Goal: Task Accomplishment & Management: Manage account settings

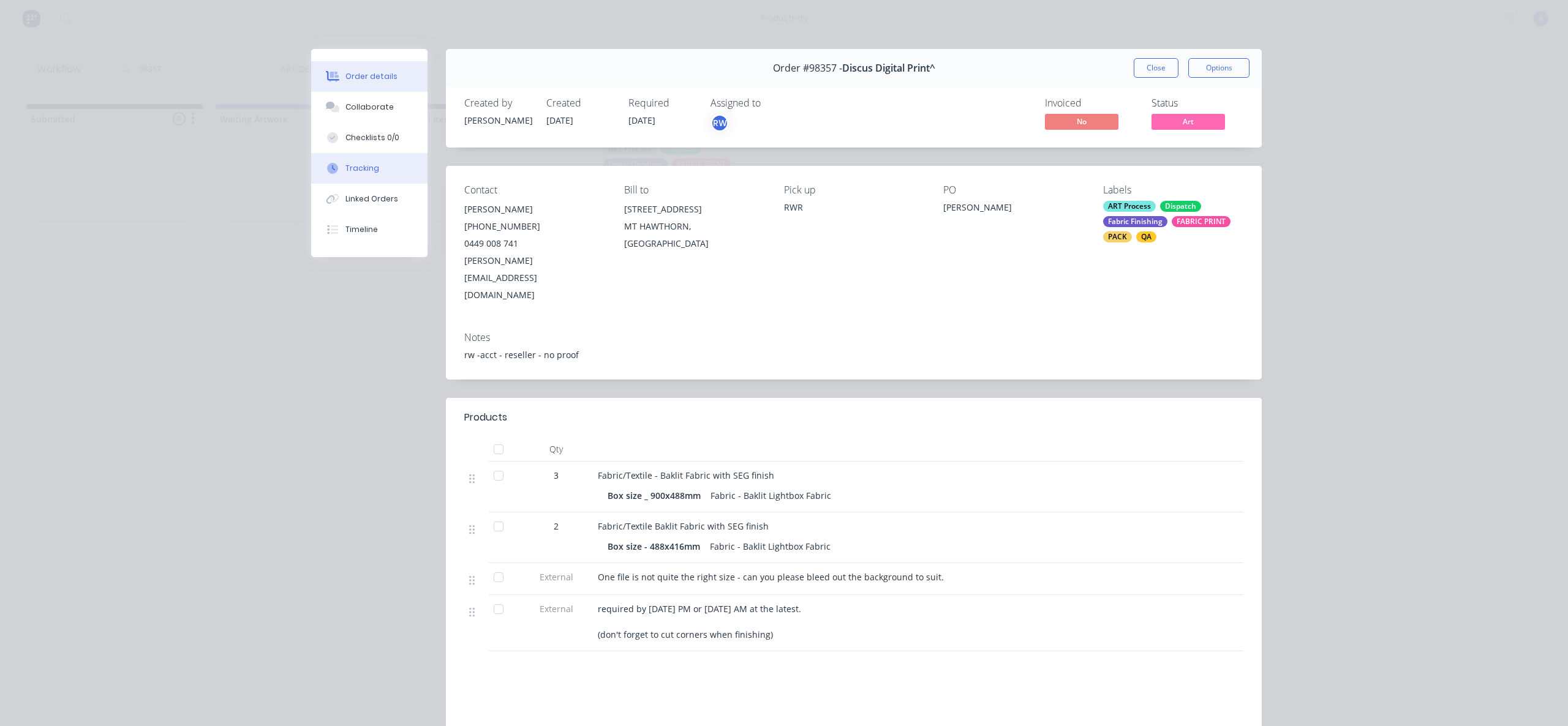
click at [381, 171] on button "Tracking" at bounding box center [369, 169] width 117 height 31
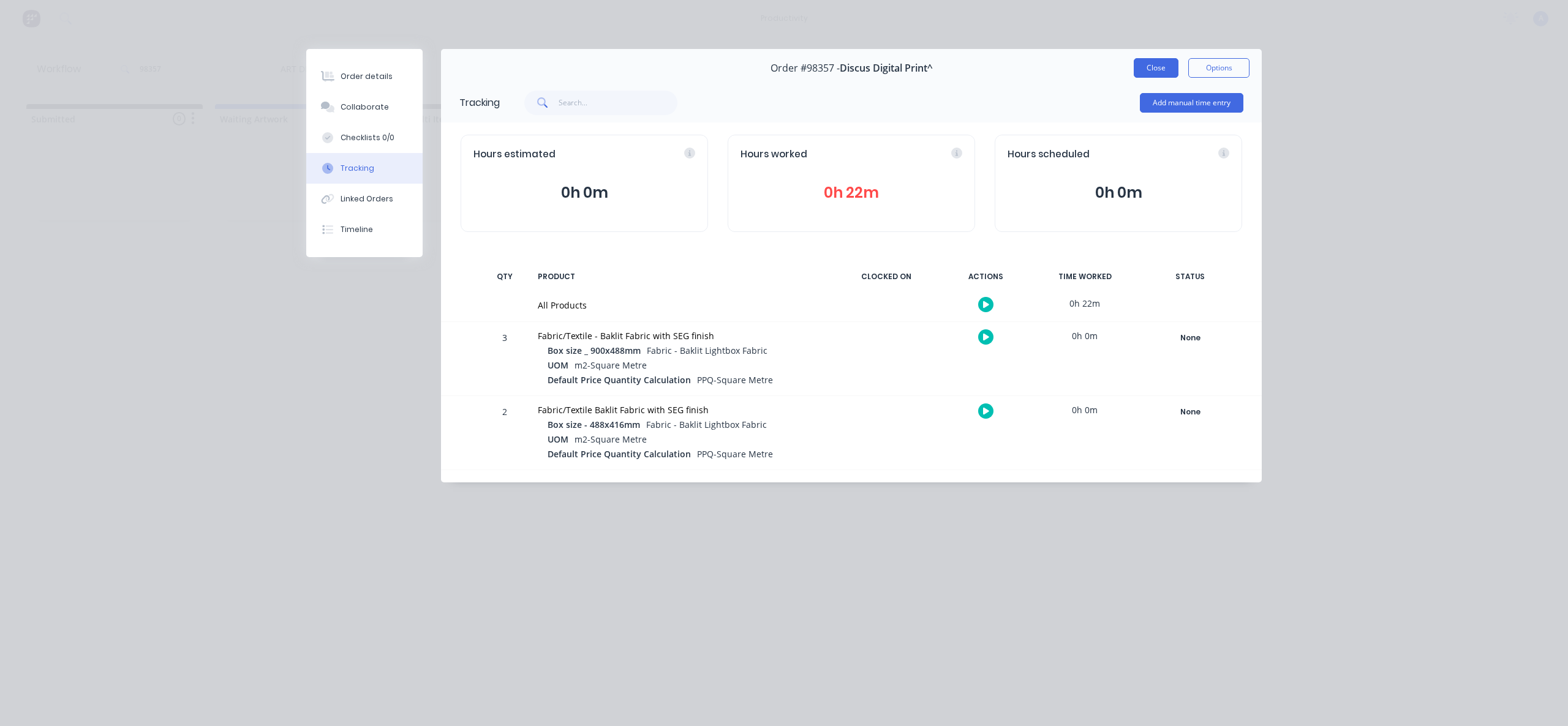
click at [1158, 66] on button "Close" at bounding box center [1156, 68] width 45 height 20
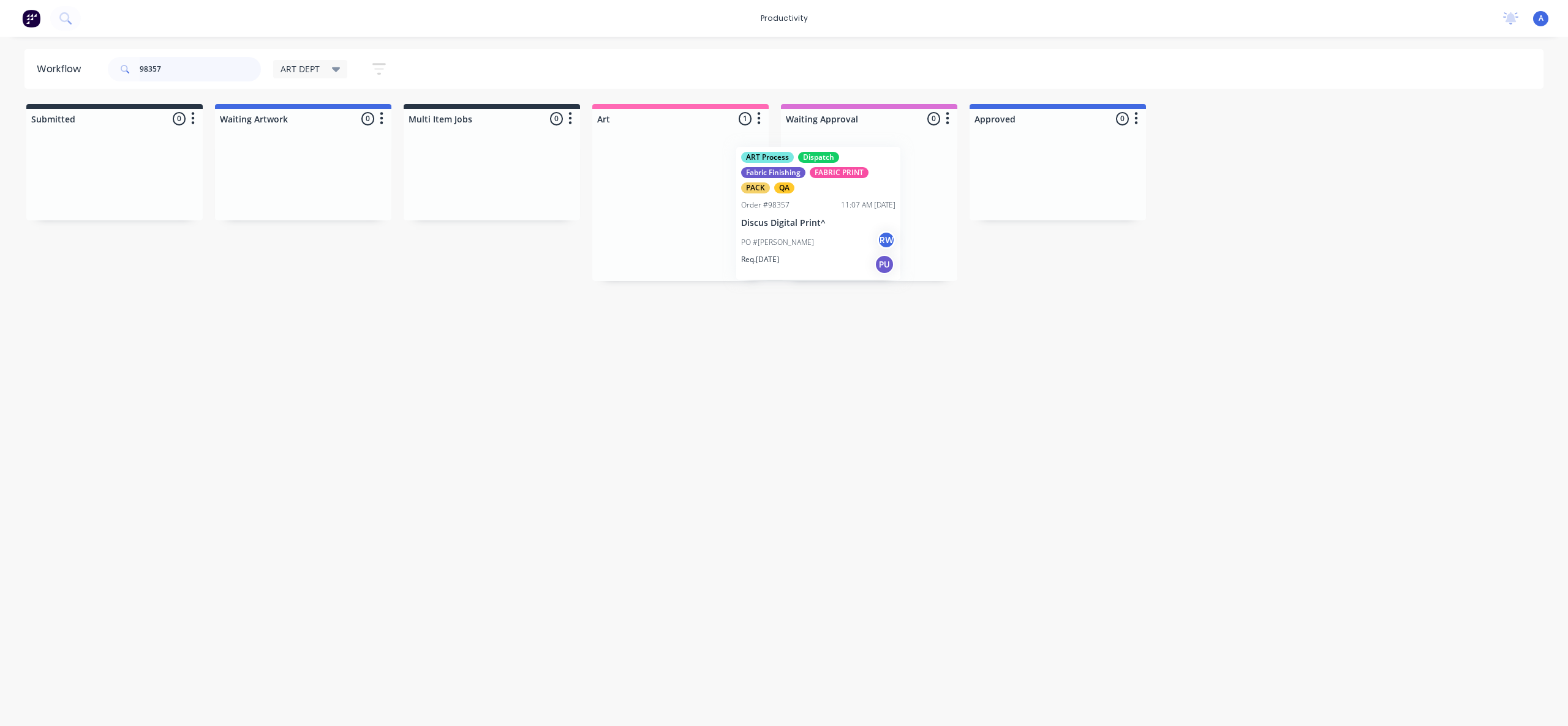
drag, startPoint x: 712, startPoint y: 228, endPoint x: 773, endPoint y: 227, distance: 61.0
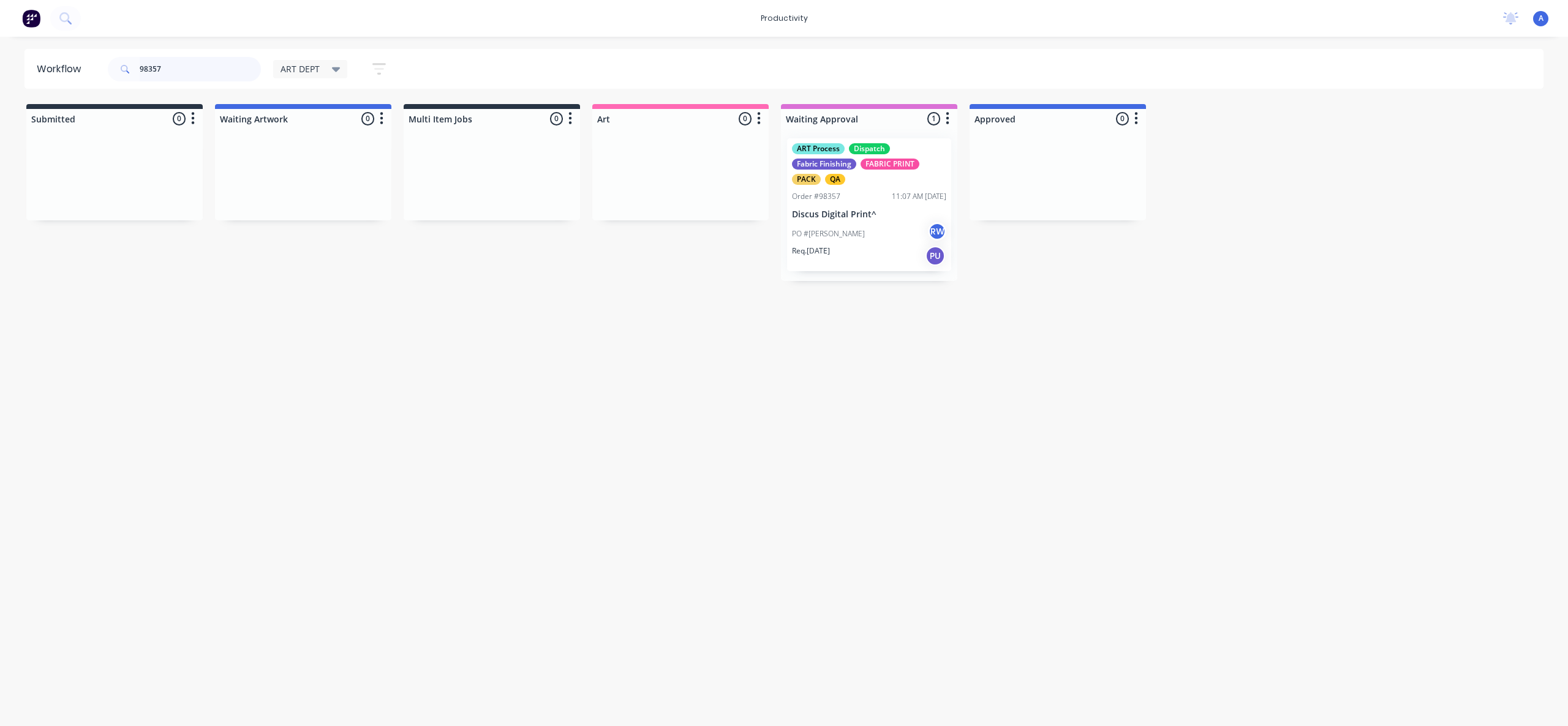
click at [197, 70] on input "98357" at bounding box center [201, 69] width 121 height 24
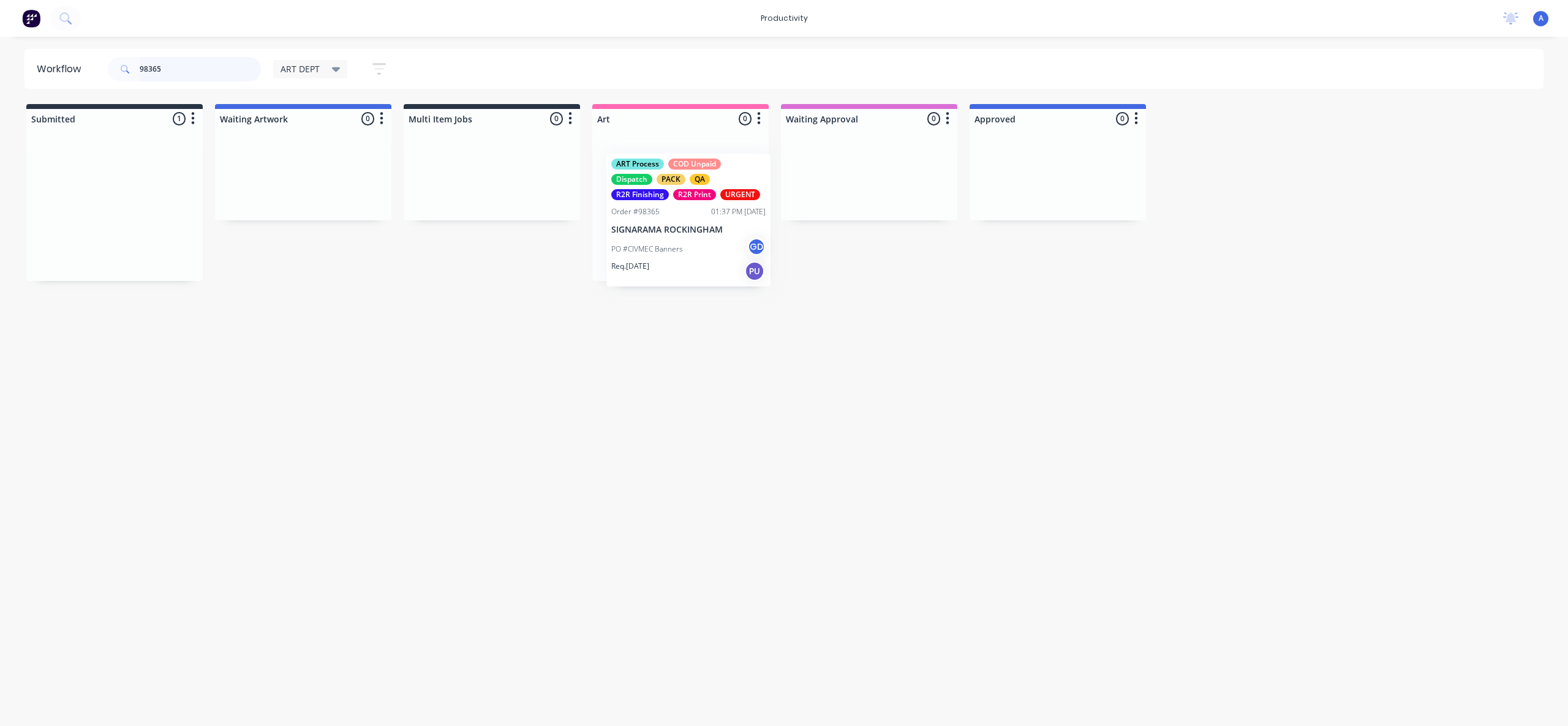
drag, startPoint x: 126, startPoint y: 228, endPoint x: 720, endPoint y: 238, distance: 594.1
click at [671, 229] on div at bounding box center [680, 204] width 176 height 153
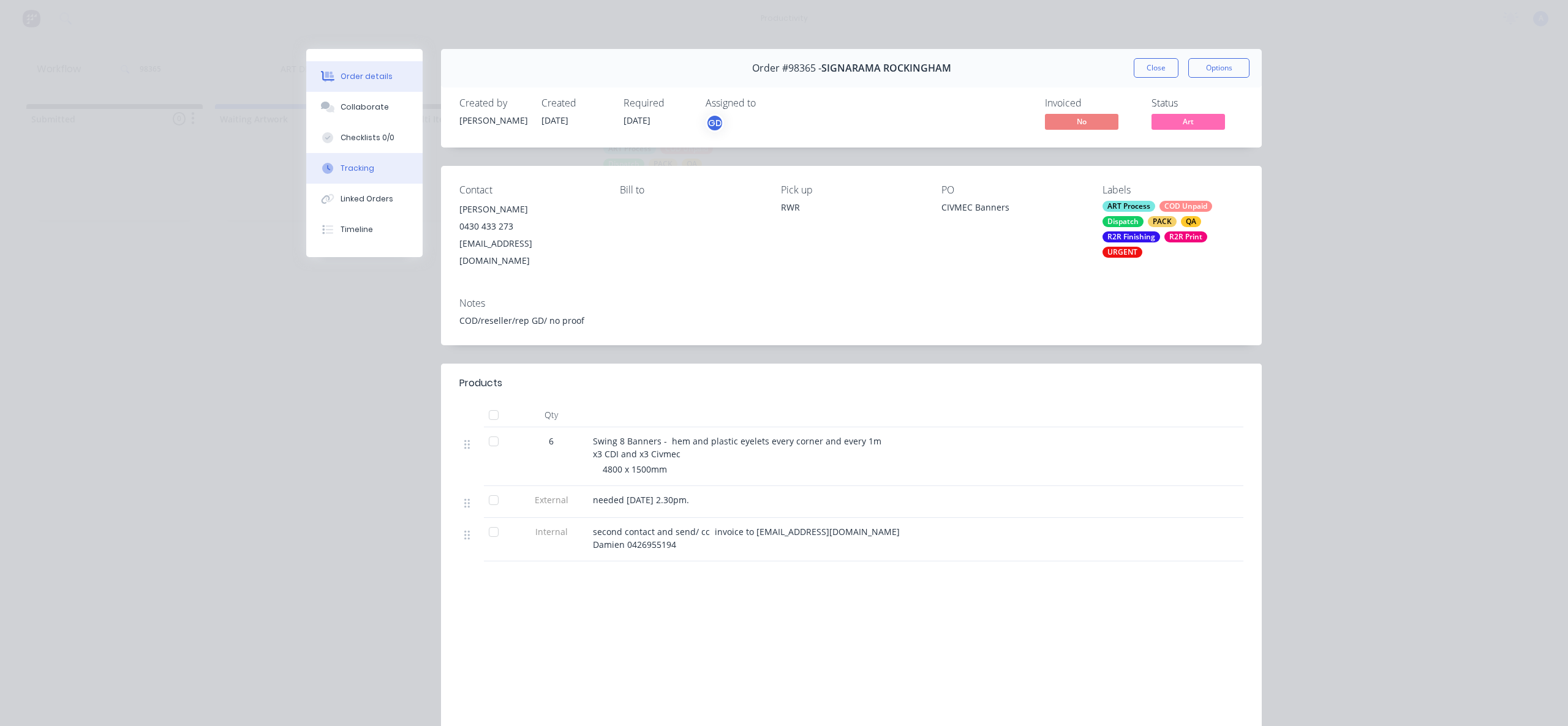
click at [327, 180] on button "Tracking" at bounding box center [364, 169] width 117 height 31
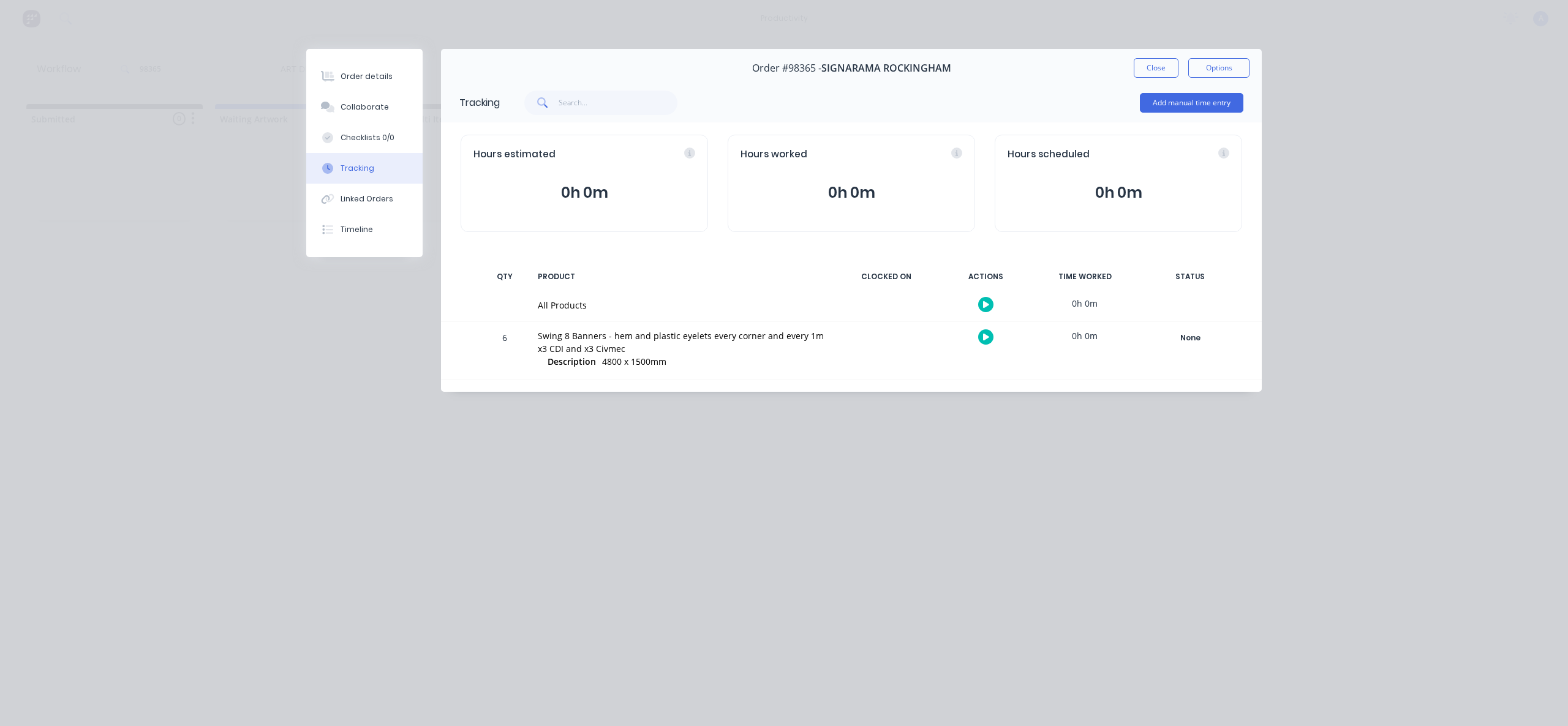
click at [985, 302] on icon "button" at bounding box center [985, 304] width 6 height 8
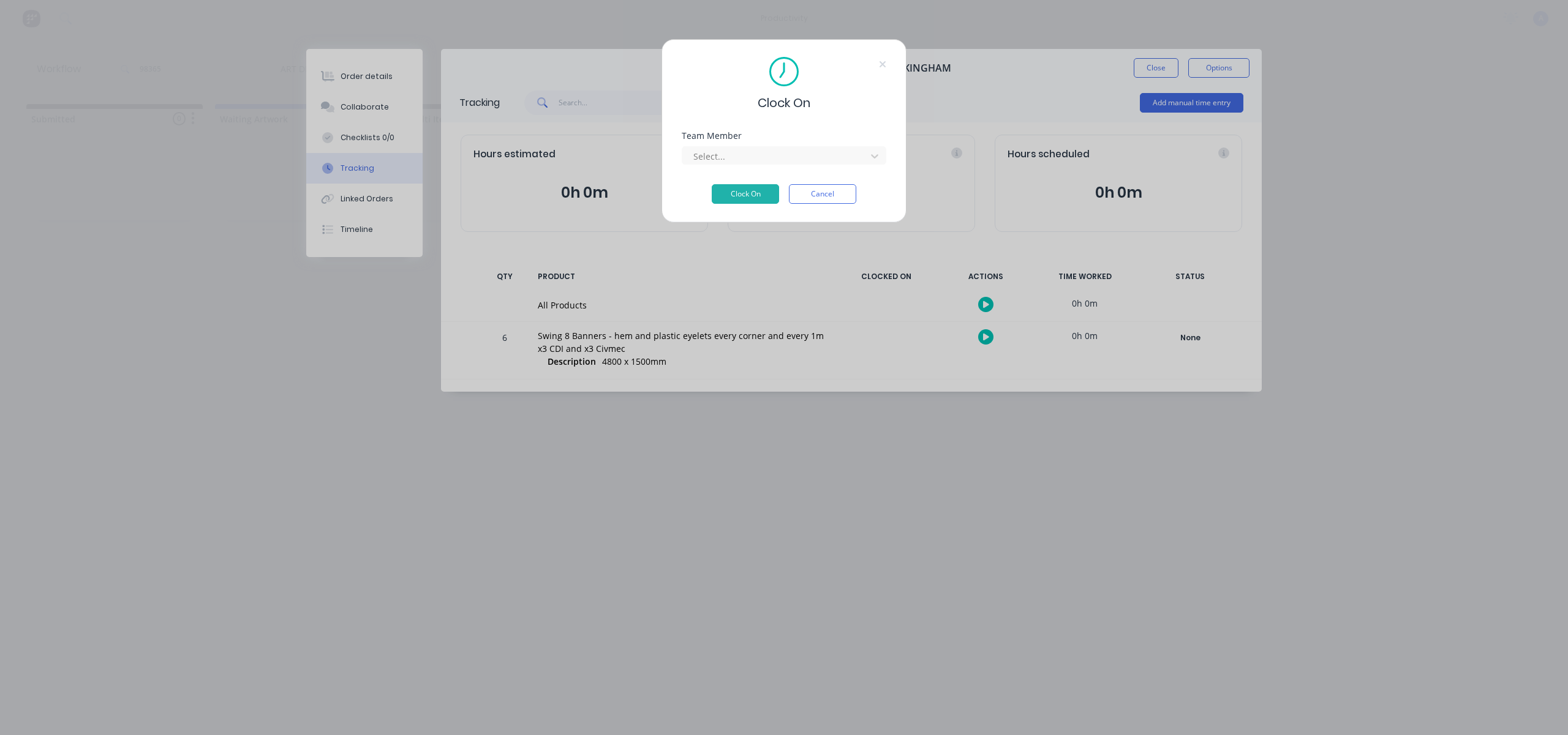
click at [775, 168] on div "Team Member Select..." at bounding box center [784, 158] width 205 height 52
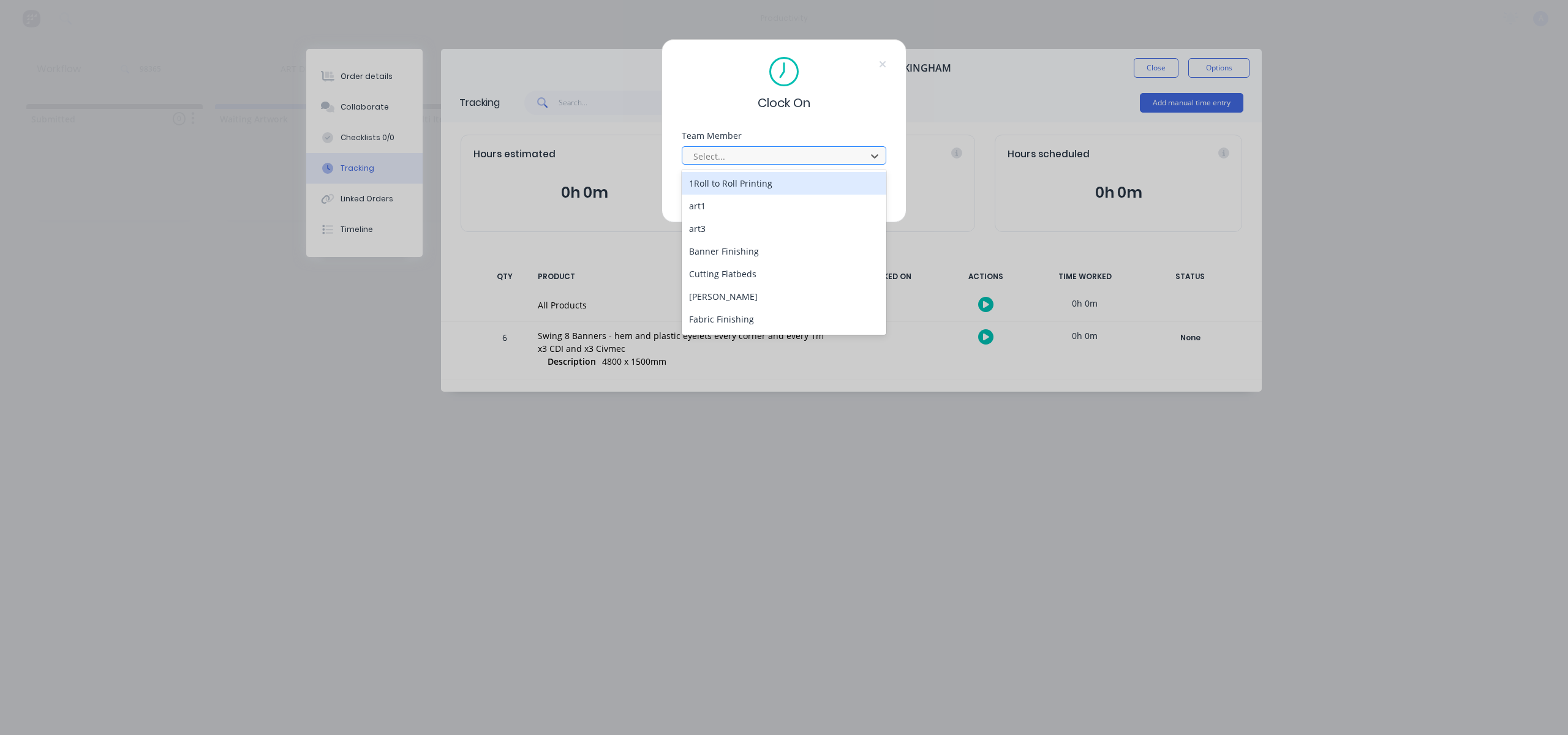
click at [770, 163] on div at bounding box center [776, 156] width 168 height 15
click at [719, 316] on div "[PERSON_NAME]" at bounding box center [784, 321] width 205 height 23
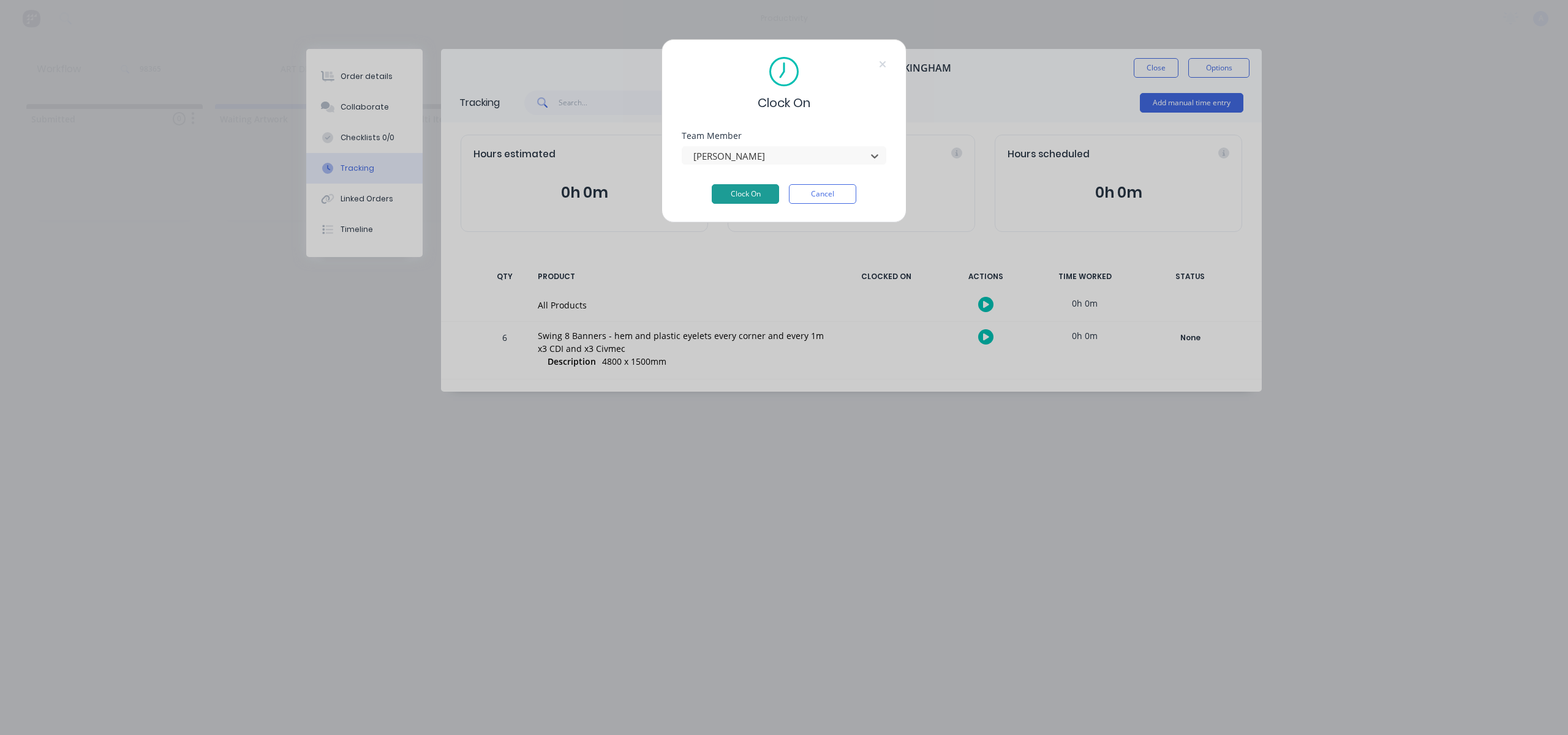
click at [729, 200] on button "Clock On" at bounding box center [745, 194] width 68 height 20
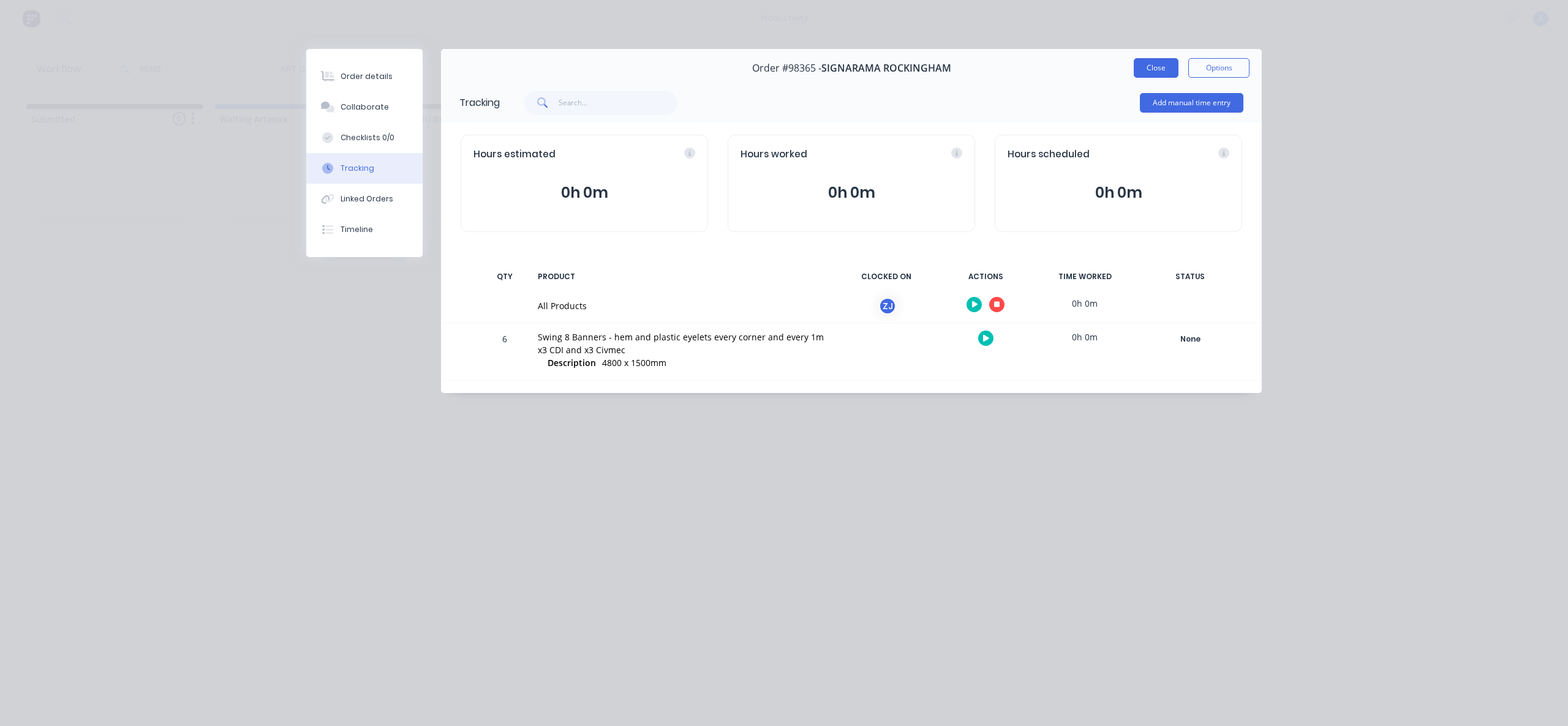
click at [1172, 66] on button "Close" at bounding box center [1156, 68] width 45 height 20
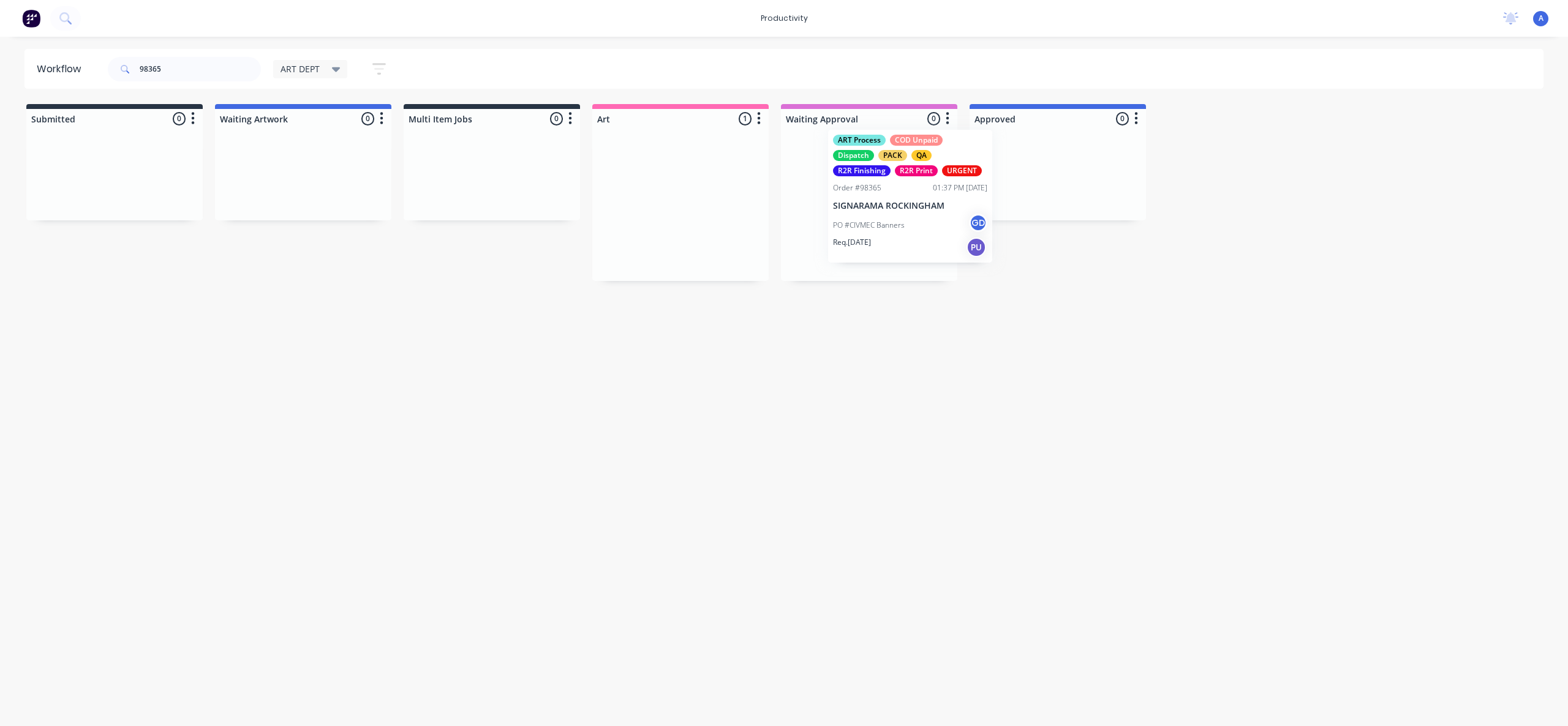
drag, startPoint x: 665, startPoint y: 237, endPoint x: 1027, endPoint y: 209, distance: 363.1
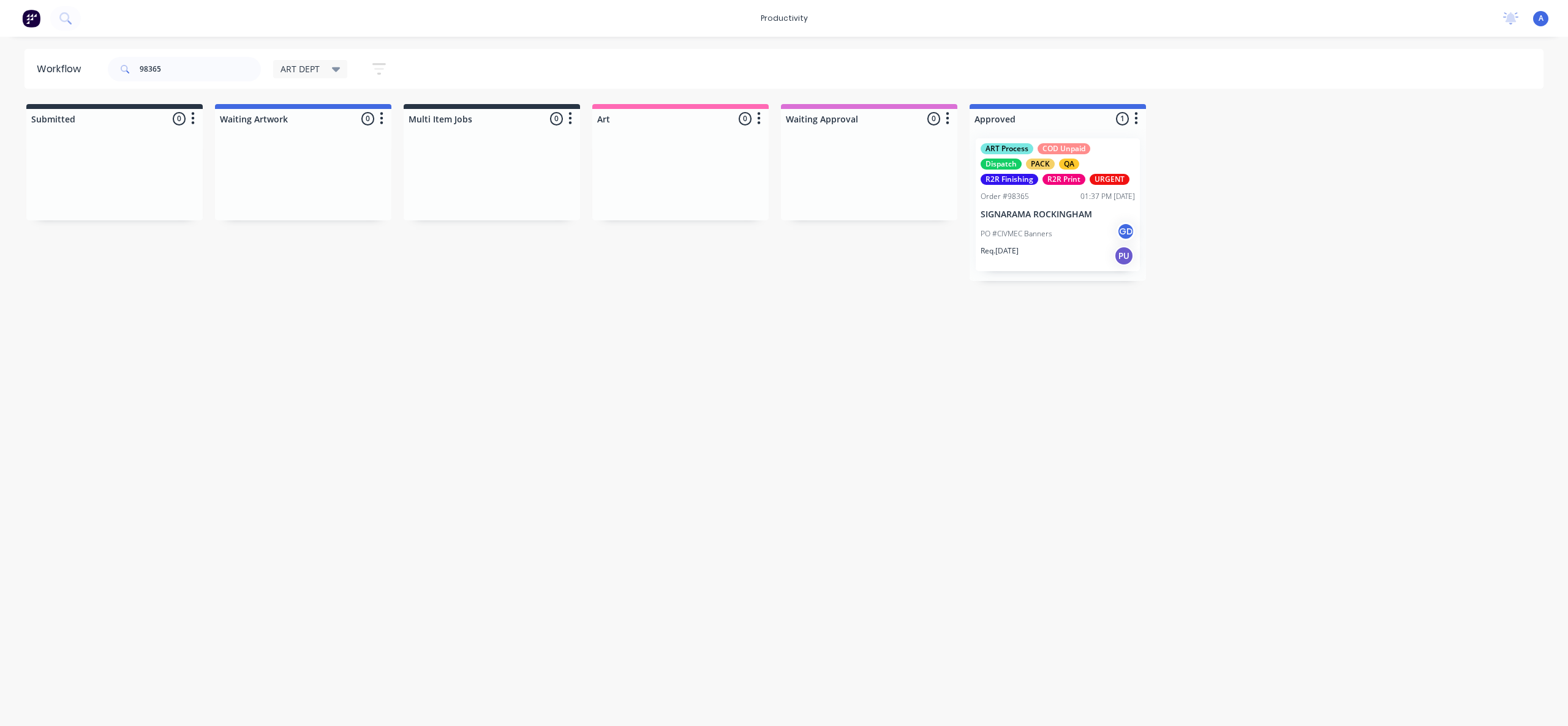
click at [1068, 218] on p "SIGNARAMA ROCKINGHAM" at bounding box center [1058, 215] width 154 height 11
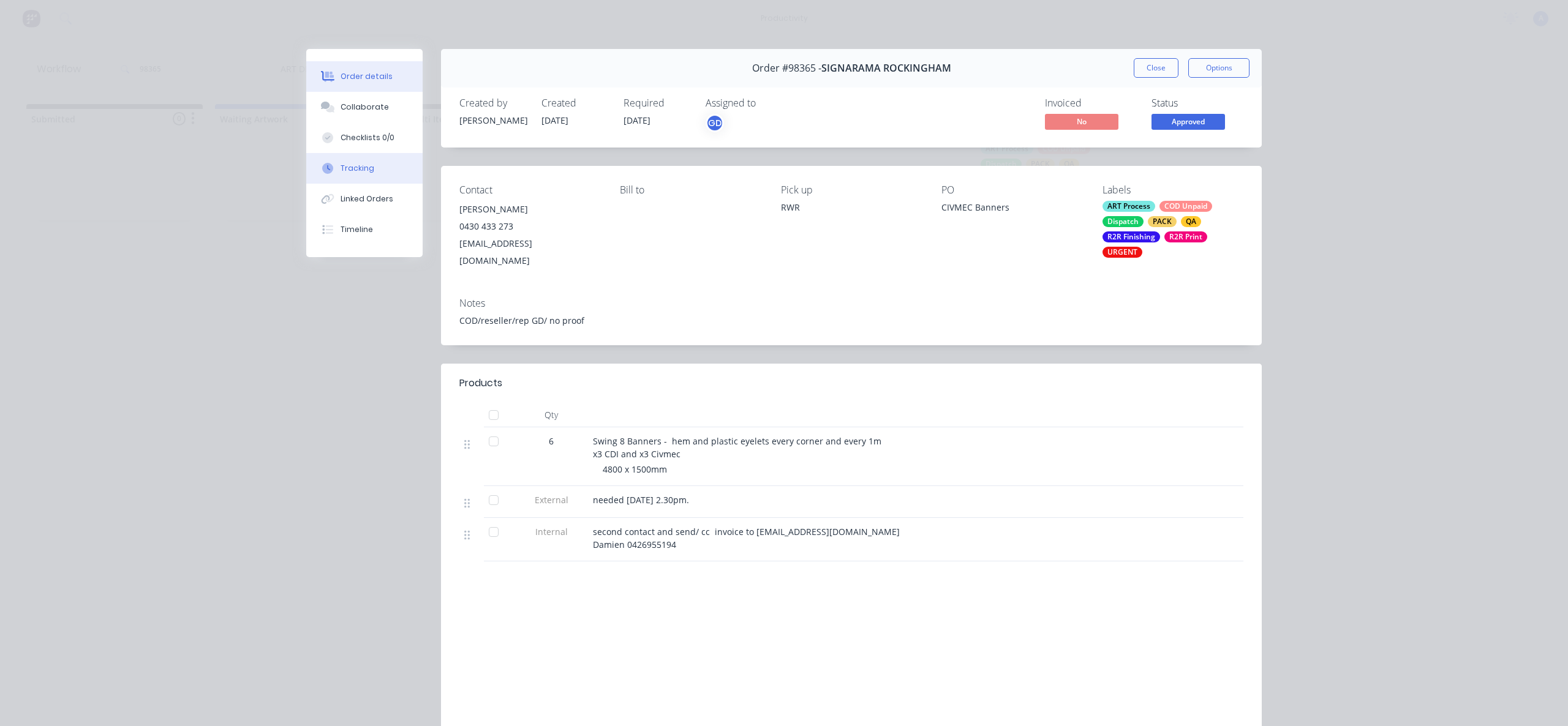
click at [351, 181] on button "Tracking" at bounding box center [364, 169] width 117 height 31
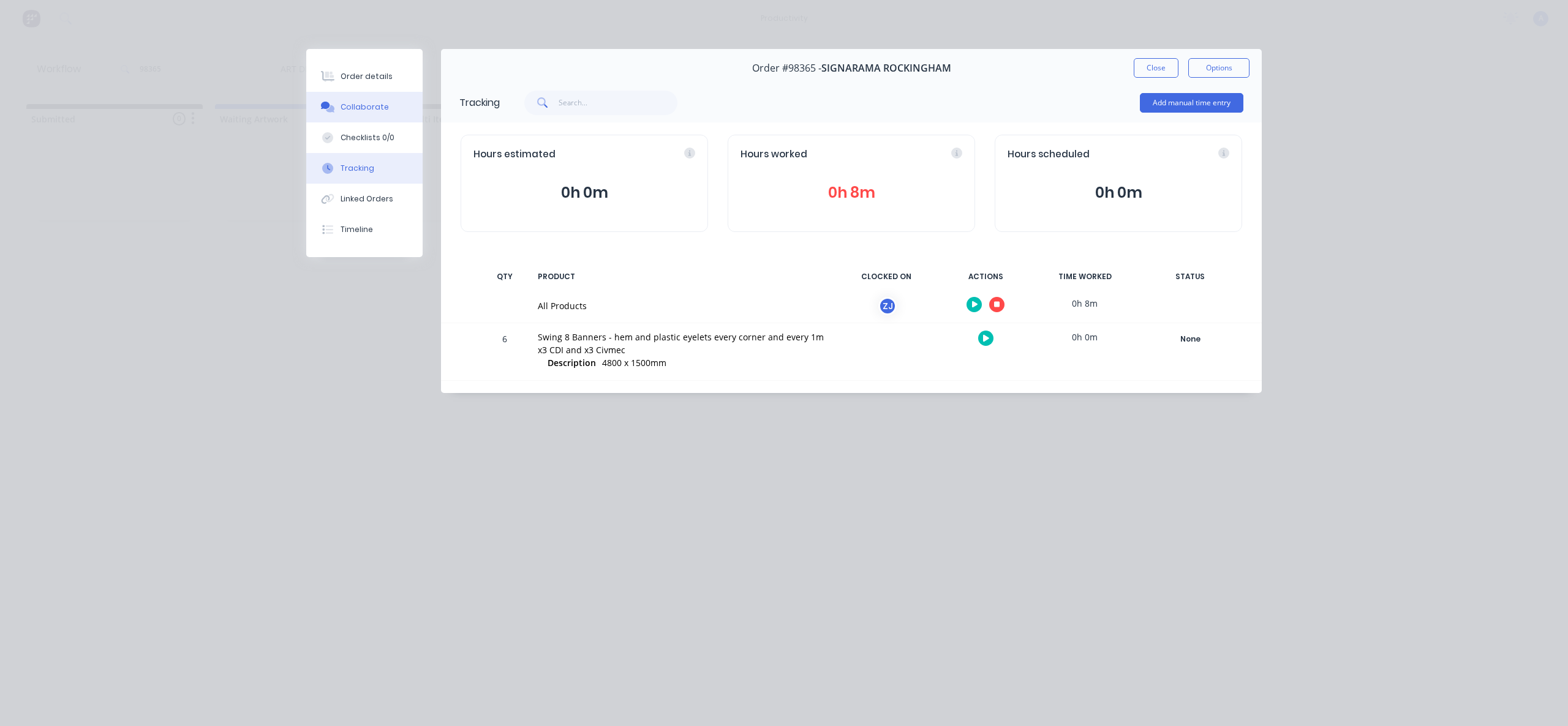
click at [383, 104] on div "Collaborate" at bounding box center [365, 107] width 49 height 11
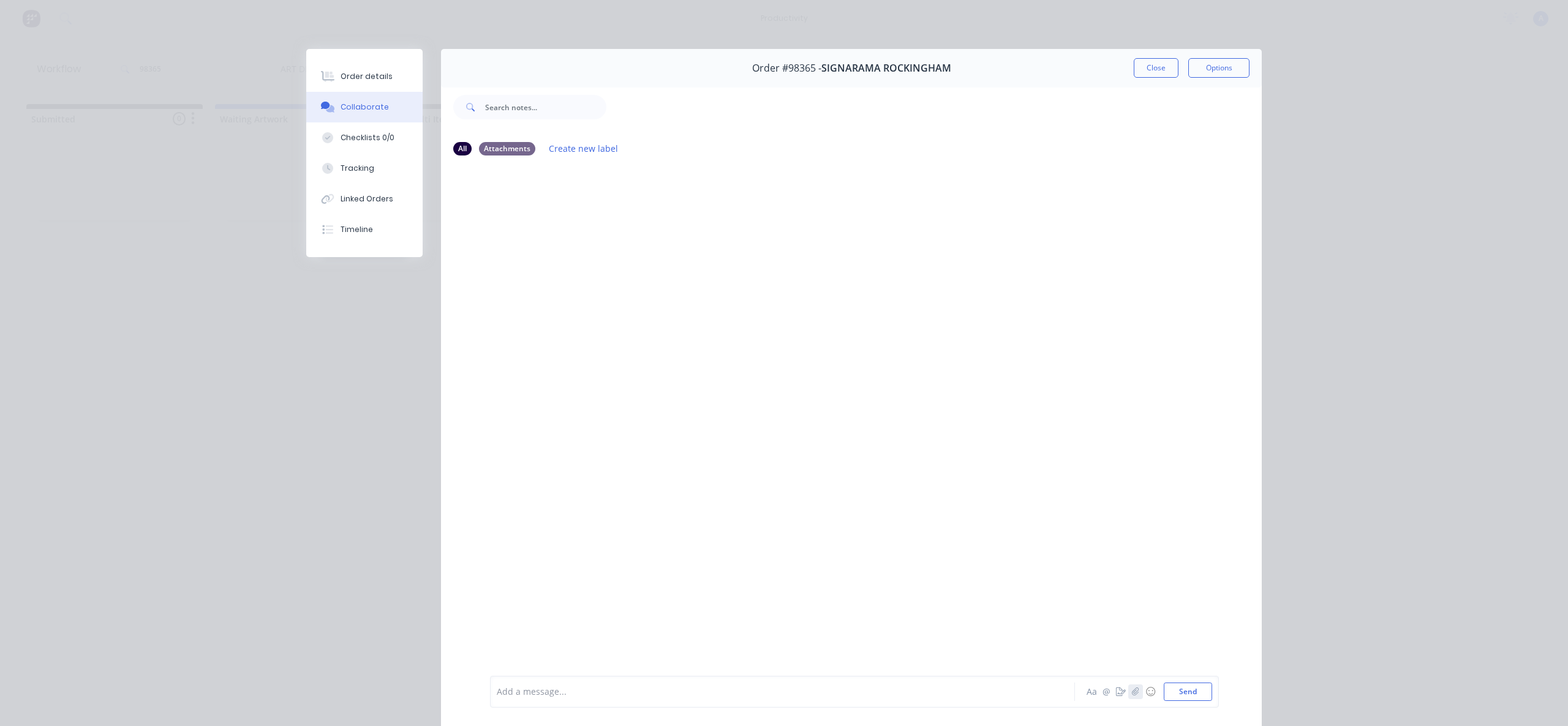
click at [1132, 692] on icon "button" at bounding box center [1135, 692] width 7 height 8
click at [1175, 693] on button "Send" at bounding box center [1189, 692] width 49 height 18
click at [367, 174] on button "Tracking" at bounding box center [364, 169] width 117 height 31
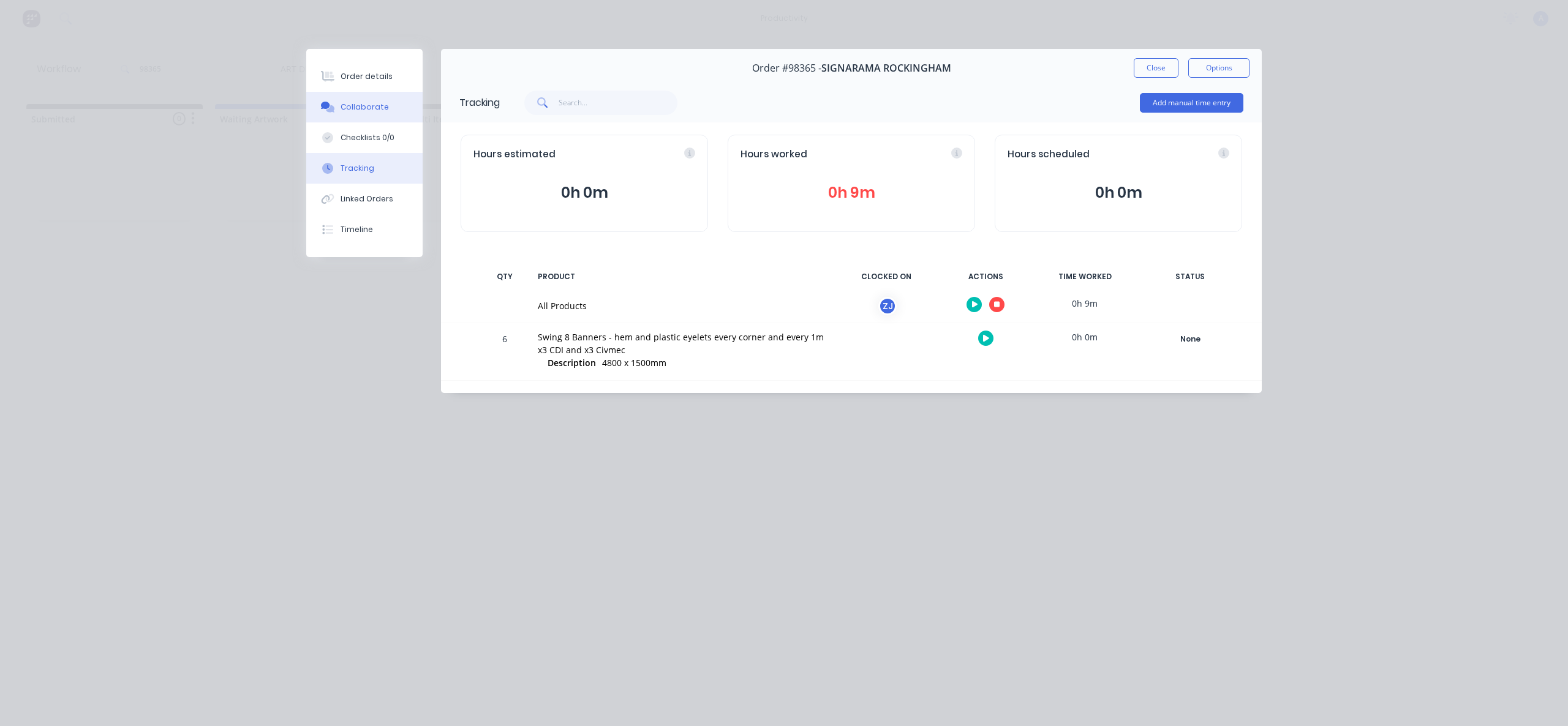
click at [377, 106] on div "Collaborate" at bounding box center [365, 107] width 49 height 11
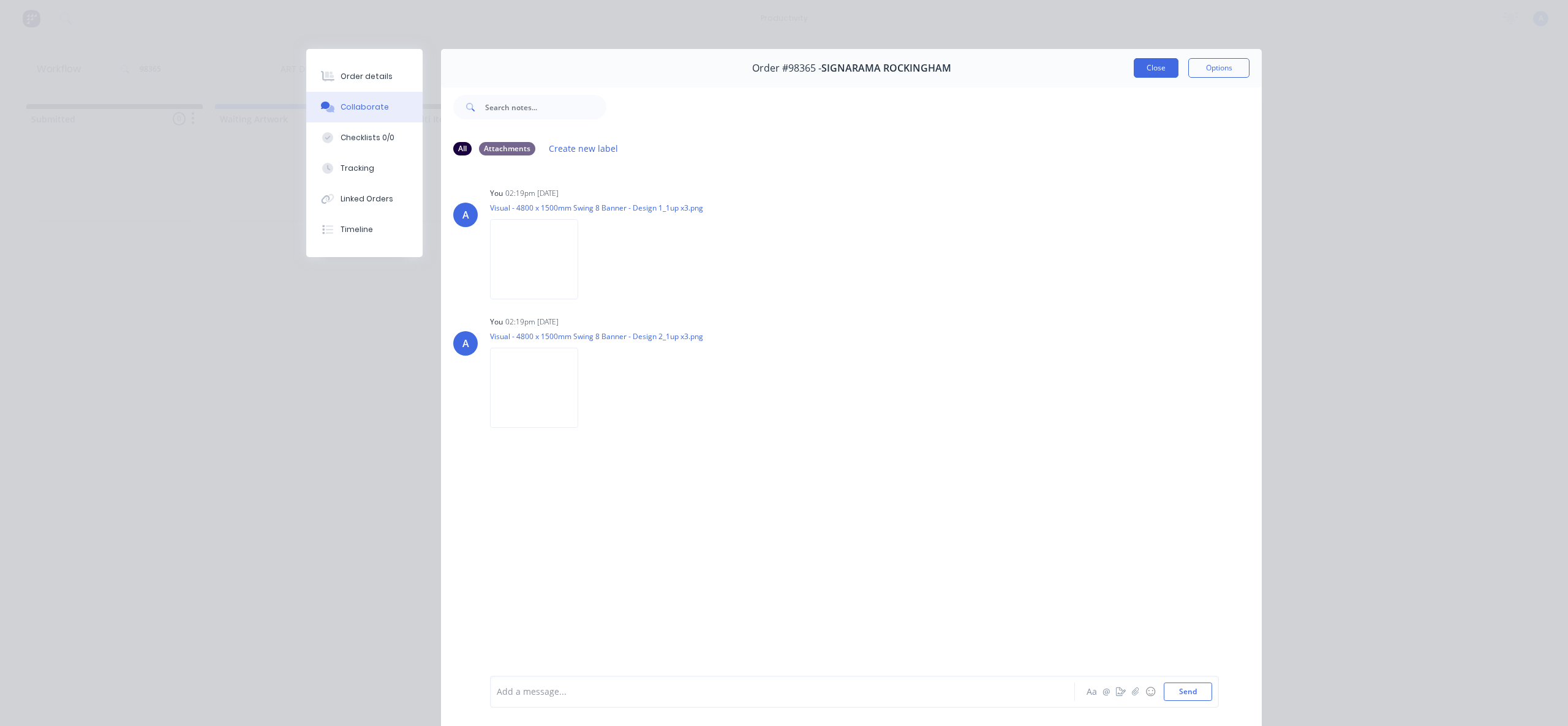
click at [1150, 71] on button "Close" at bounding box center [1156, 68] width 45 height 20
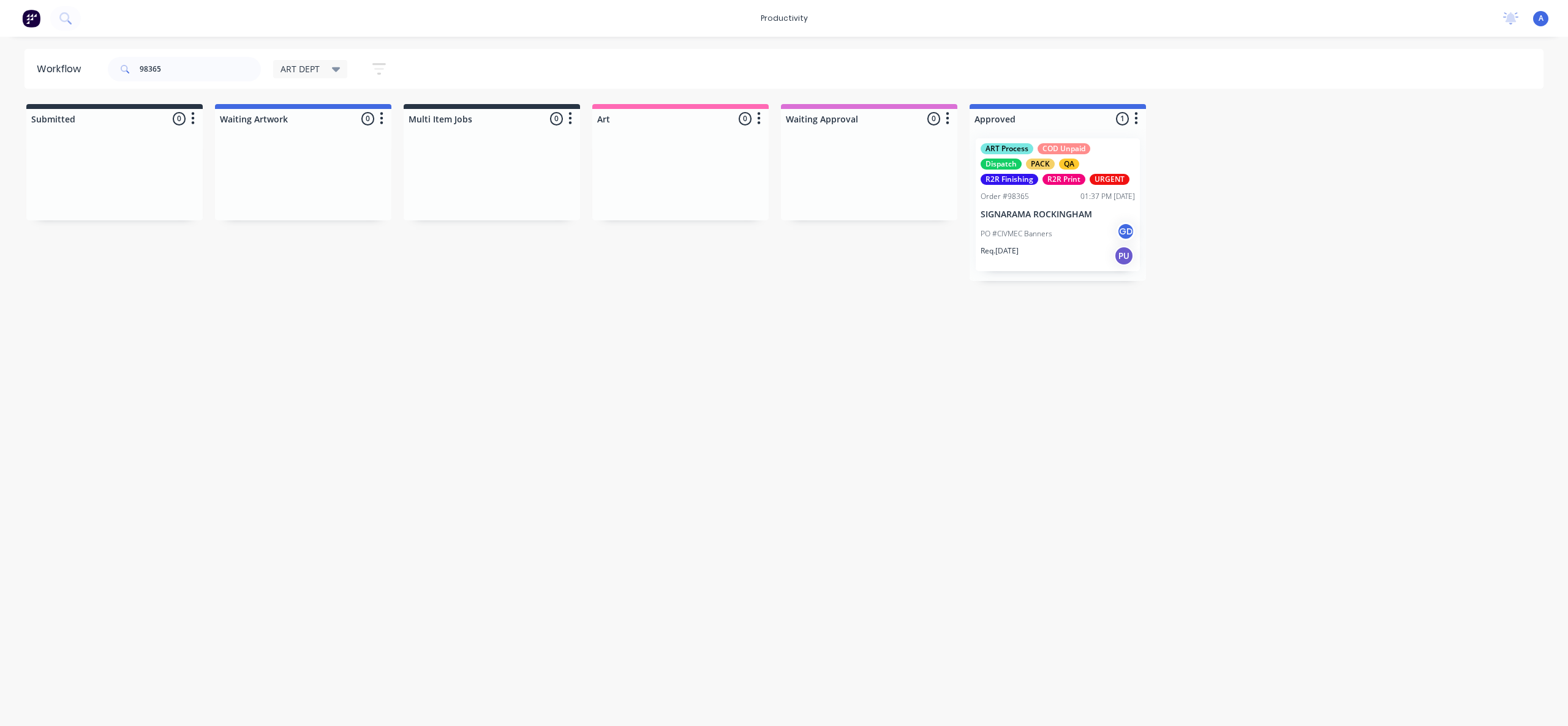
click at [1235, 368] on div "Workflow 98365 ART DEPT Save new view None edit ART DEPT (Default) edit Banner …" at bounding box center [784, 375] width 1568 height 653
click at [1050, 229] on p "PO #CIVMEC Banners" at bounding box center [1016, 234] width 71 height 11
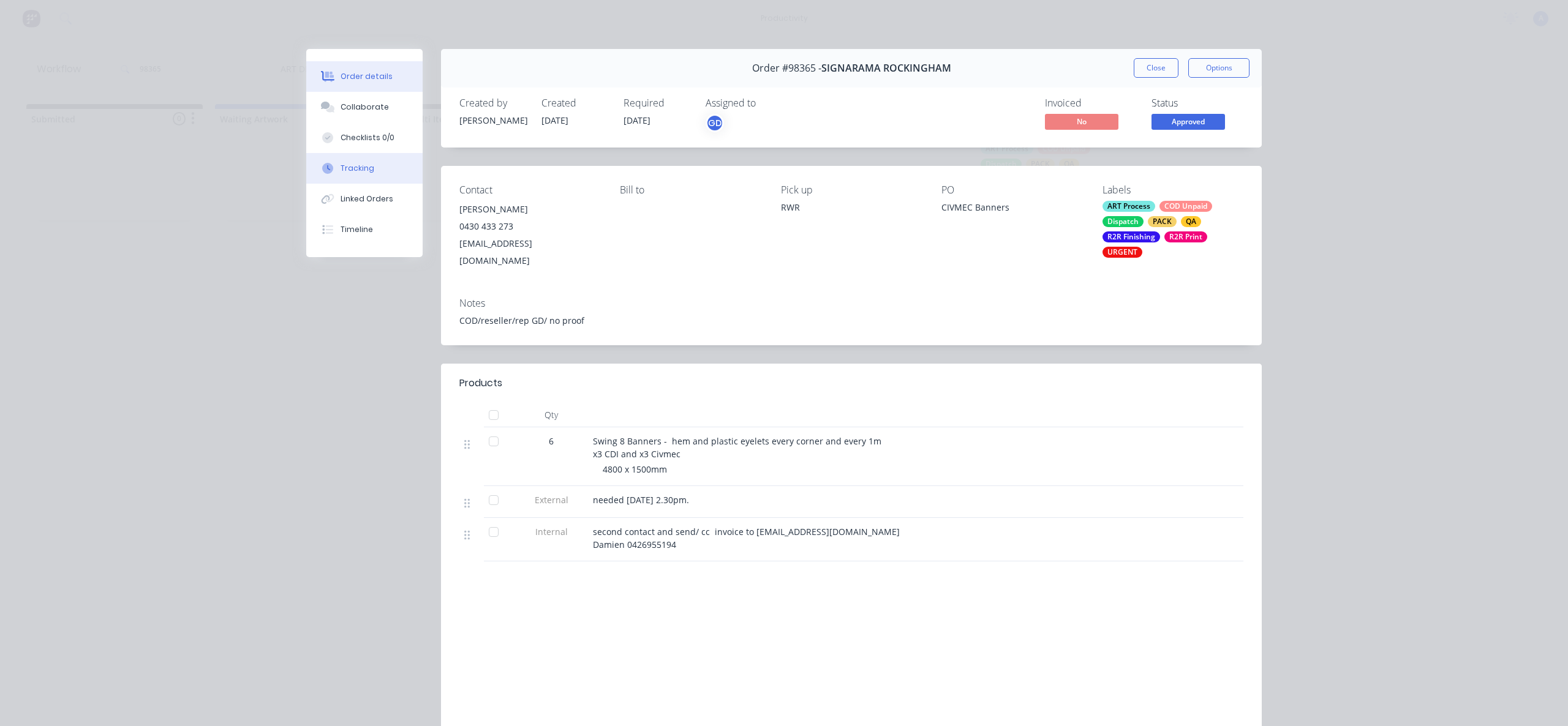
click at [399, 176] on button "Tracking" at bounding box center [364, 169] width 117 height 31
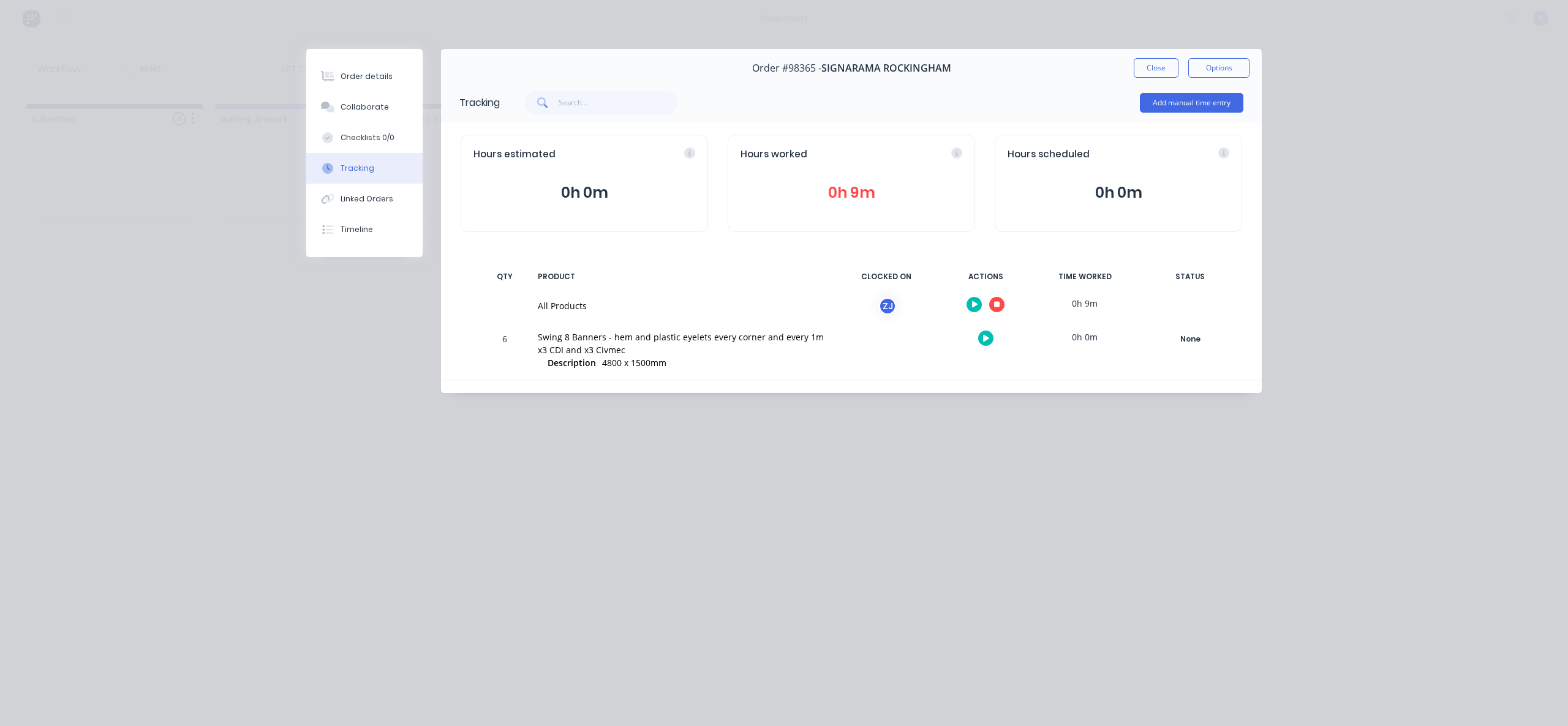
click at [993, 301] on button "button" at bounding box center [996, 304] width 15 height 15
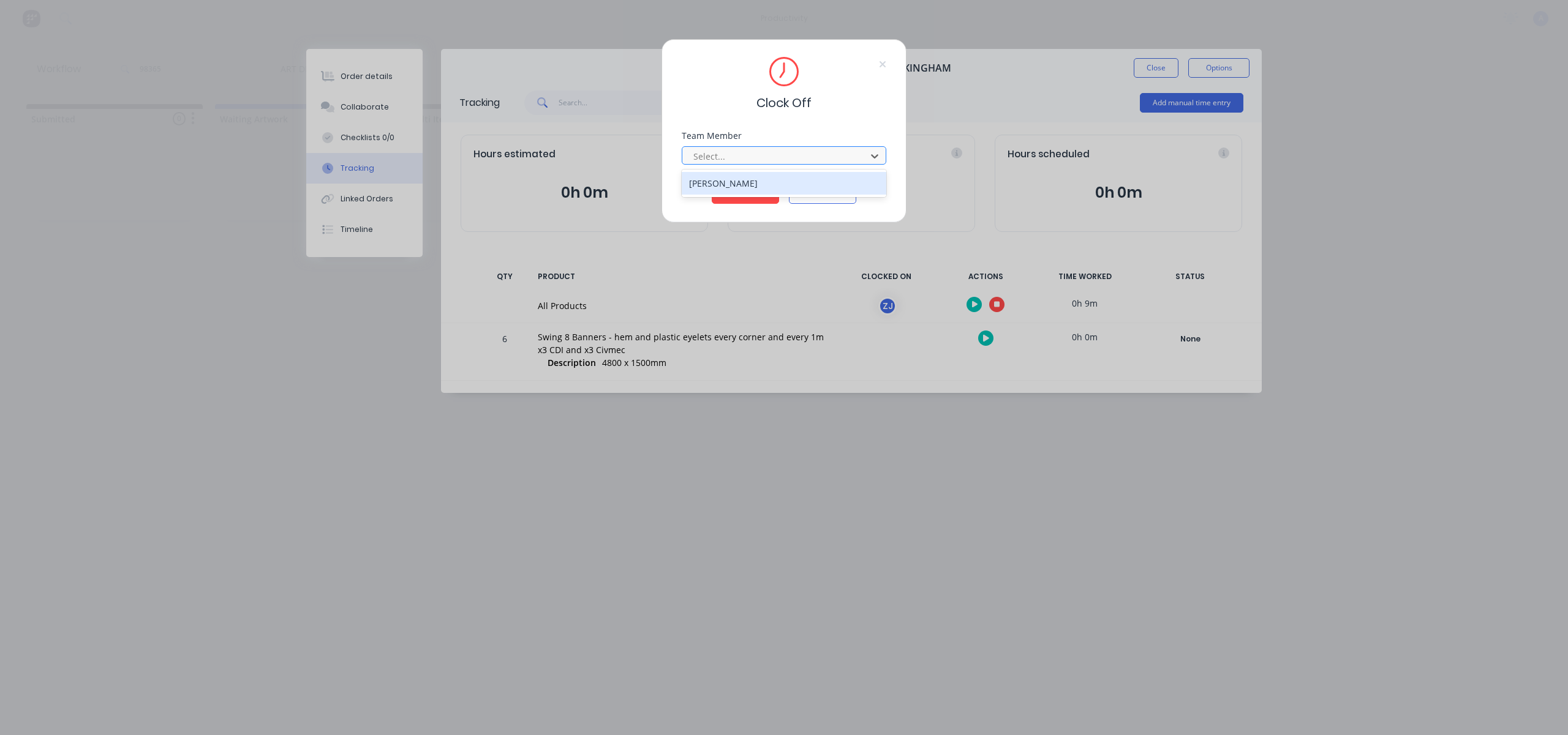
click at [747, 160] on div at bounding box center [776, 156] width 168 height 15
click at [738, 183] on div "[PERSON_NAME]" at bounding box center [784, 183] width 205 height 23
click at [756, 198] on button "Clock Off" at bounding box center [745, 194] width 68 height 20
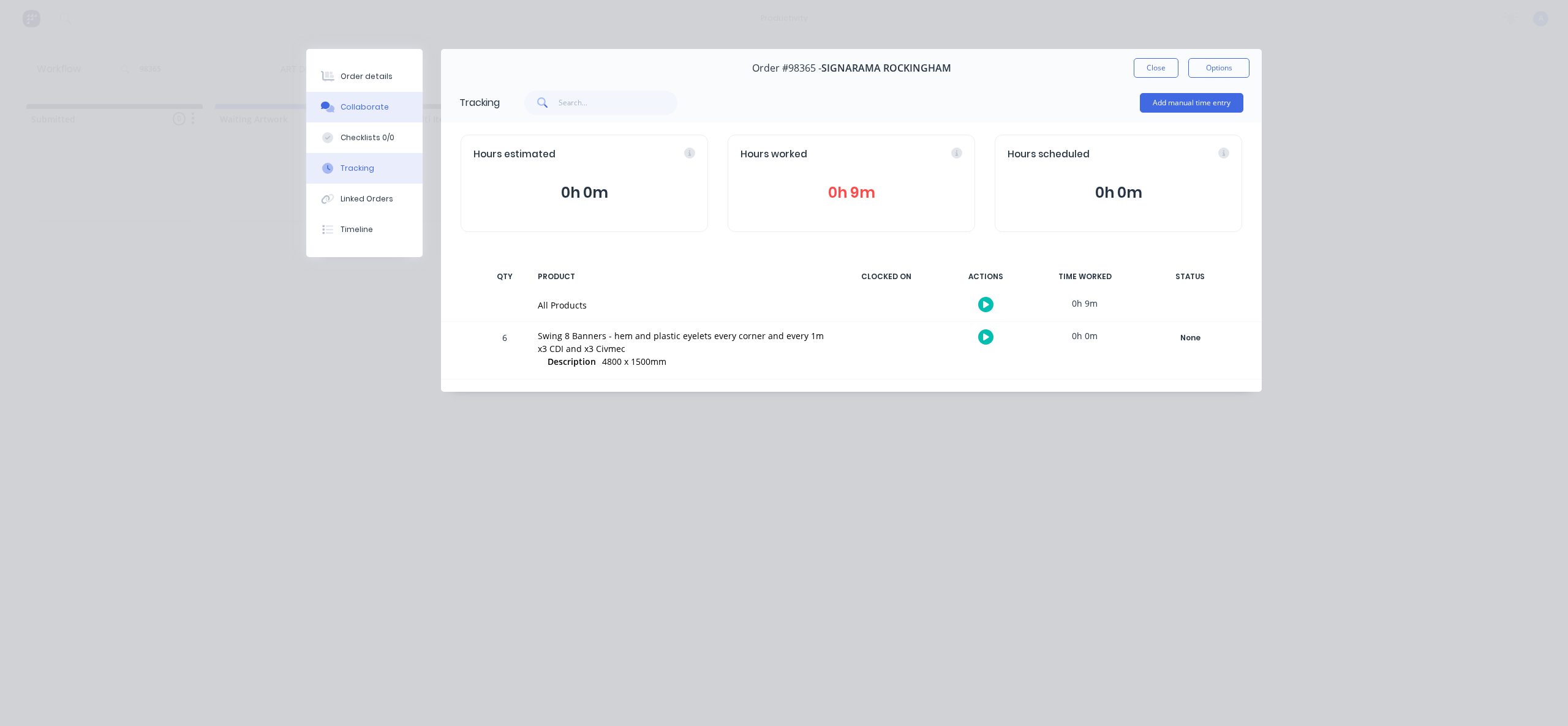
click at [385, 115] on button "Collaborate" at bounding box center [364, 107] width 117 height 31
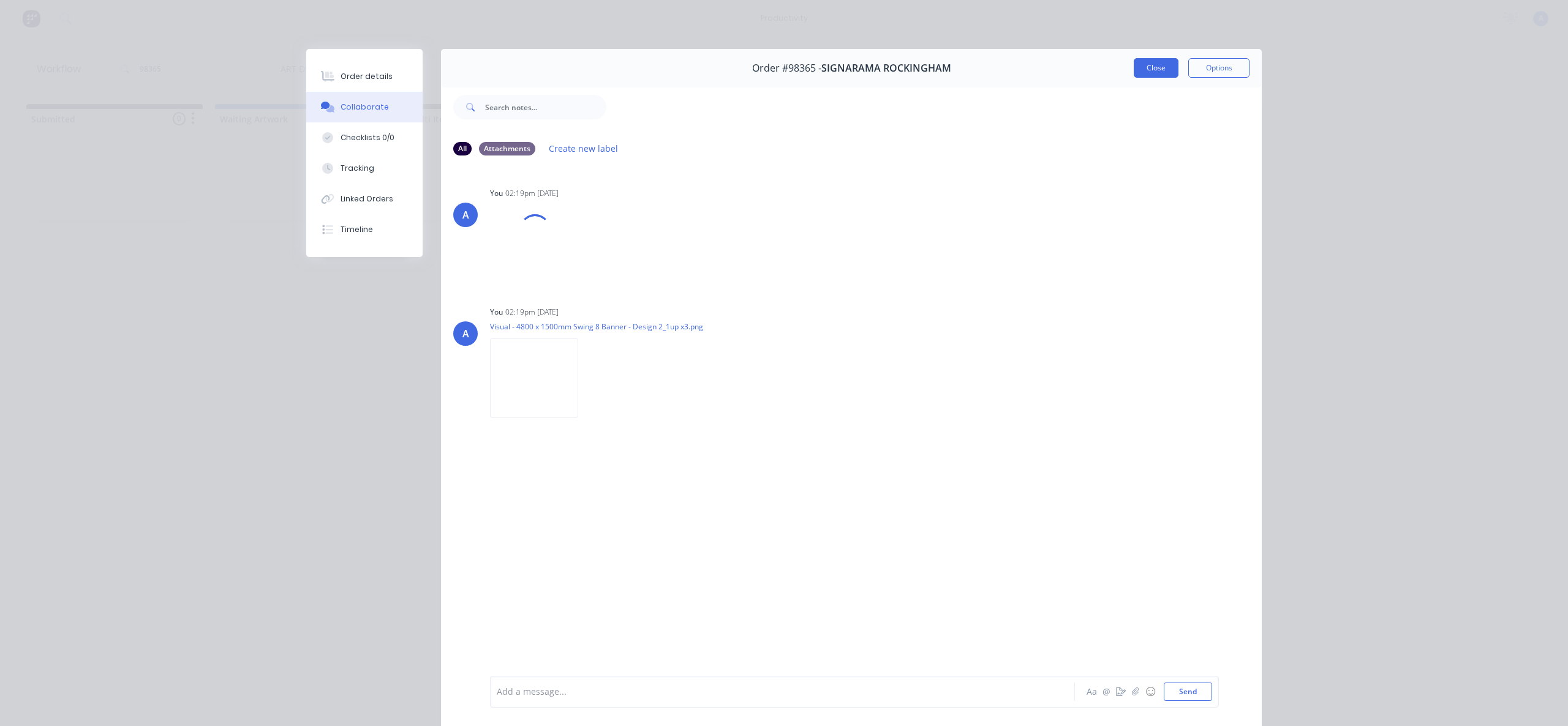
click at [1150, 63] on button "Close" at bounding box center [1156, 68] width 45 height 20
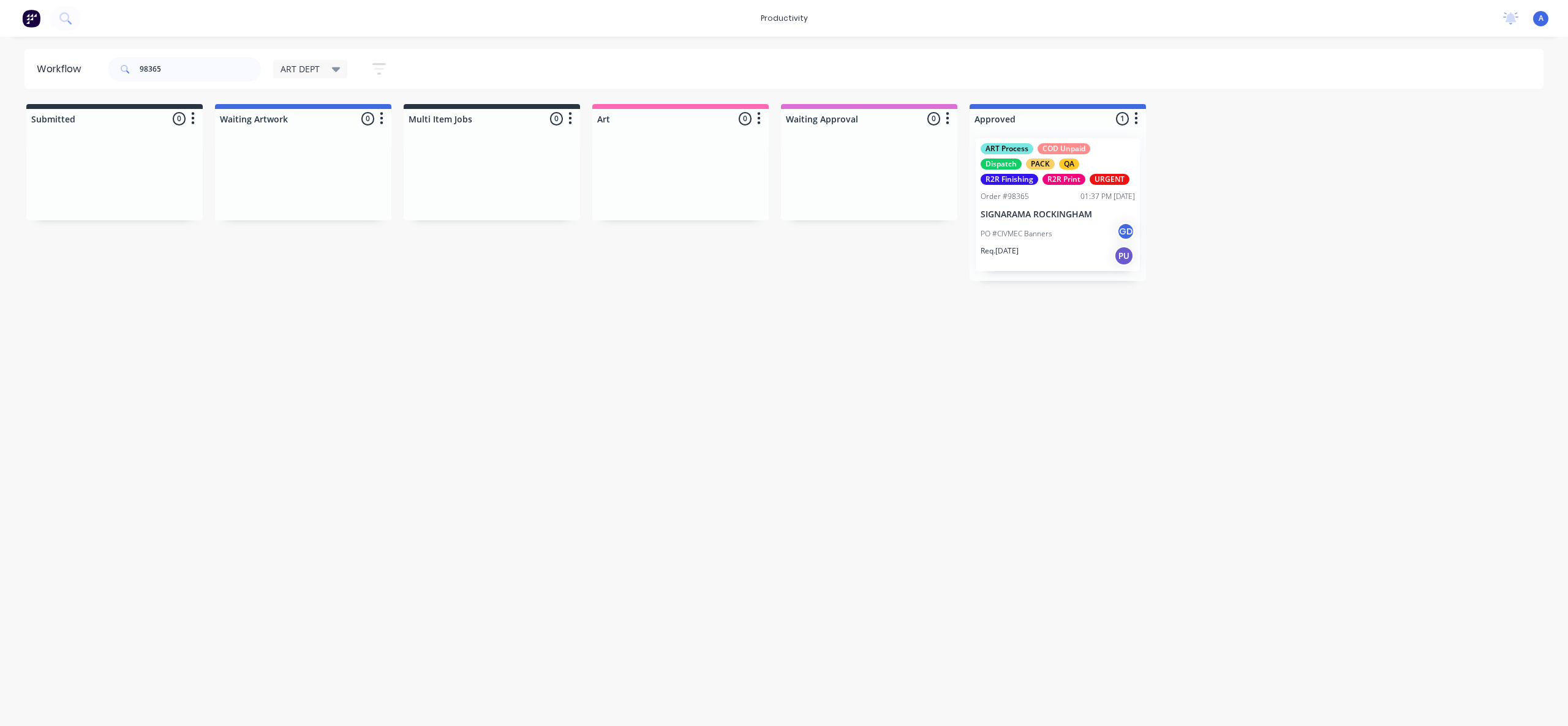
click at [1339, 297] on div "Workflow 98365 ART DEPT Save new view None edit ART DEPT (Default) edit Banner …" at bounding box center [784, 375] width 1568 height 653
click at [1042, 248] on div "Req. [DATE] PU" at bounding box center [1058, 256] width 154 height 21
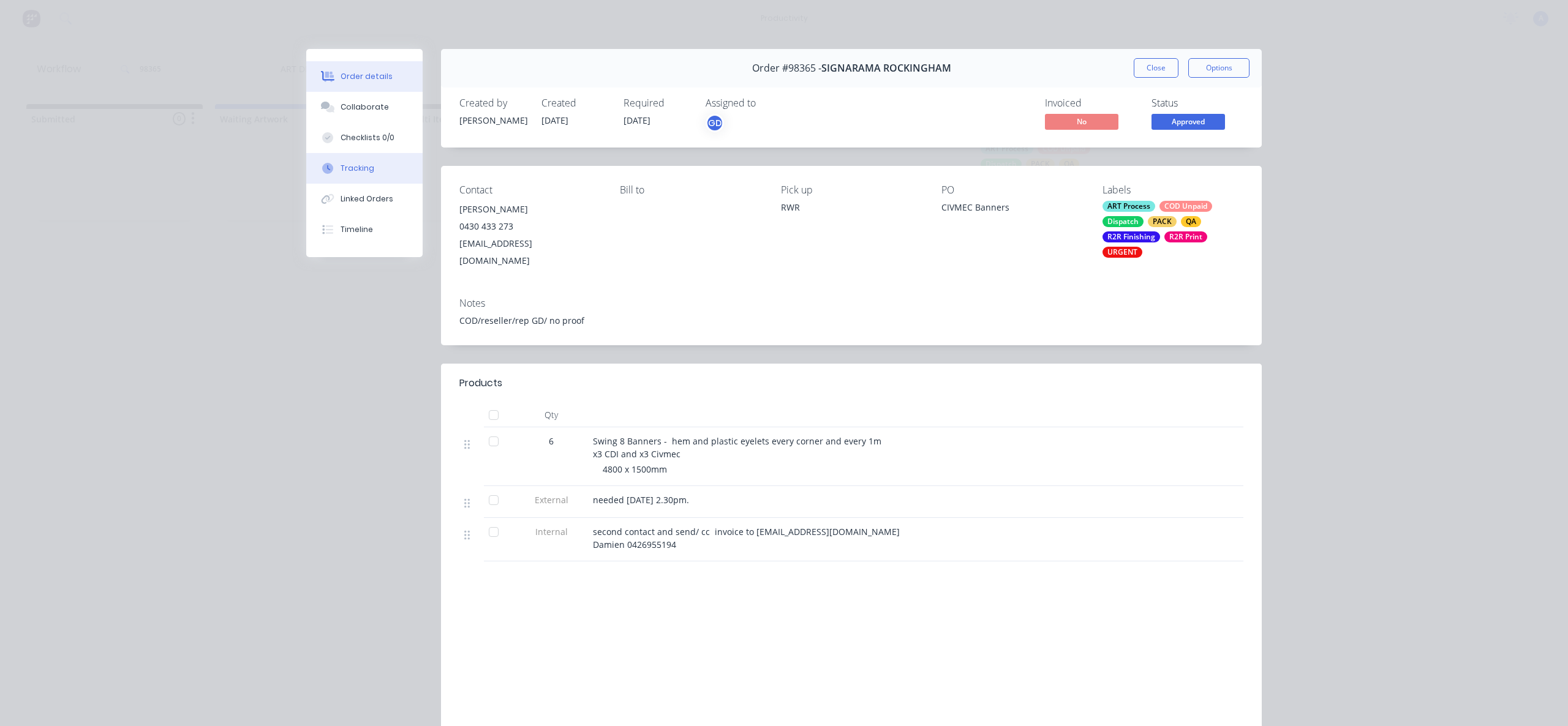
click at [367, 178] on button "Tracking" at bounding box center [364, 169] width 117 height 31
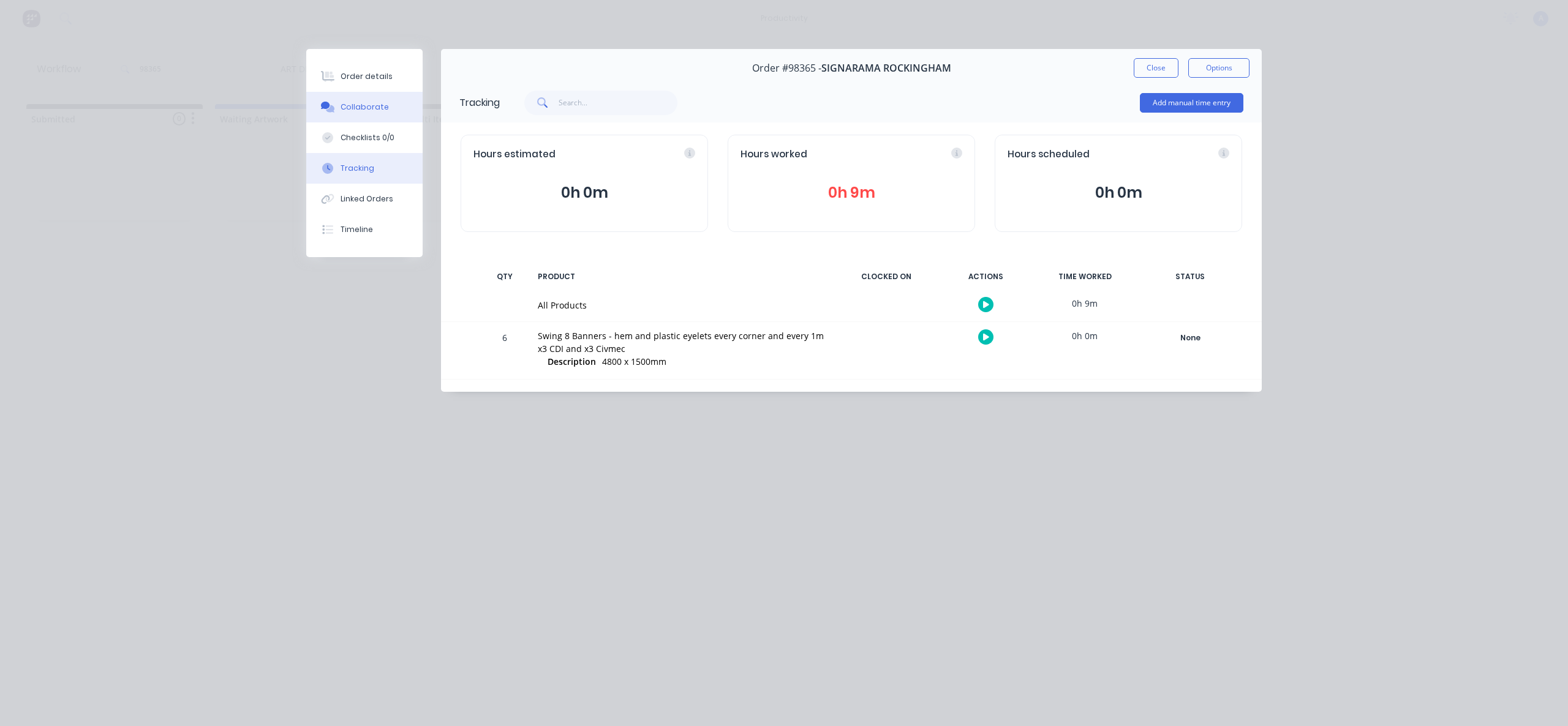
click at [334, 119] on button "Collaborate" at bounding box center [364, 107] width 117 height 31
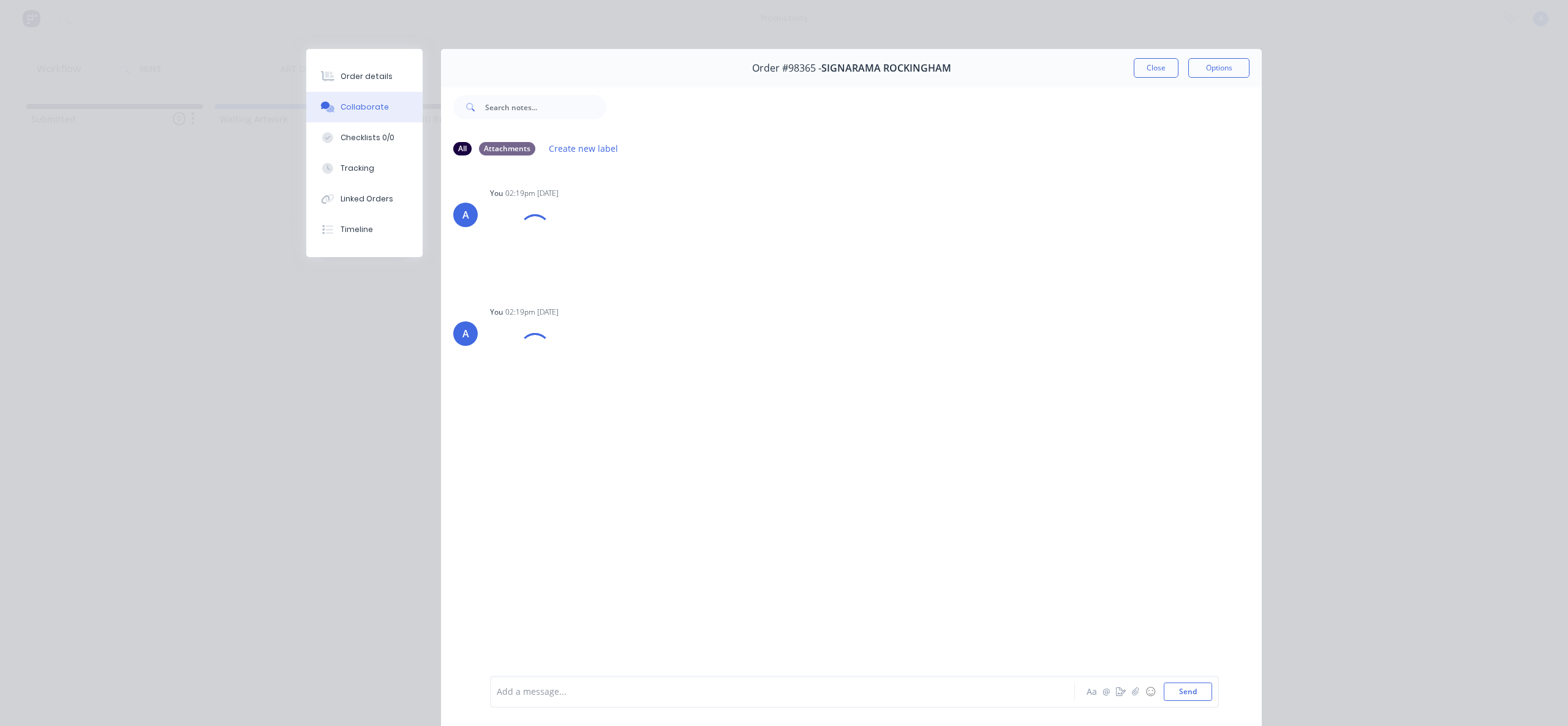
click at [1159, 69] on button "Close" at bounding box center [1156, 68] width 45 height 20
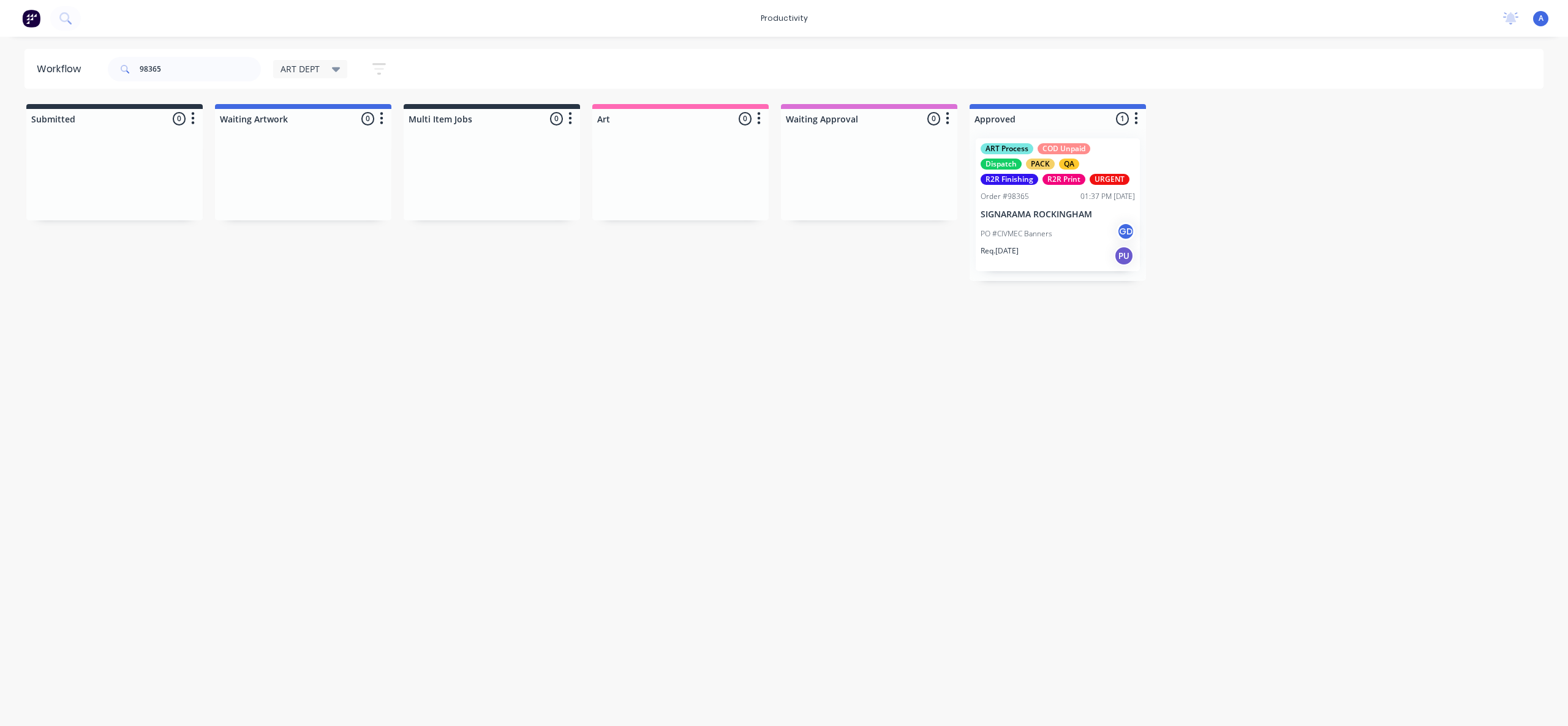
click at [987, 507] on div "Workflow 98365 ART DEPT Save new view None edit ART DEPT (Default) edit Banner …" at bounding box center [784, 375] width 1568 height 653
click at [181, 70] on input "98365" at bounding box center [201, 69] width 121 height 24
click at [191, 57] on input "98365" at bounding box center [201, 69] width 121 height 24
click at [193, 65] on input "98365" at bounding box center [201, 69] width 121 height 24
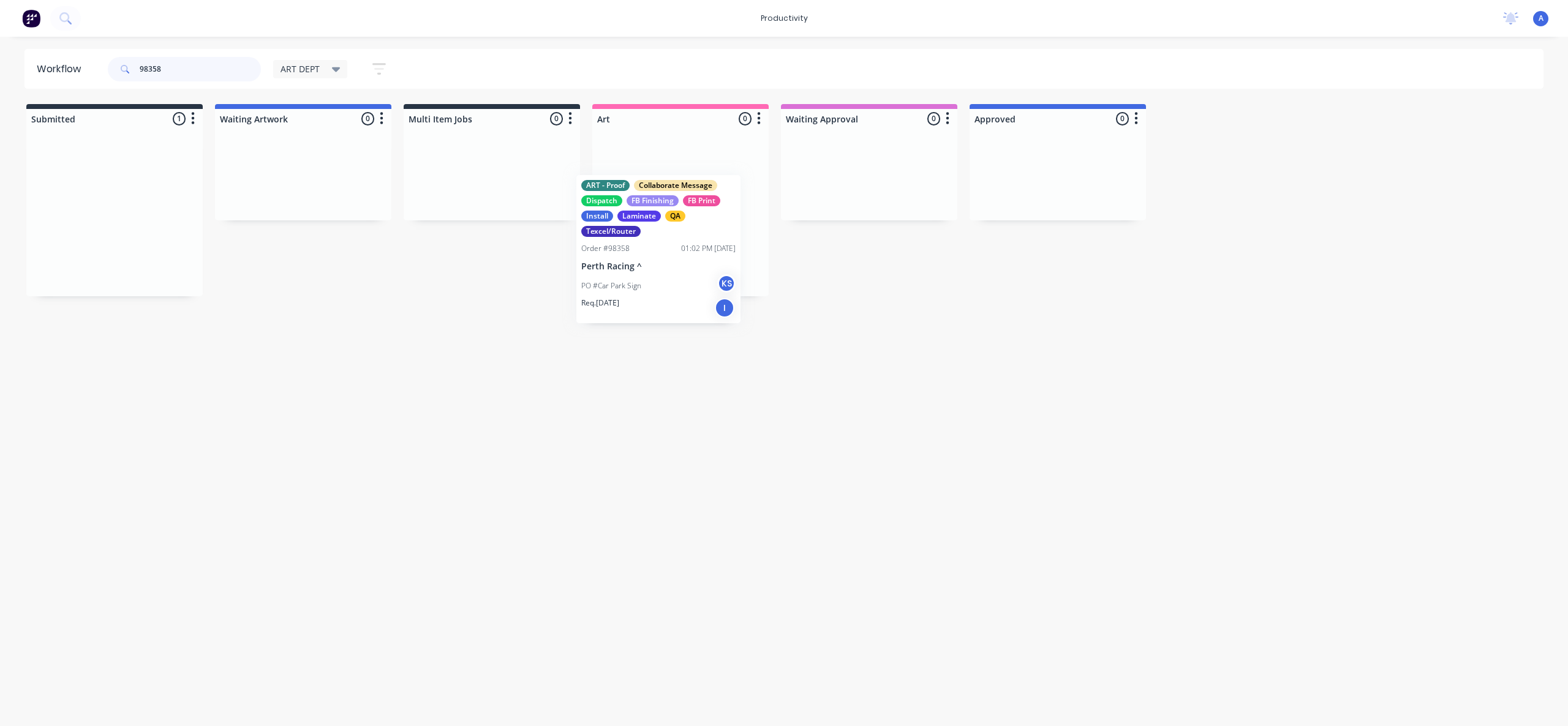
drag, startPoint x: 100, startPoint y: 241, endPoint x: 658, endPoint y: 277, distance: 559.2
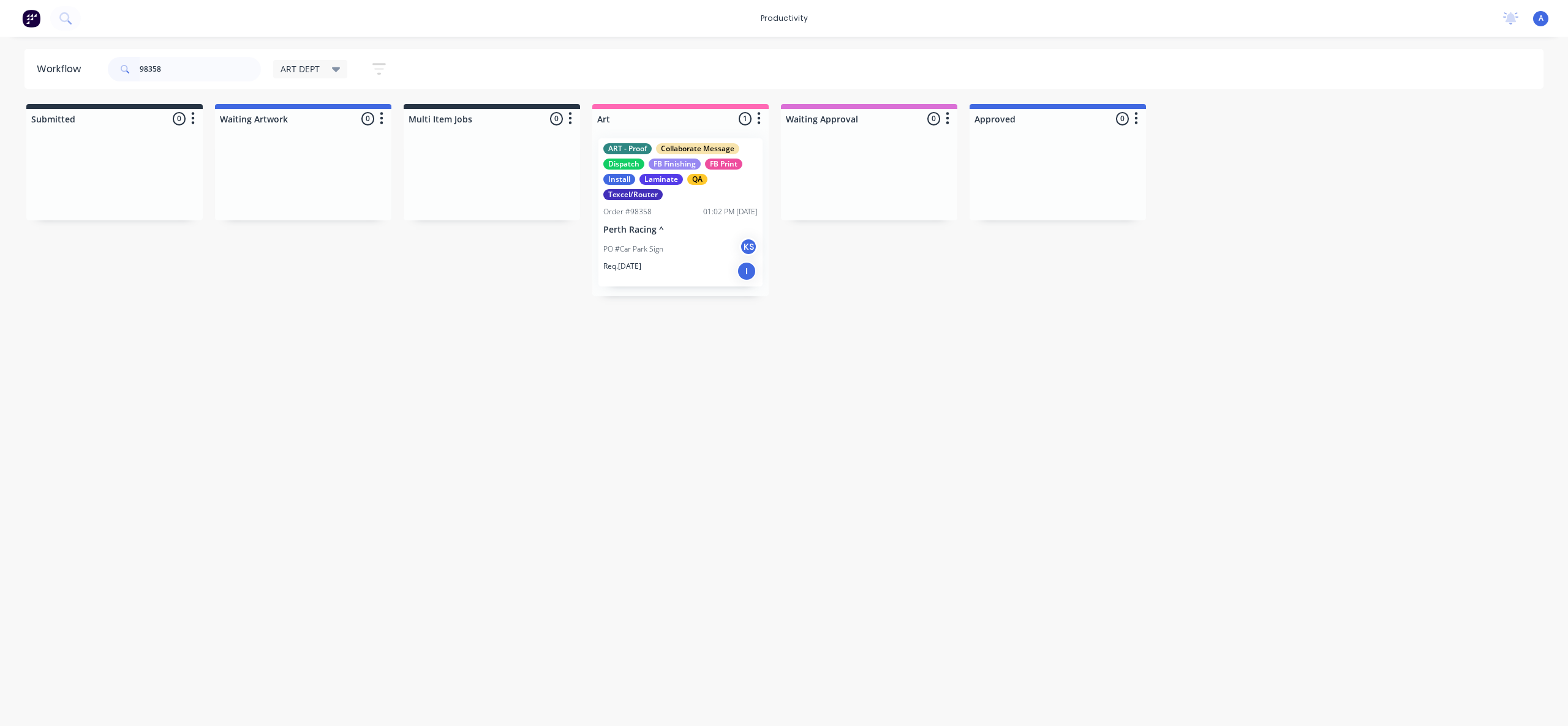
click at [677, 256] on div "PO #Car Park Sign KS" at bounding box center [680, 249] width 154 height 23
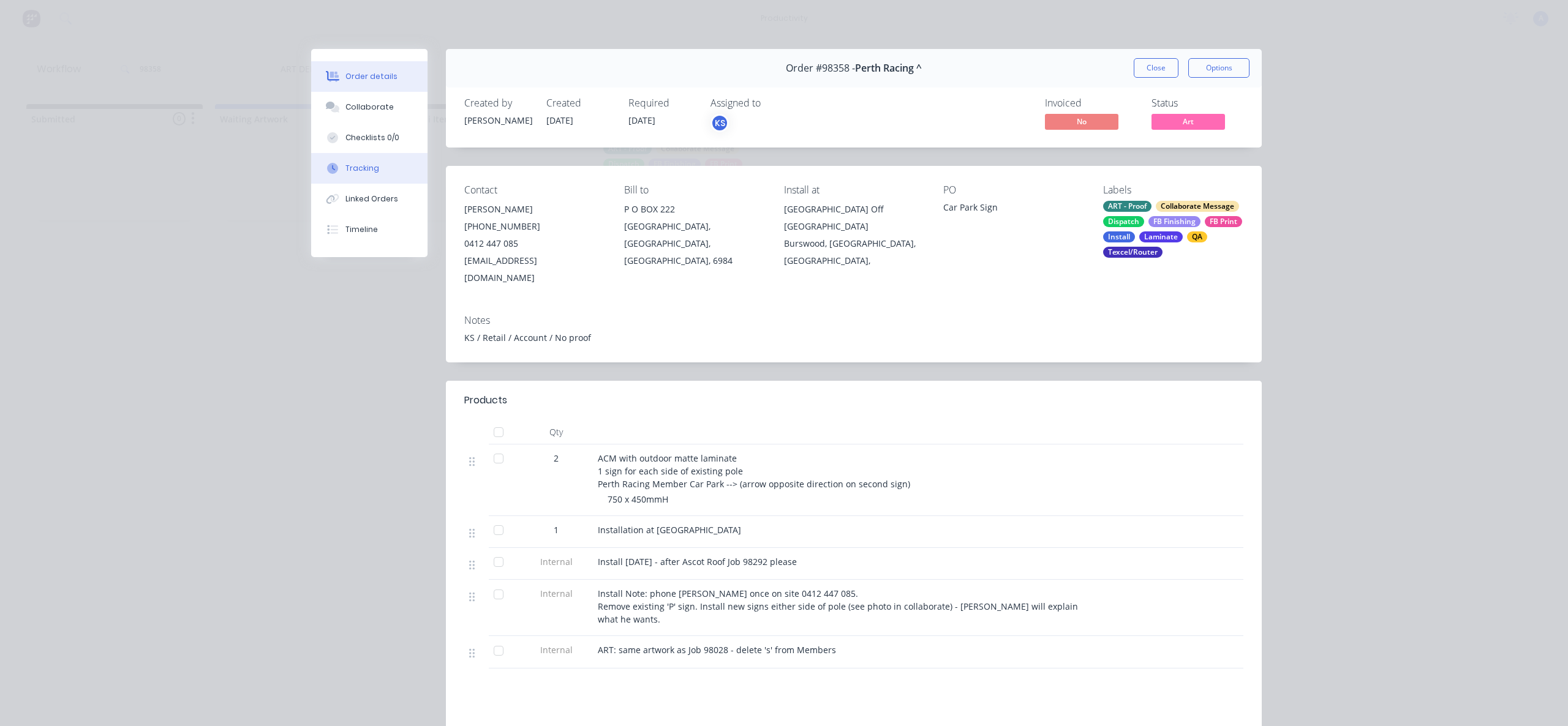
click at [350, 159] on button "Tracking" at bounding box center [369, 169] width 117 height 31
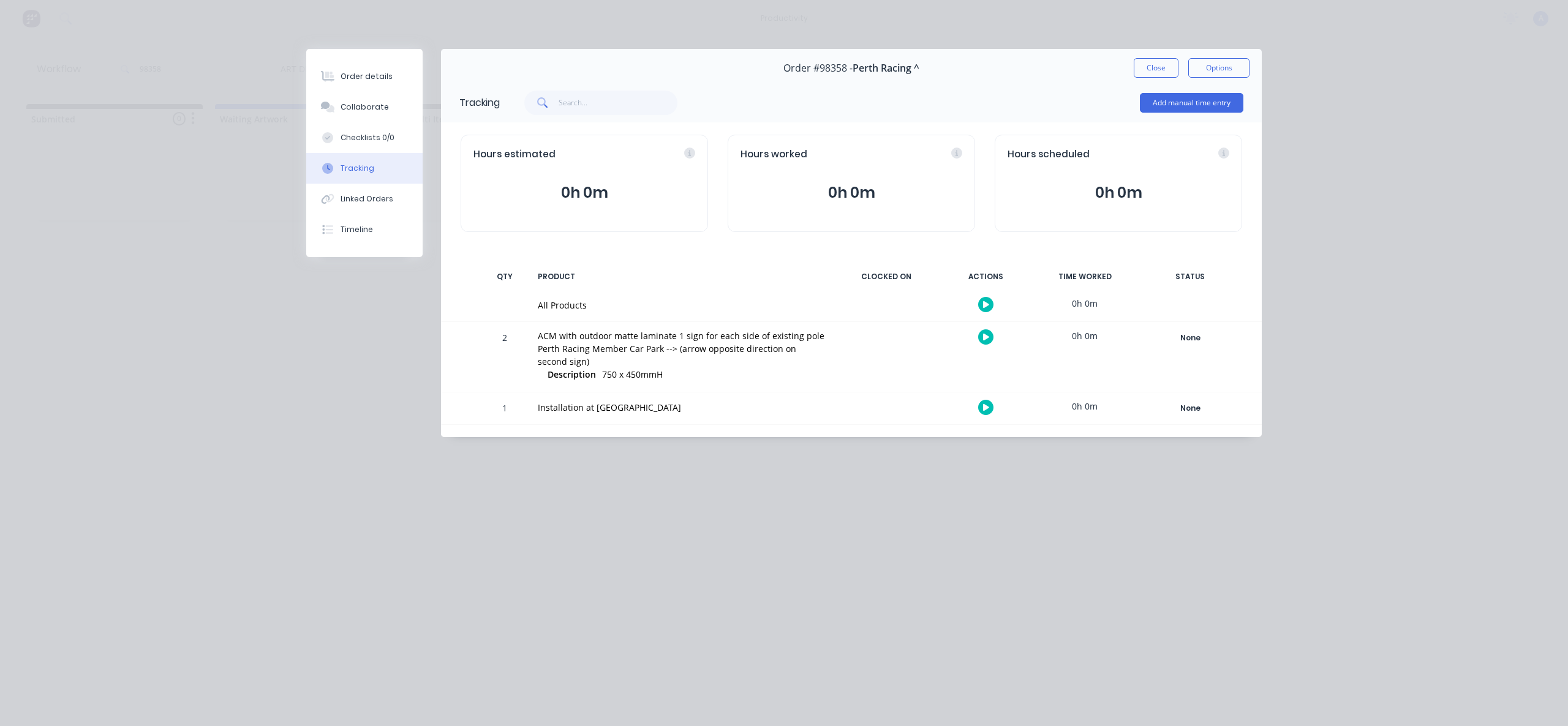
click at [985, 302] on icon "button" at bounding box center [985, 304] width 6 height 8
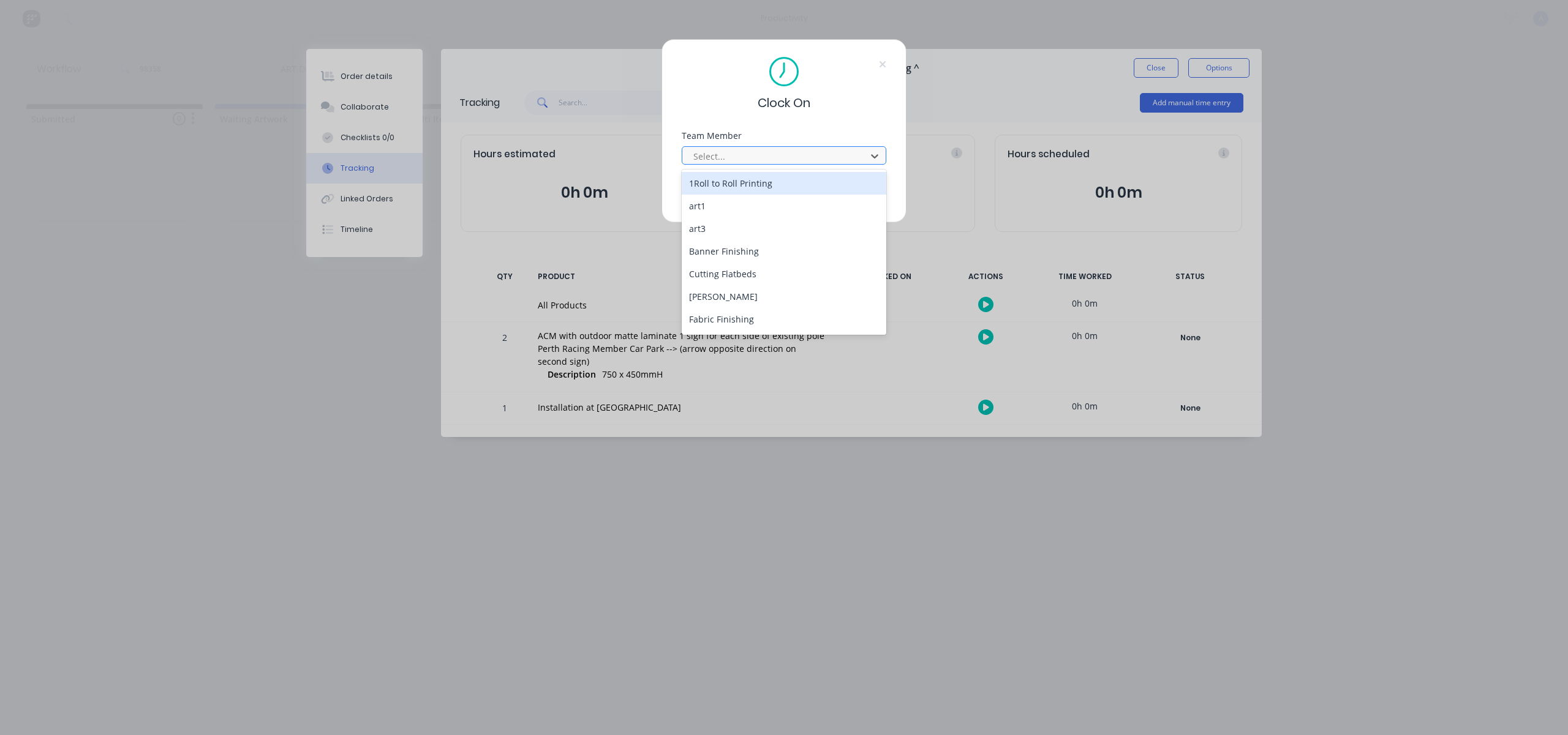
click at [812, 163] on div at bounding box center [776, 156] width 168 height 15
click at [724, 322] on div "[PERSON_NAME]" at bounding box center [784, 321] width 205 height 23
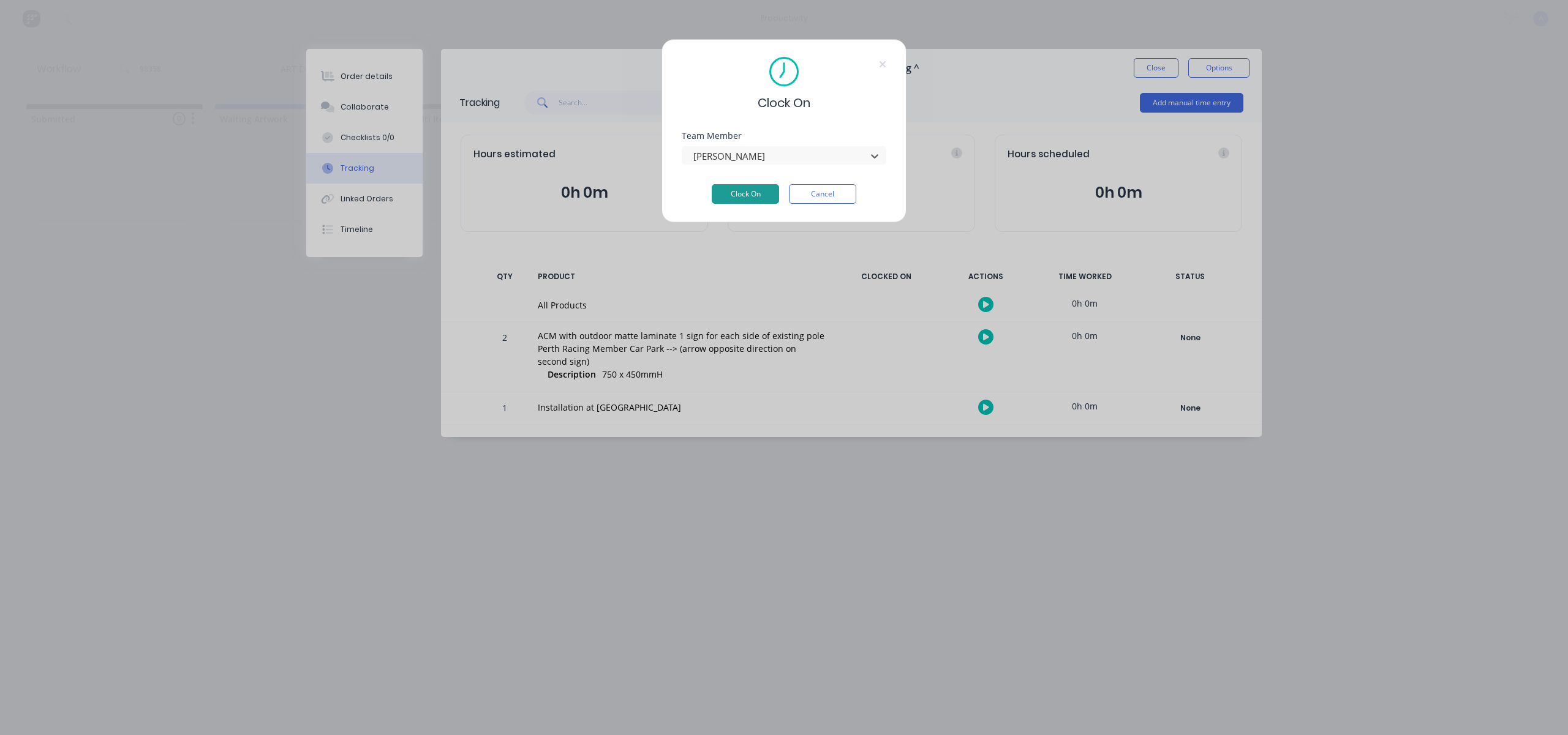
click at [754, 193] on button "Clock On" at bounding box center [745, 194] width 68 height 20
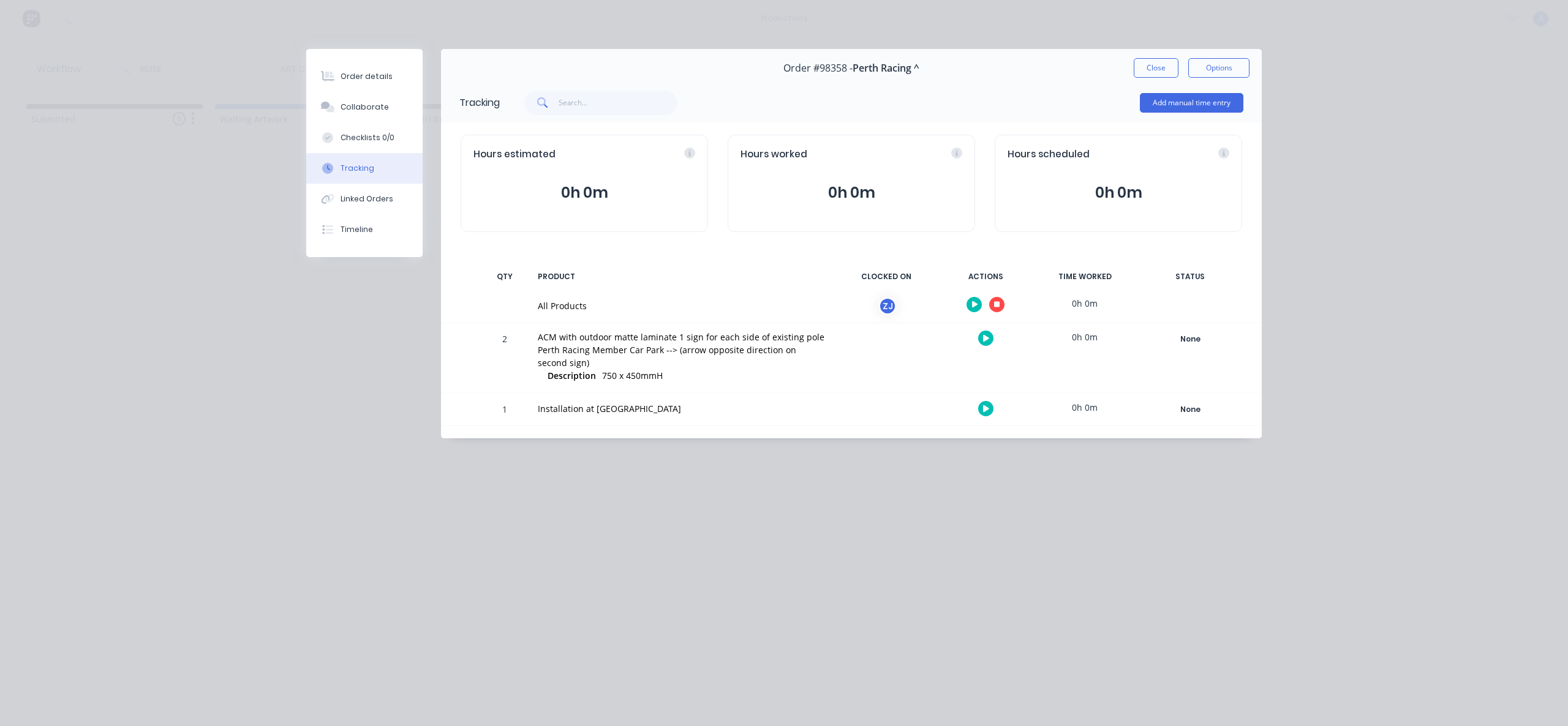
click at [1141, 53] on div "Order #98358 - Perth Racing ^ Close Options" at bounding box center [851, 68] width 821 height 39
click at [1144, 59] on button "Close" at bounding box center [1156, 68] width 45 height 20
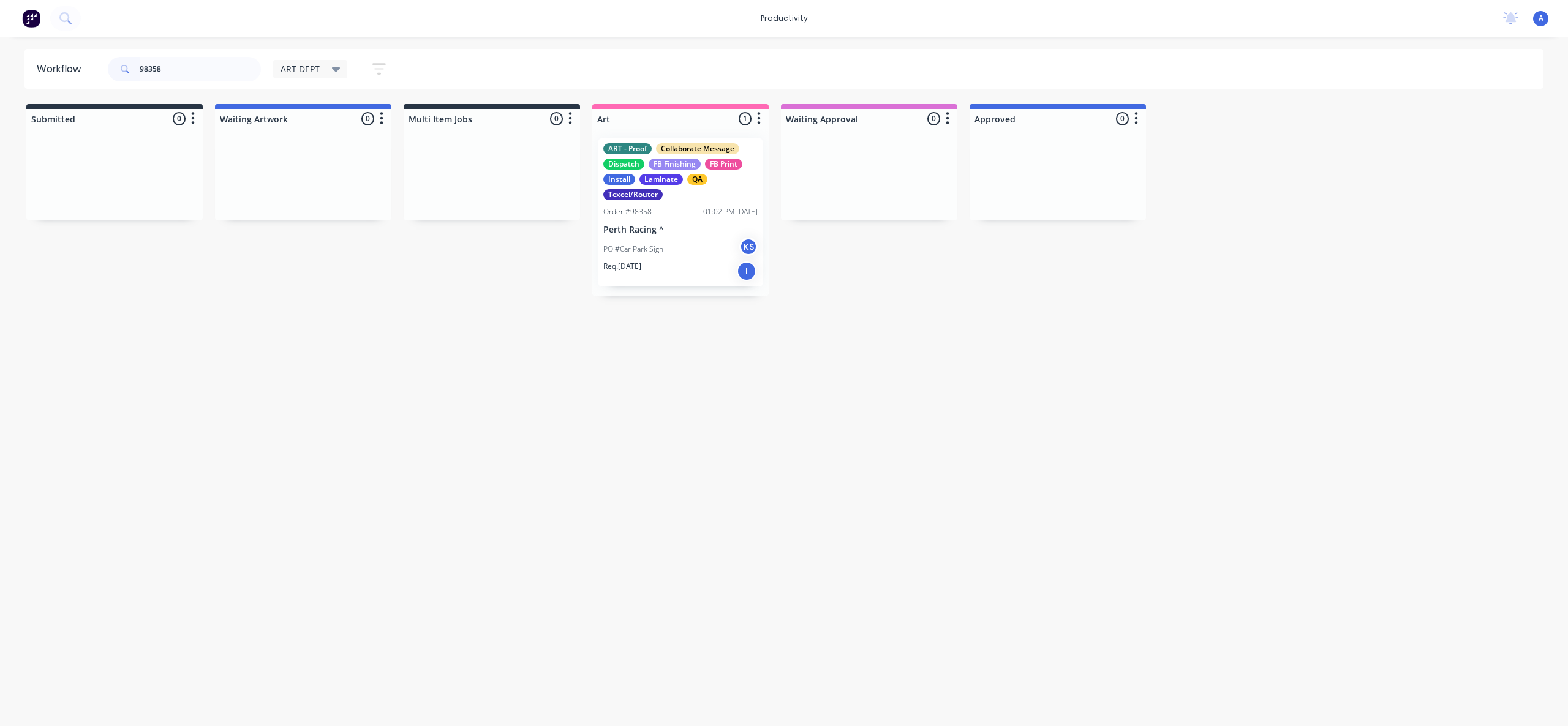
click at [690, 246] on div "PO #Car Park Sign KS" at bounding box center [680, 249] width 154 height 23
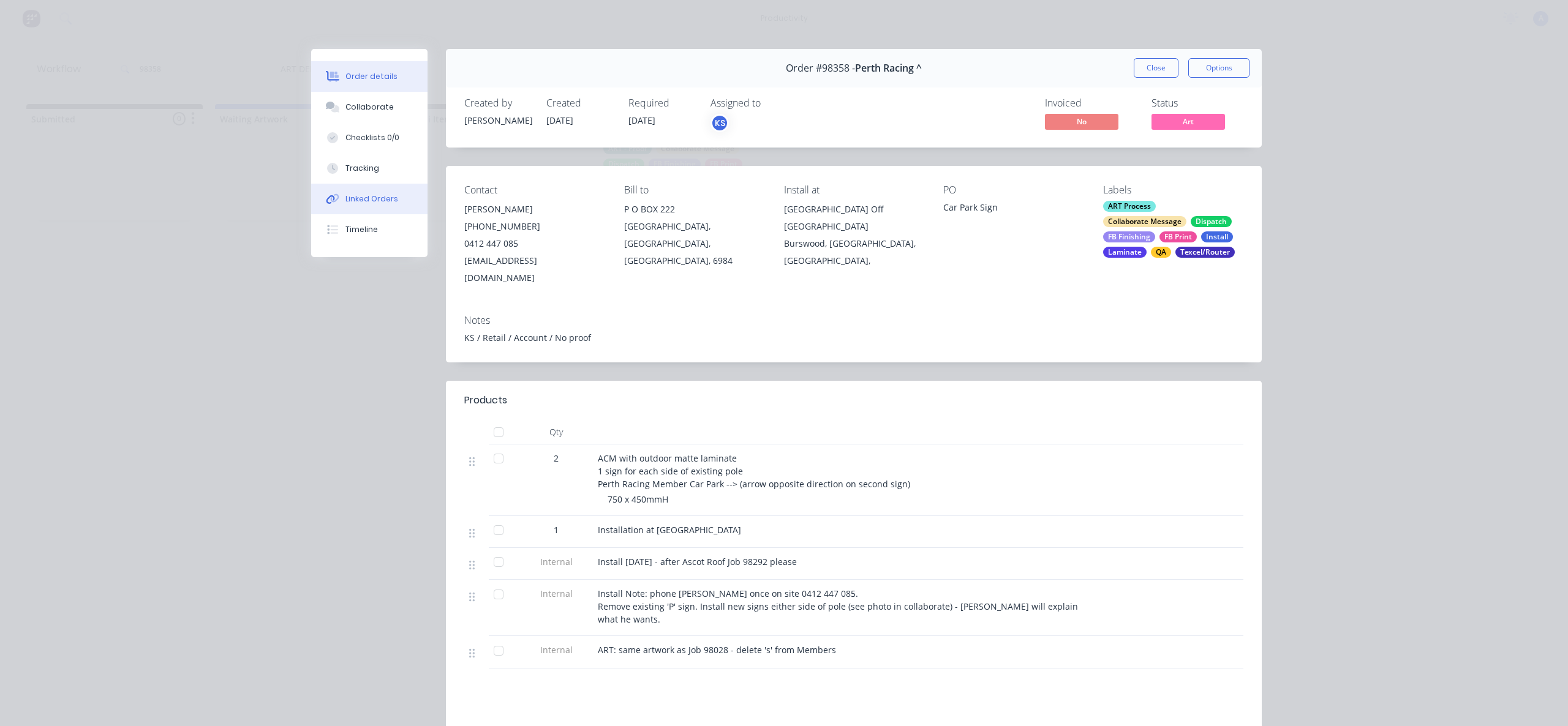
click at [320, 205] on button "Linked Orders" at bounding box center [369, 199] width 117 height 31
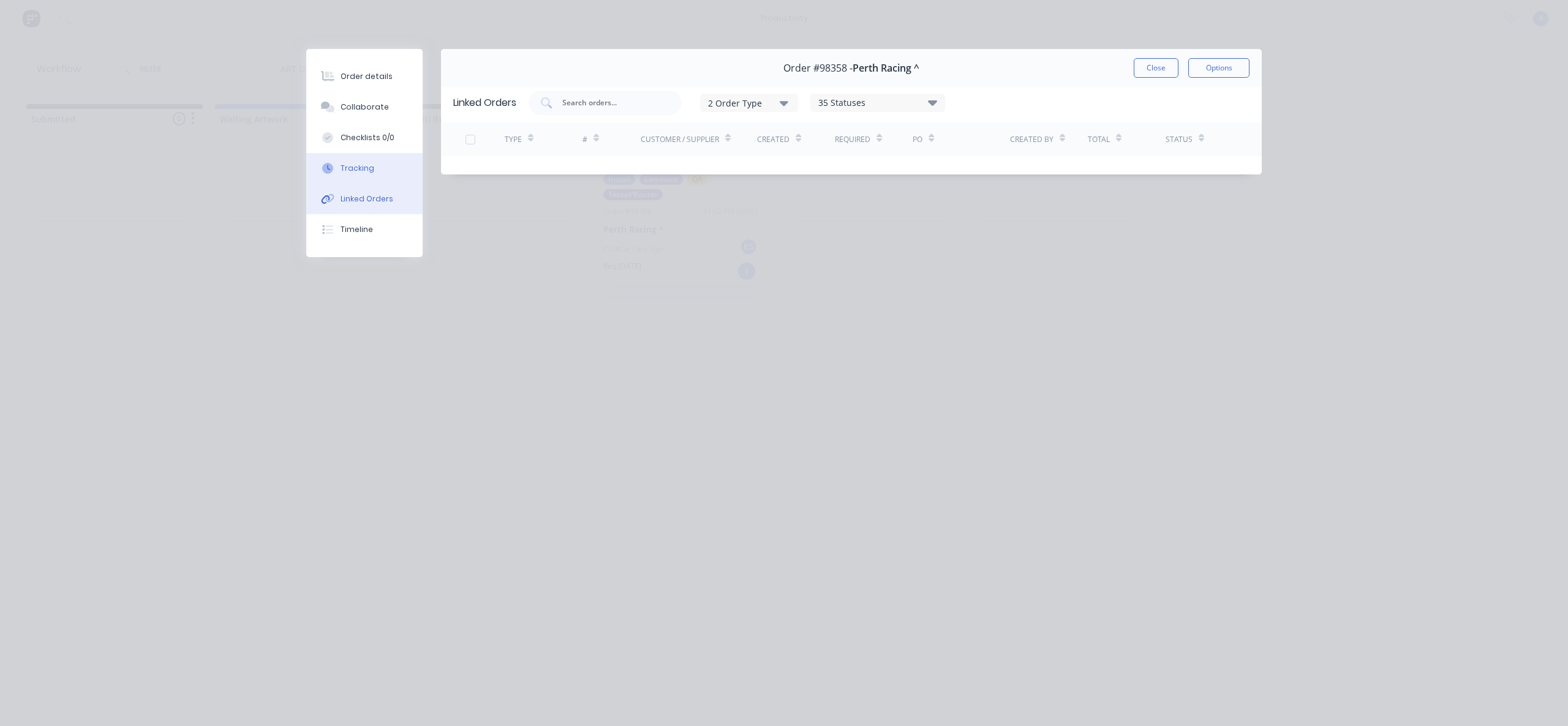
click at [340, 155] on button "Tracking" at bounding box center [364, 169] width 117 height 31
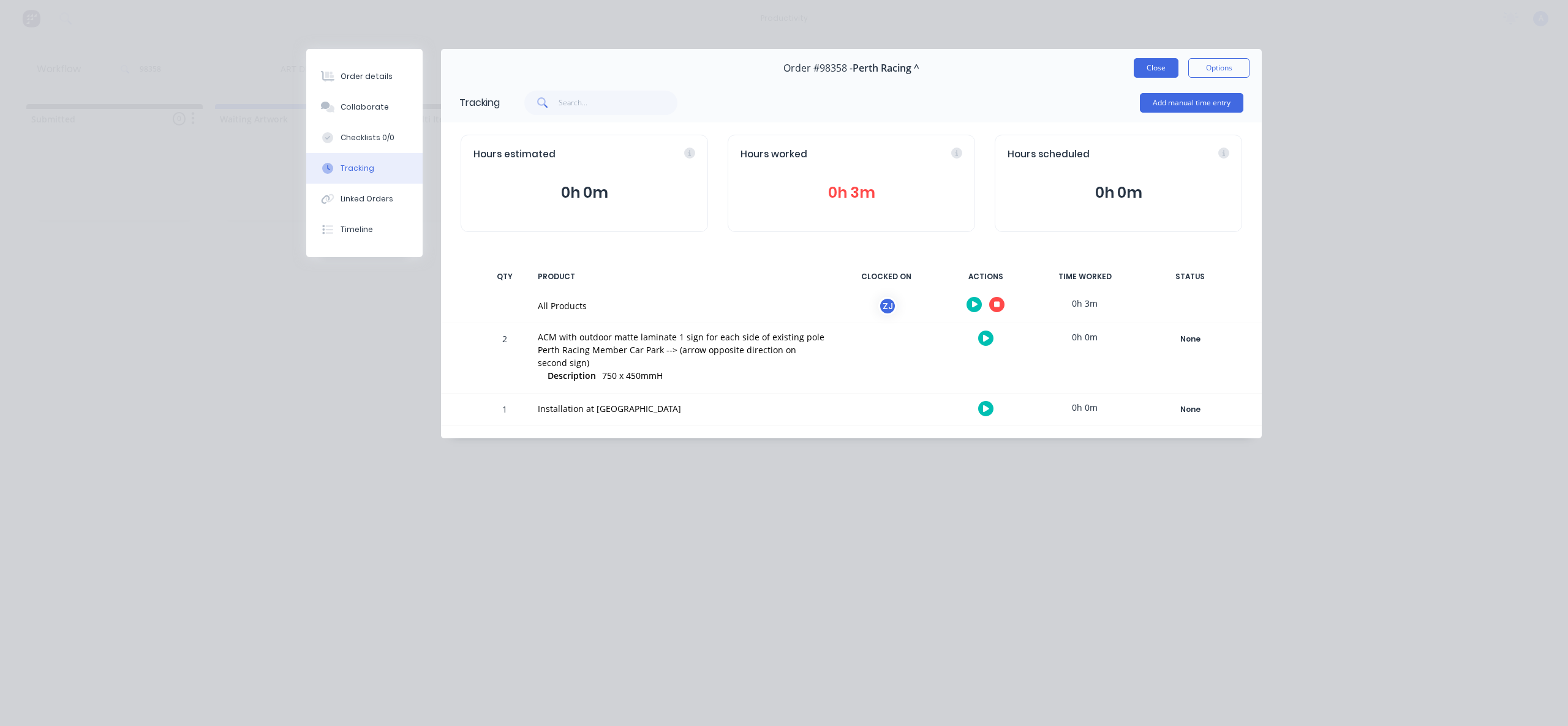
click at [1149, 70] on button "Close" at bounding box center [1156, 68] width 45 height 20
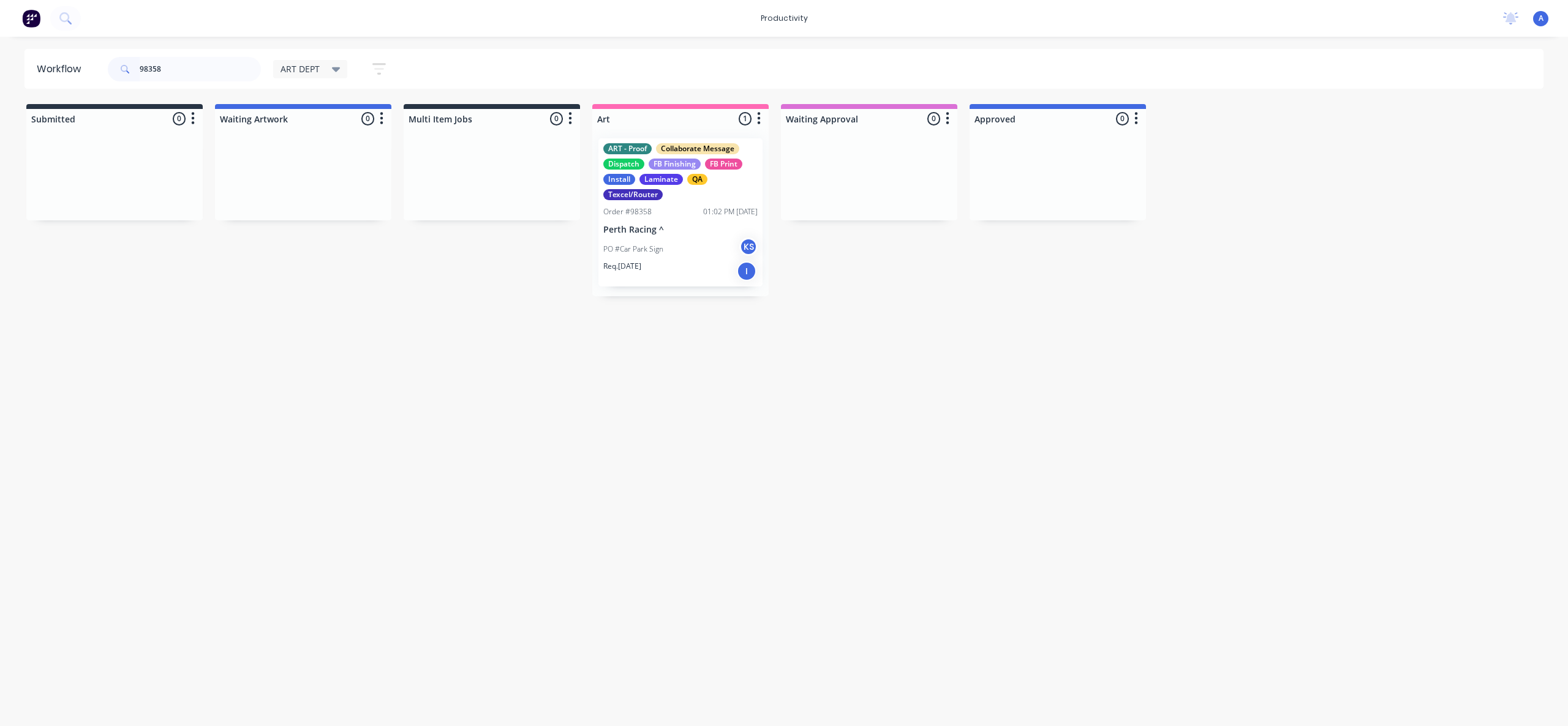
click at [690, 232] on p "Perth Racing ^" at bounding box center [680, 230] width 154 height 11
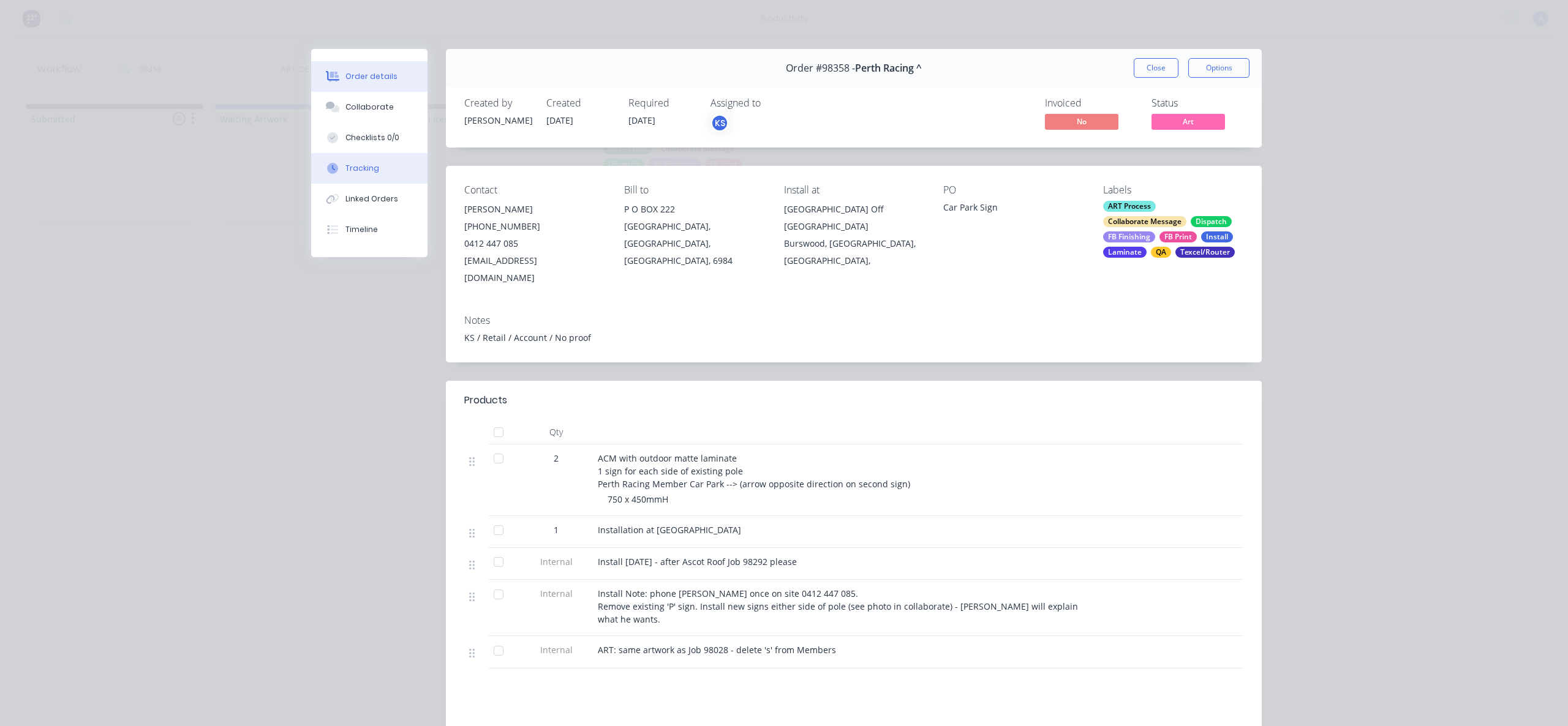
click at [365, 179] on button "Tracking" at bounding box center [369, 169] width 117 height 31
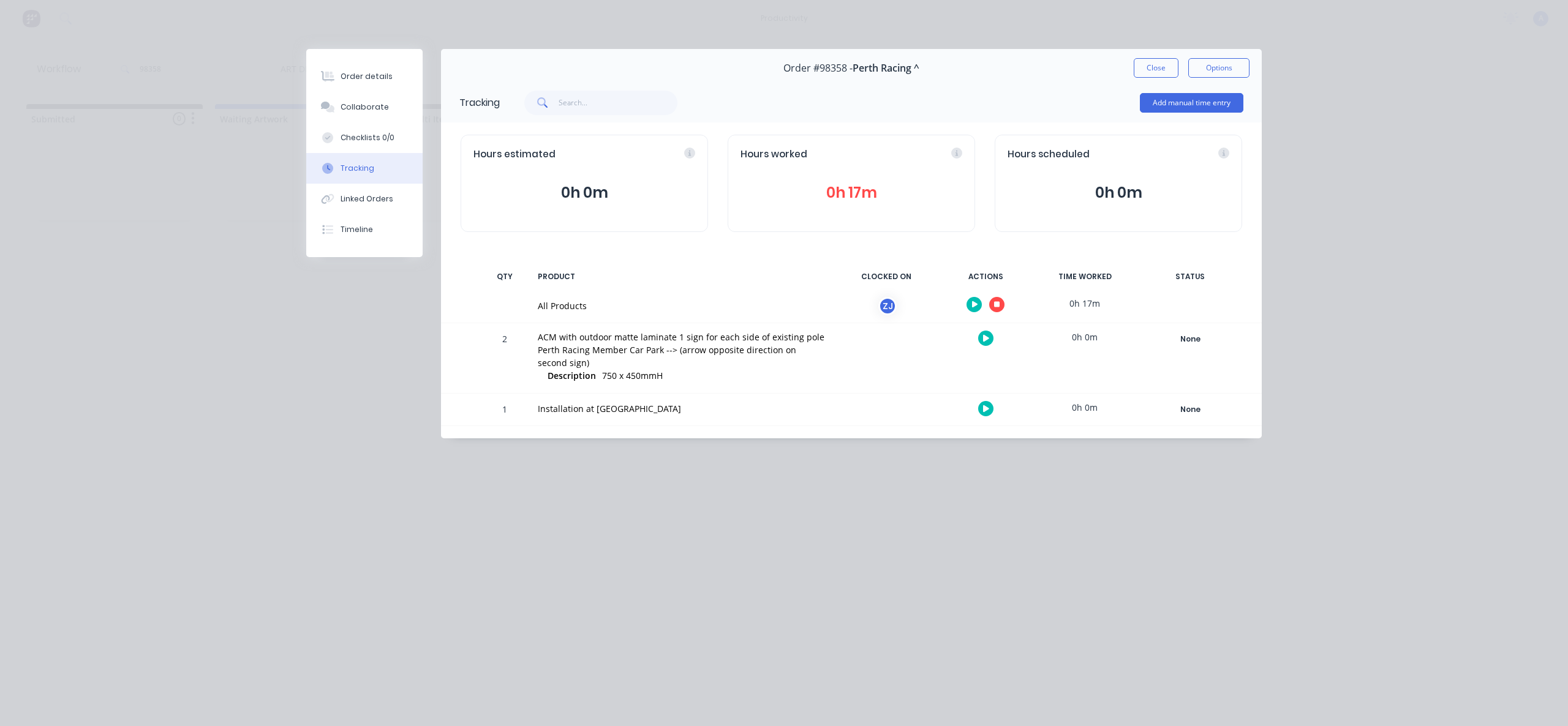
click at [996, 307] on icon "button" at bounding box center [997, 304] width 6 height 6
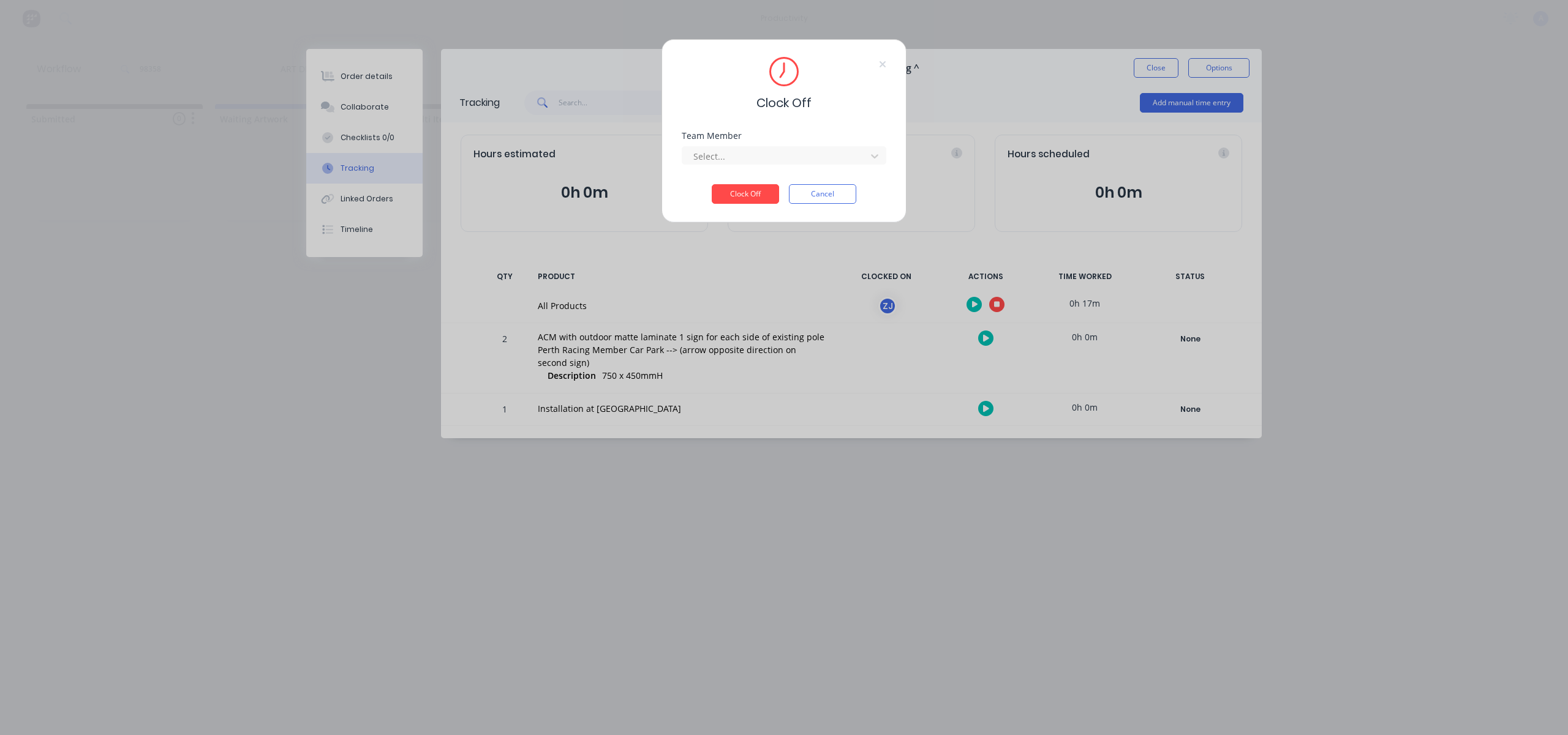
click at [759, 140] on div "Team Member" at bounding box center [784, 135] width 205 height 8
click at [759, 159] on div at bounding box center [776, 156] width 168 height 15
click at [749, 180] on div "[PERSON_NAME]" at bounding box center [784, 183] width 205 height 23
click at [746, 188] on button "Clock Off" at bounding box center [745, 194] width 68 height 20
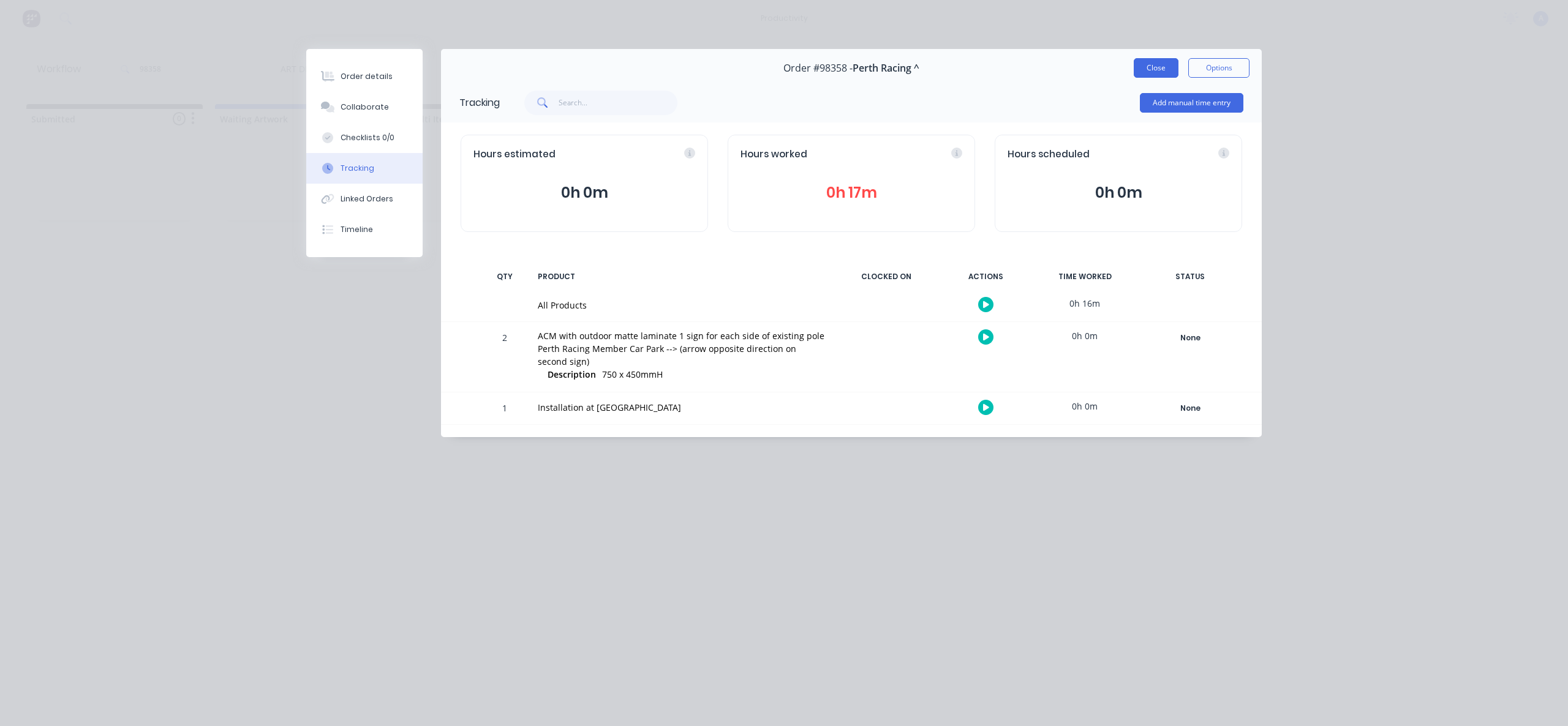
click at [1168, 73] on button "Close" at bounding box center [1156, 68] width 45 height 20
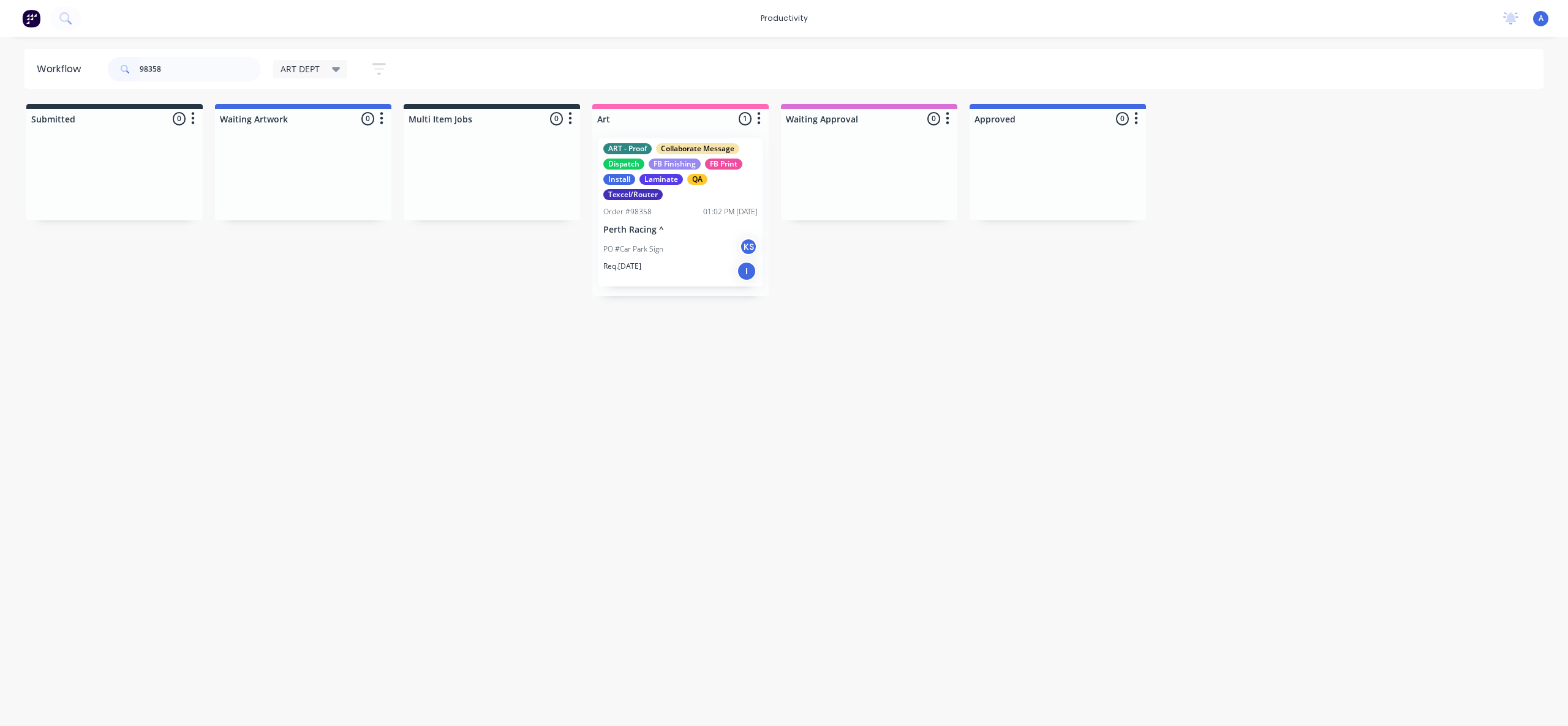
click at [665, 246] on div "PO #Car Park Sign KS" at bounding box center [680, 249] width 154 height 23
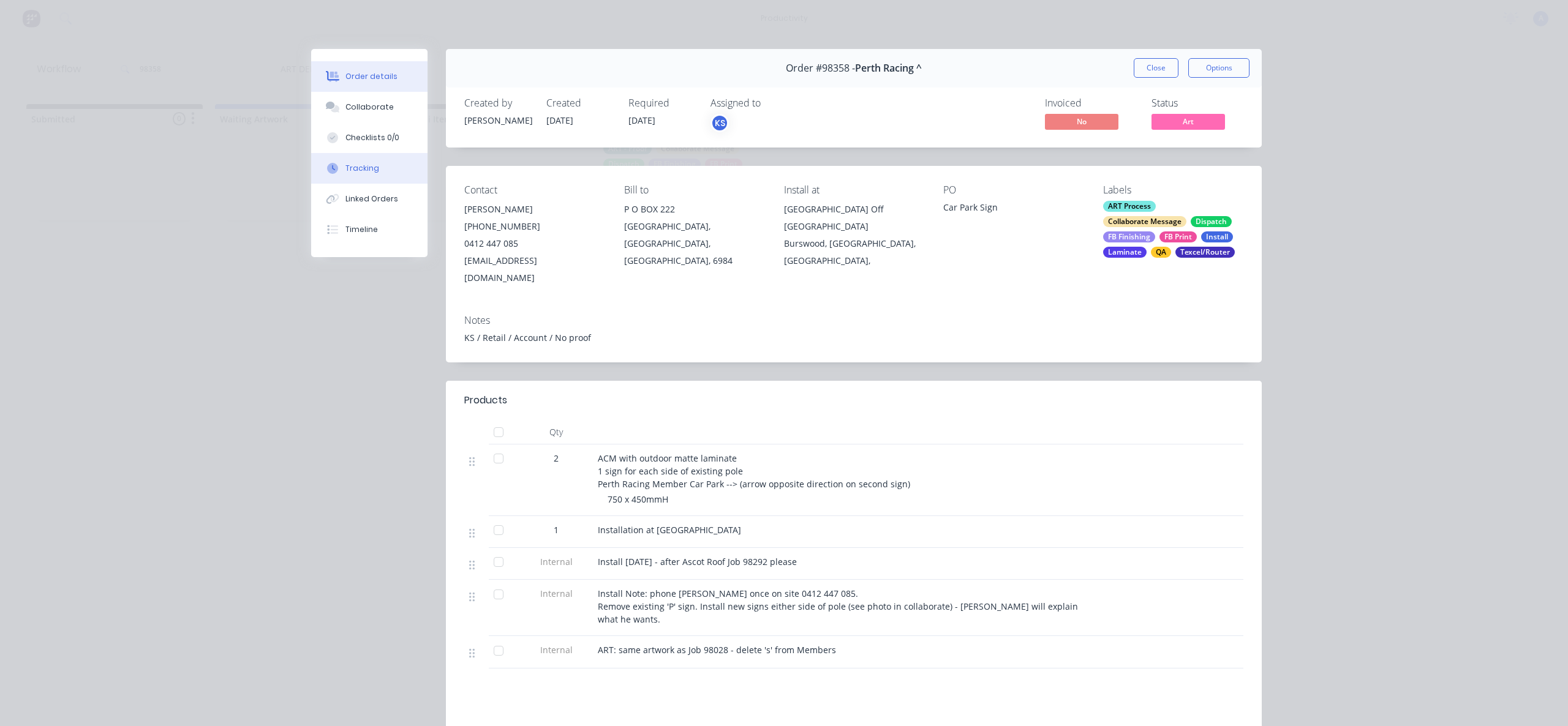
click at [372, 176] on button "Tracking" at bounding box center [369, 169] width 117 height 31
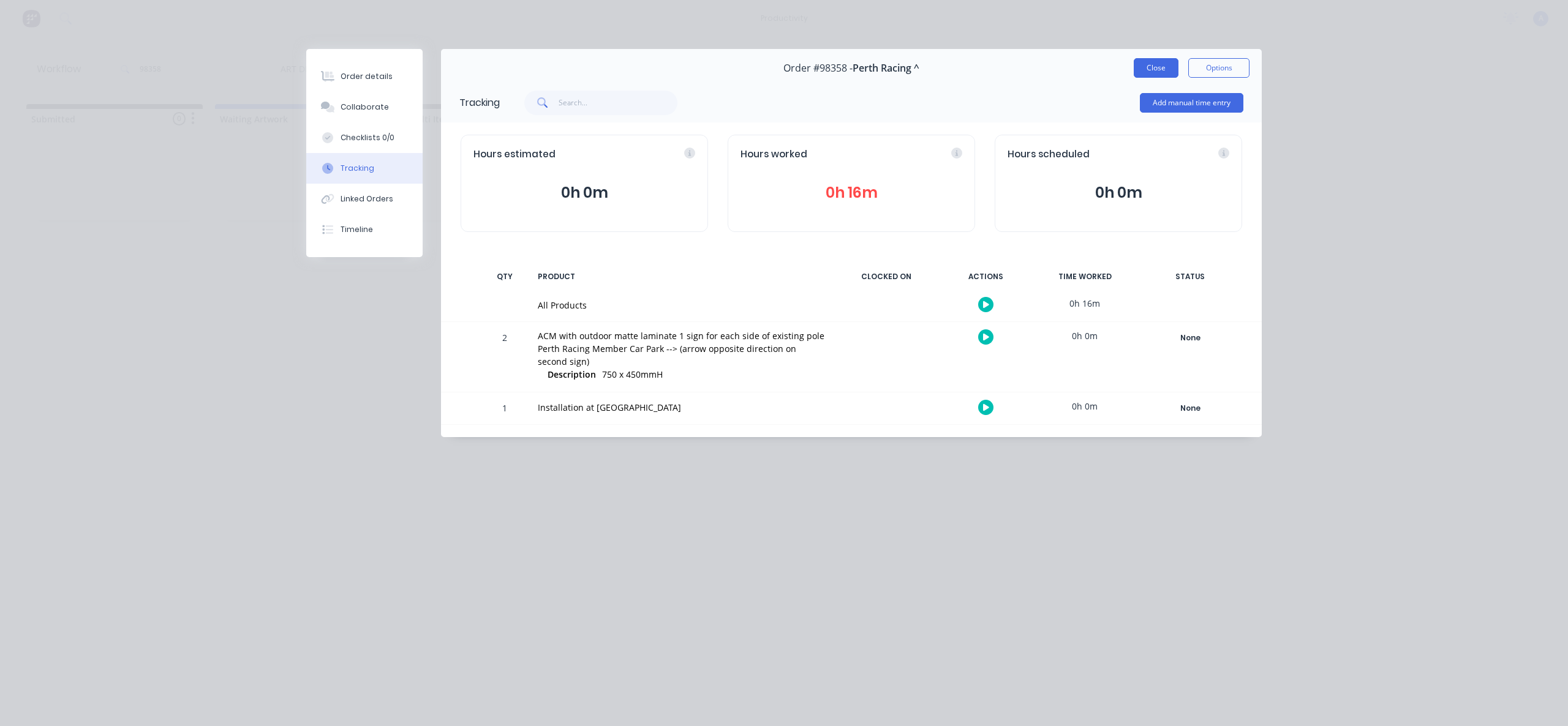
click at [1154, 71] on button "Close" at bounding box center [1156, 68] width 45 height 20
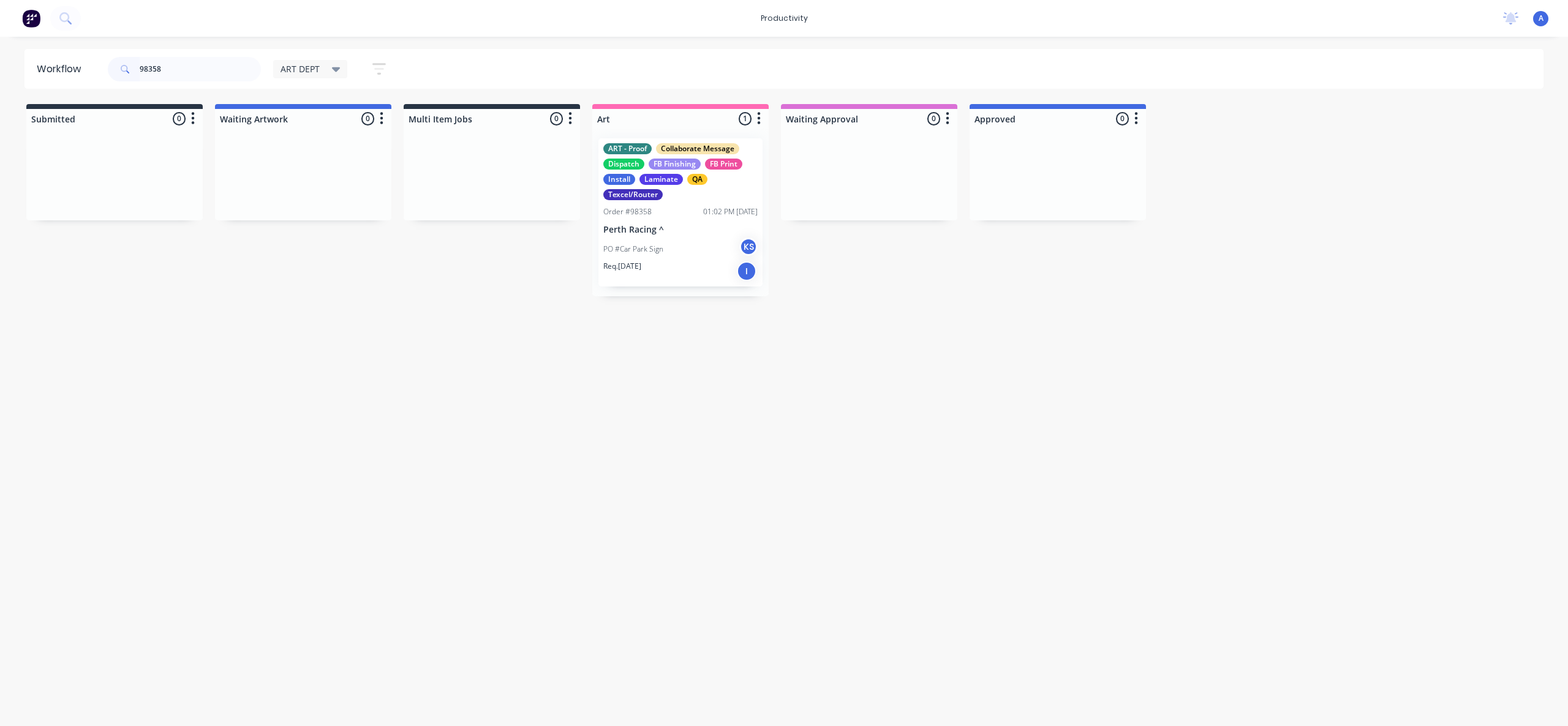
click at [664, 276] on div "Req. [DATE] I" at bounding box center [680, 271] width 154 height 21
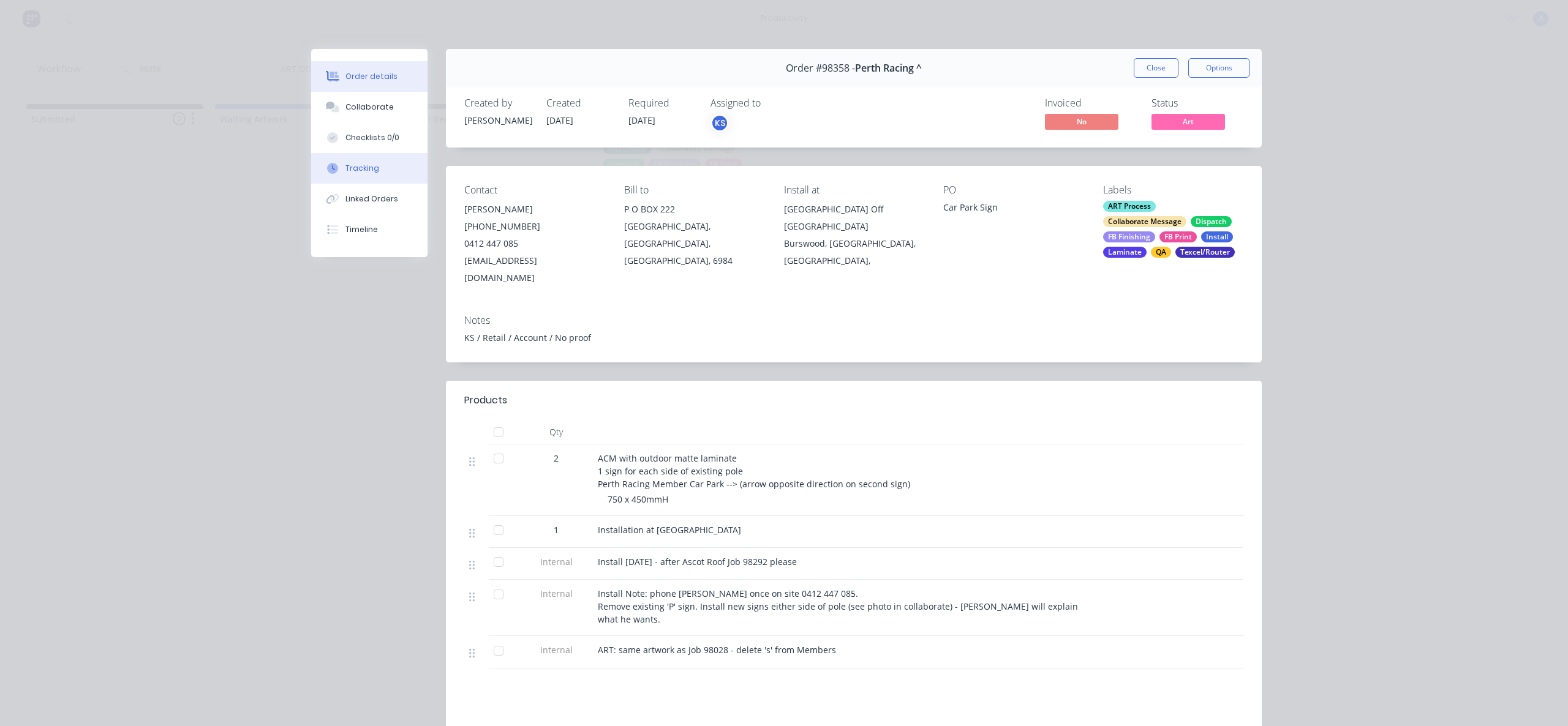
click at [376, 180] on button "Tracking" at bounding box center [369, 169] width 117 height 31
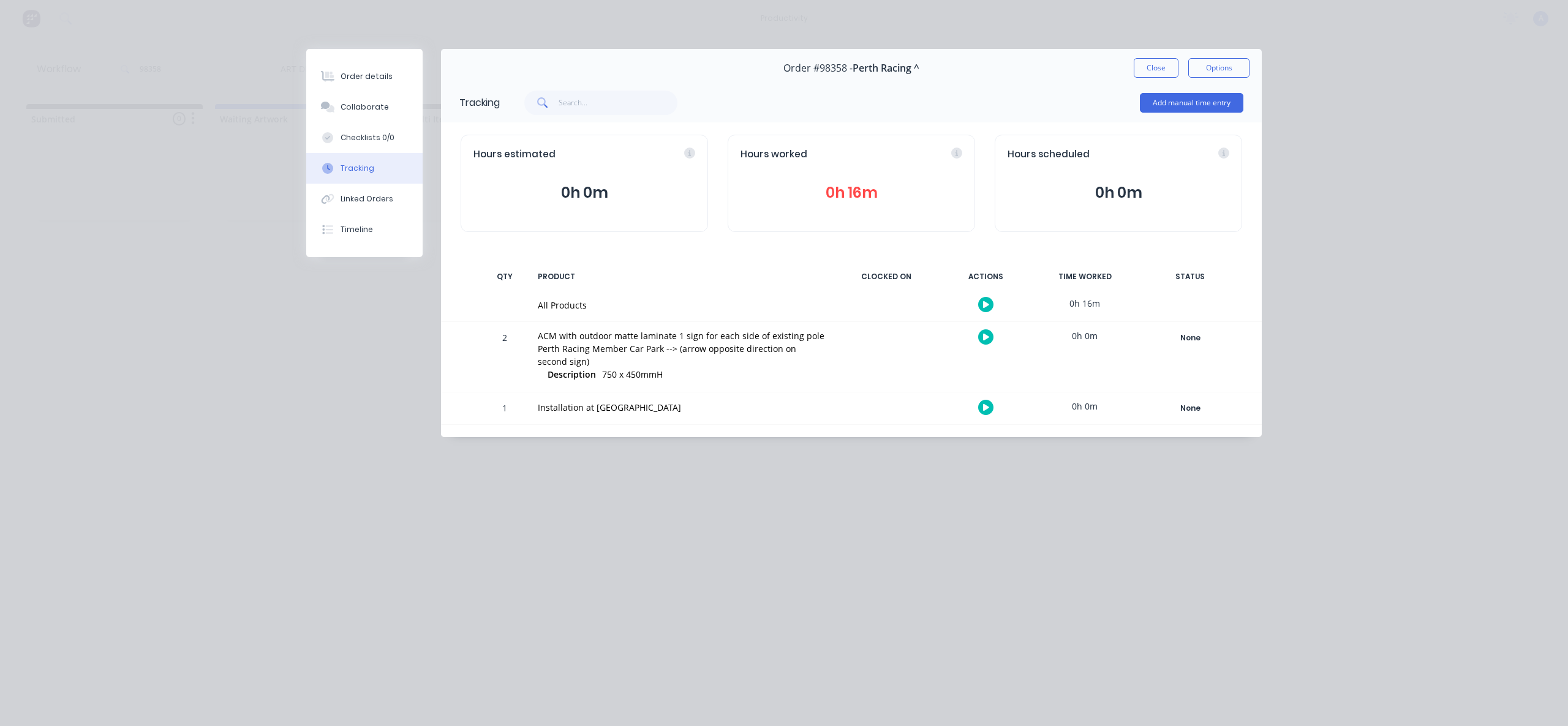
drag, startPoint x: 1162, startPoint y: 58, endPoint x: 1148, endPoint y: 61, distance: 14.3
click at [1162, 59] on button "Close" at bounding box center [1156, 68] width 45 height 20
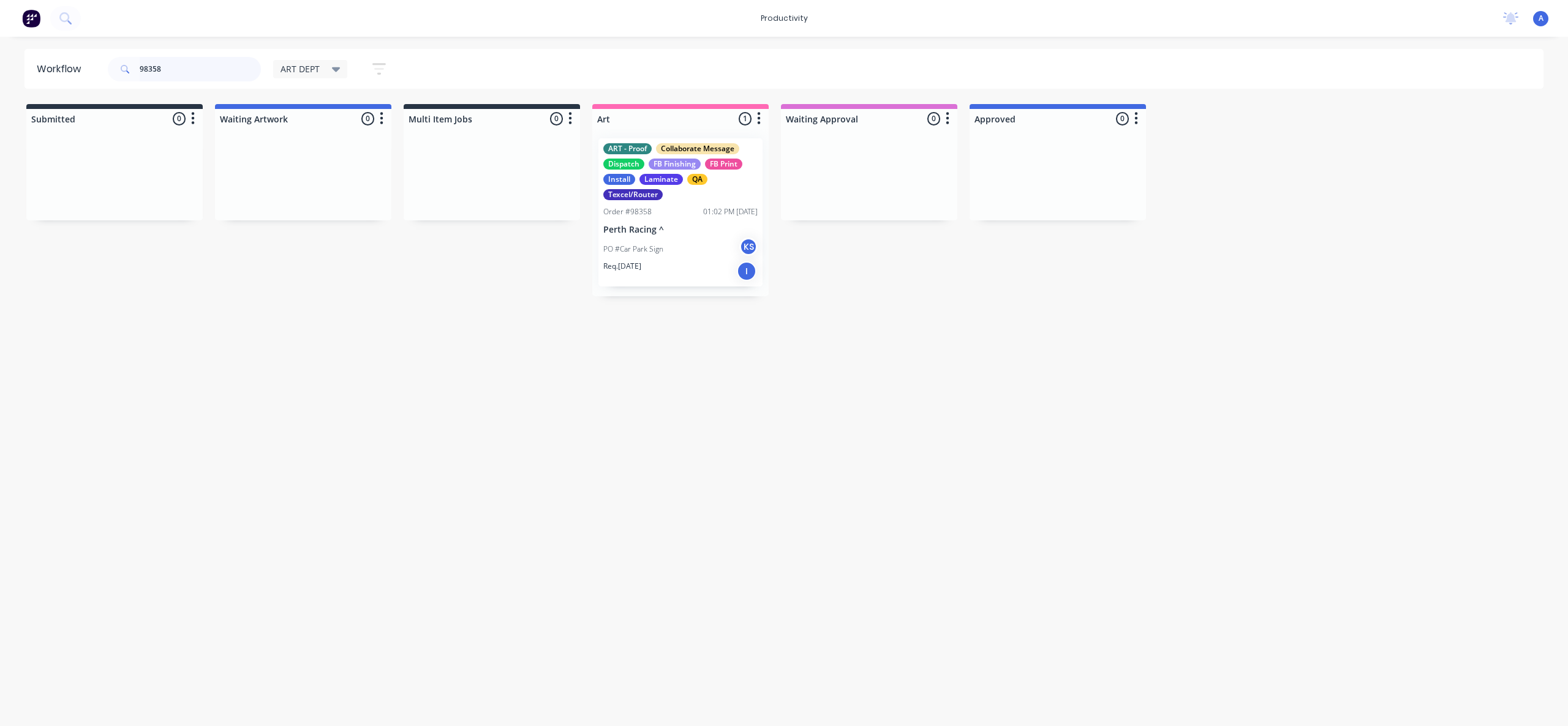
click at [174, 70] on input "98358" at bounding box center [201, 69] width 121 height 24
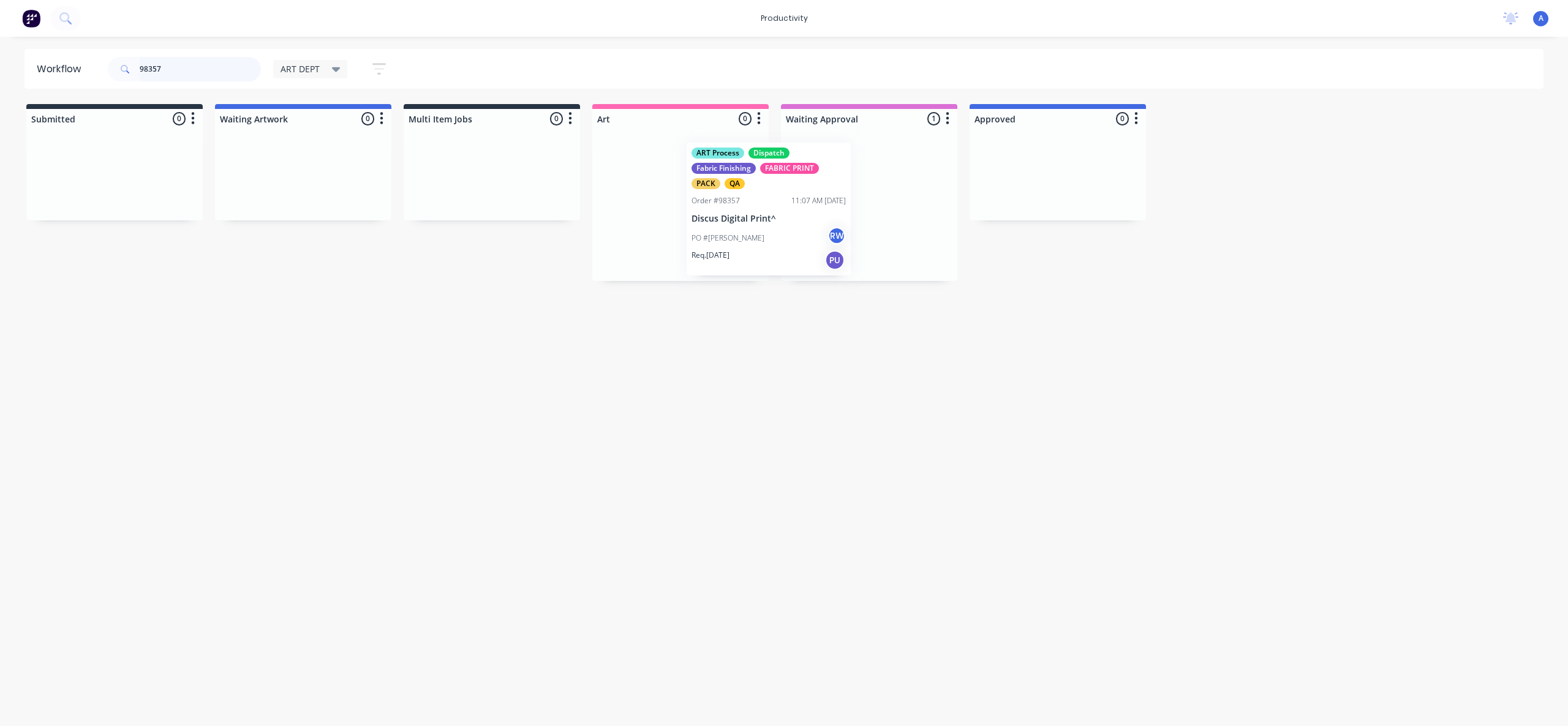
drag, startPoint x: 857, startPoint y: 234, endPoint x: 704, endPoint y: 238, distance: 153.1
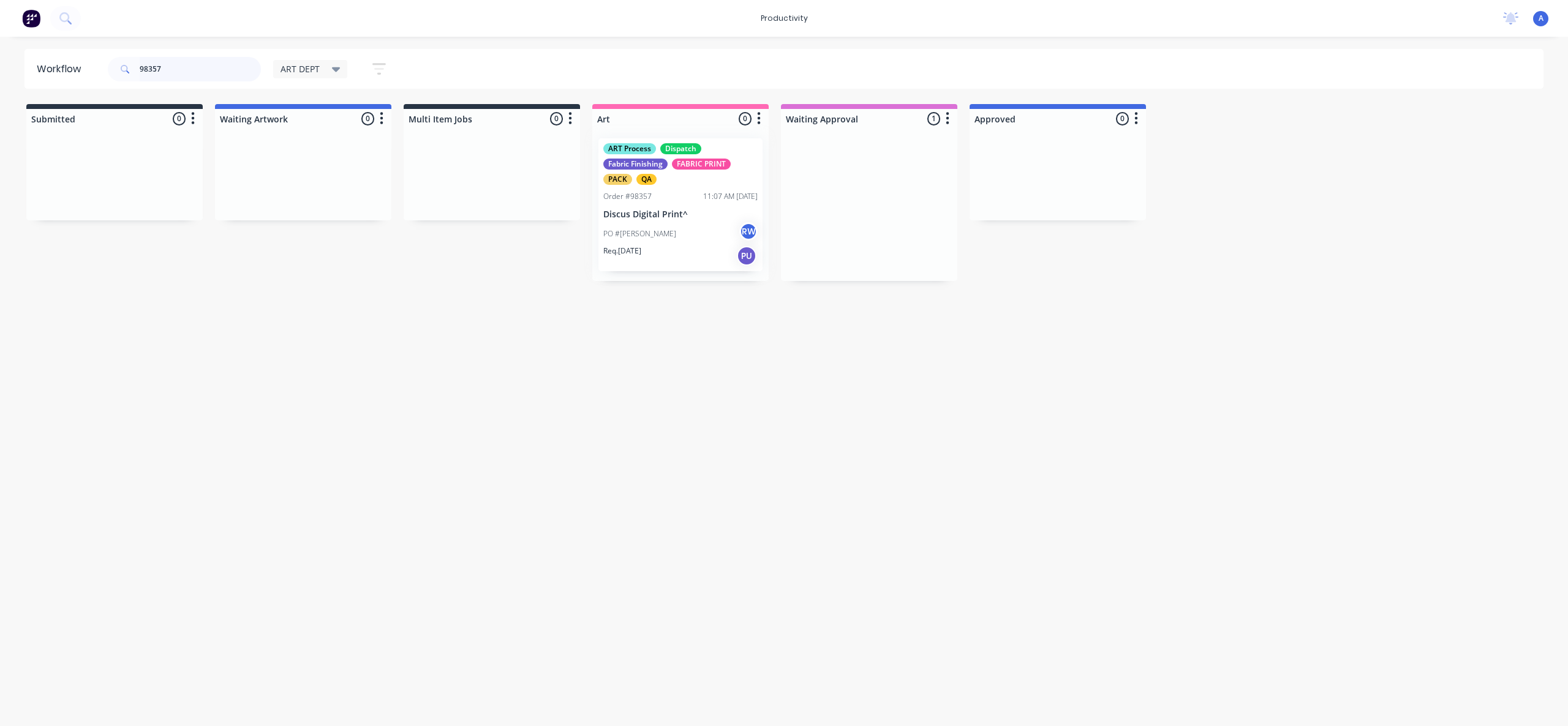
type input "98357"
click at [701, 238] on div "ART Process Dispatch Fabric Finishing FABRIC PRINT PACK QA Order #98357 11:07 A…" at bounding box center [680, 204] width 176 height 153
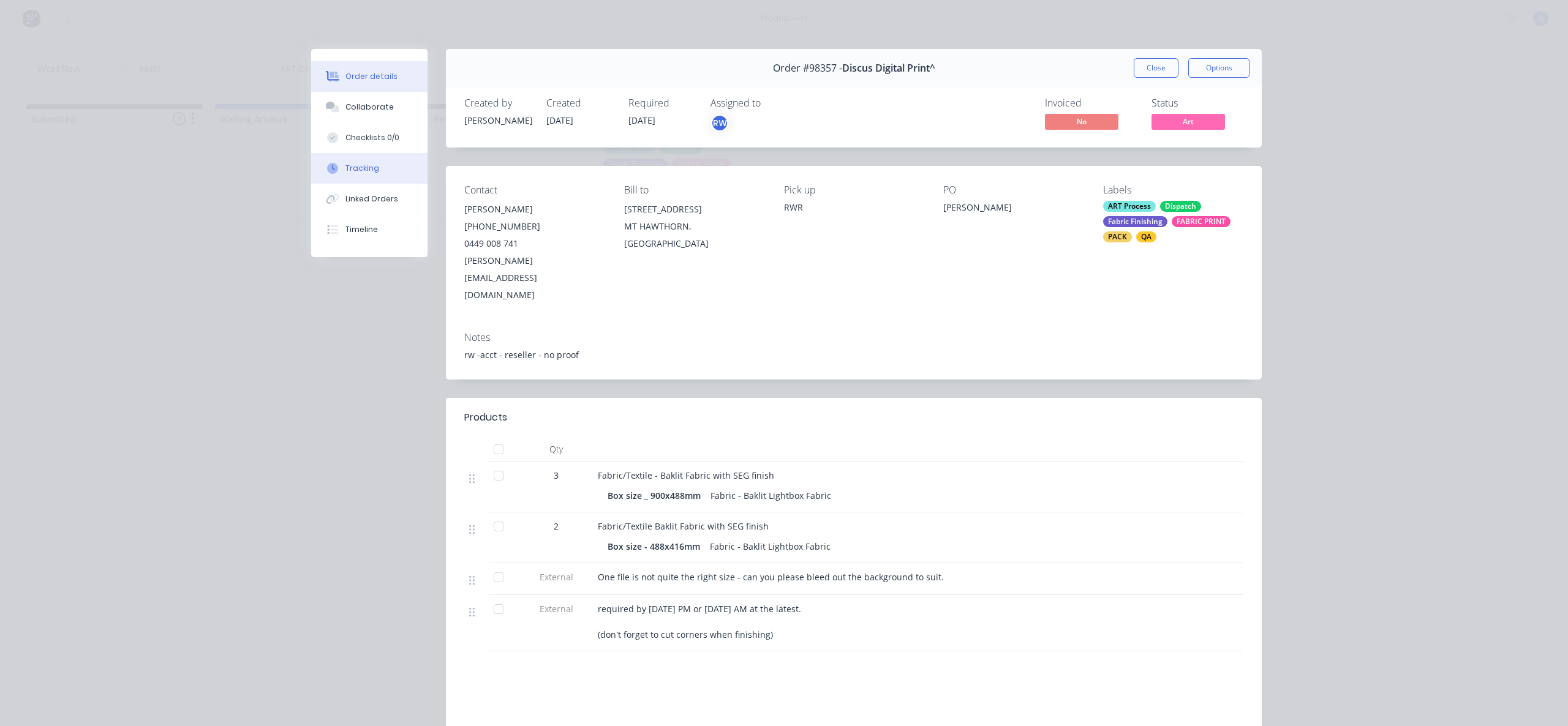
click at [315, 172] on button "Tracking" at bounding box center [369, 169] width 117 height 31
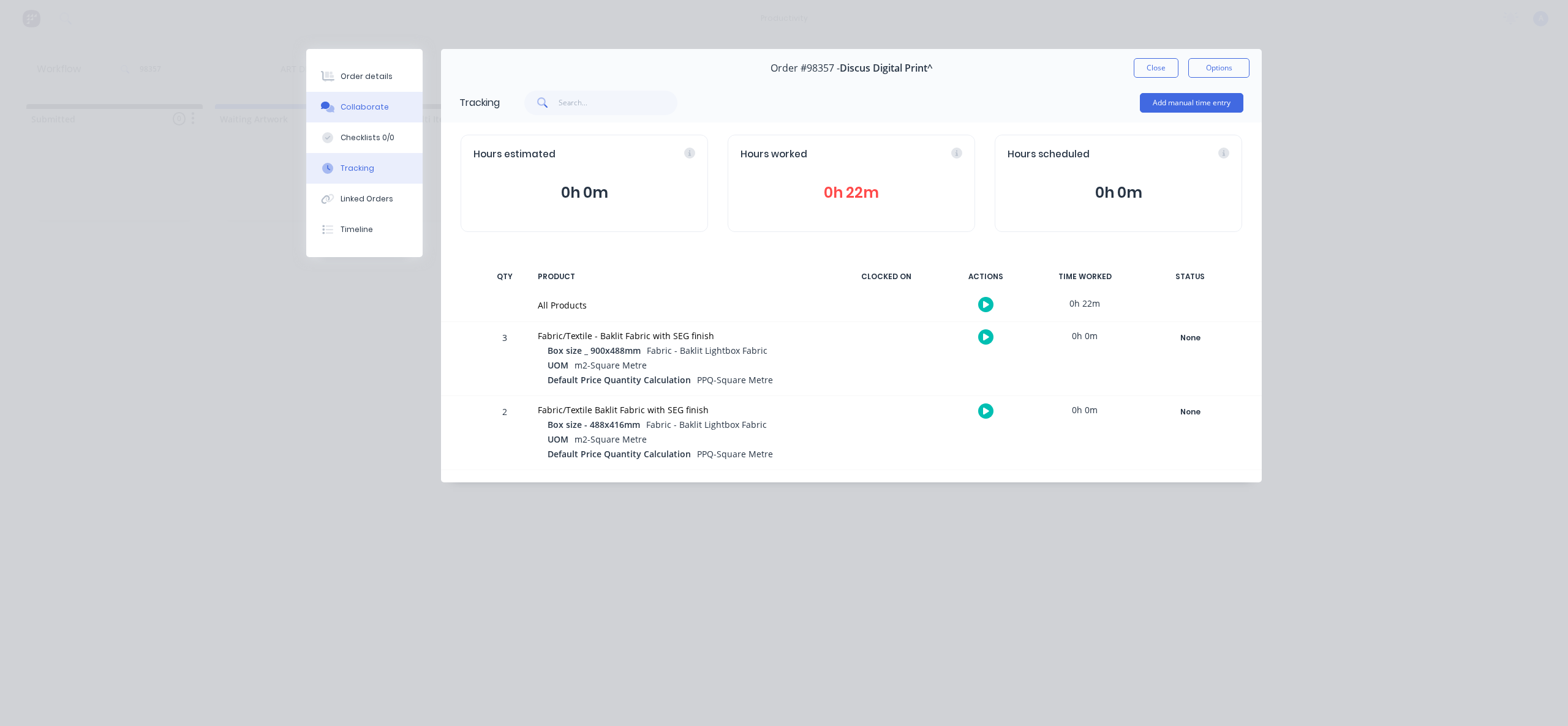
click at [401, 110] on button "Collaborate" at bounding box center [364, 107] width 117 height 31
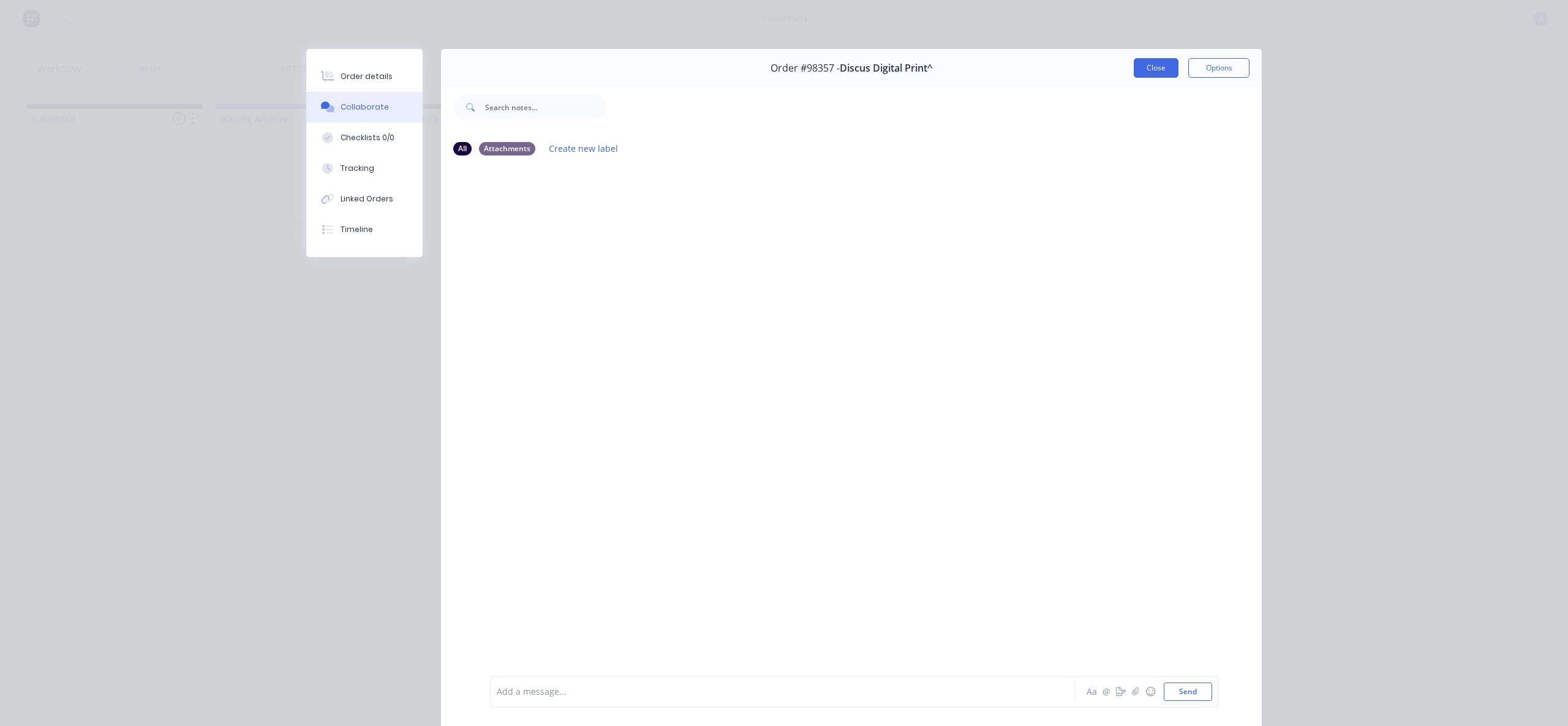
click at [1144, 58] on button "Close" at bounding box center [1156, 68] width 45 height 20
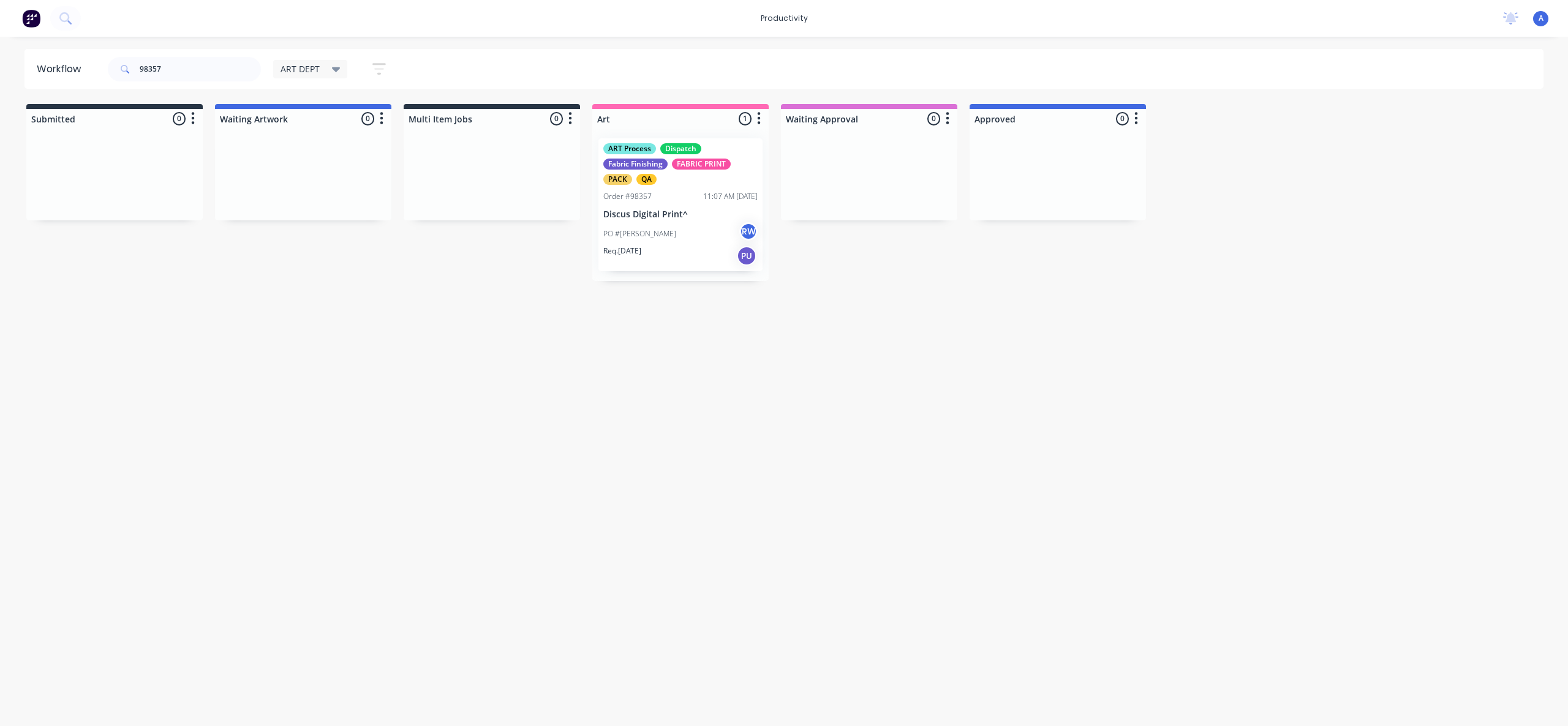
click at [673, 256] on div "Req. [DATE] PU" at bounding box center [680, 256] width 154 height 21
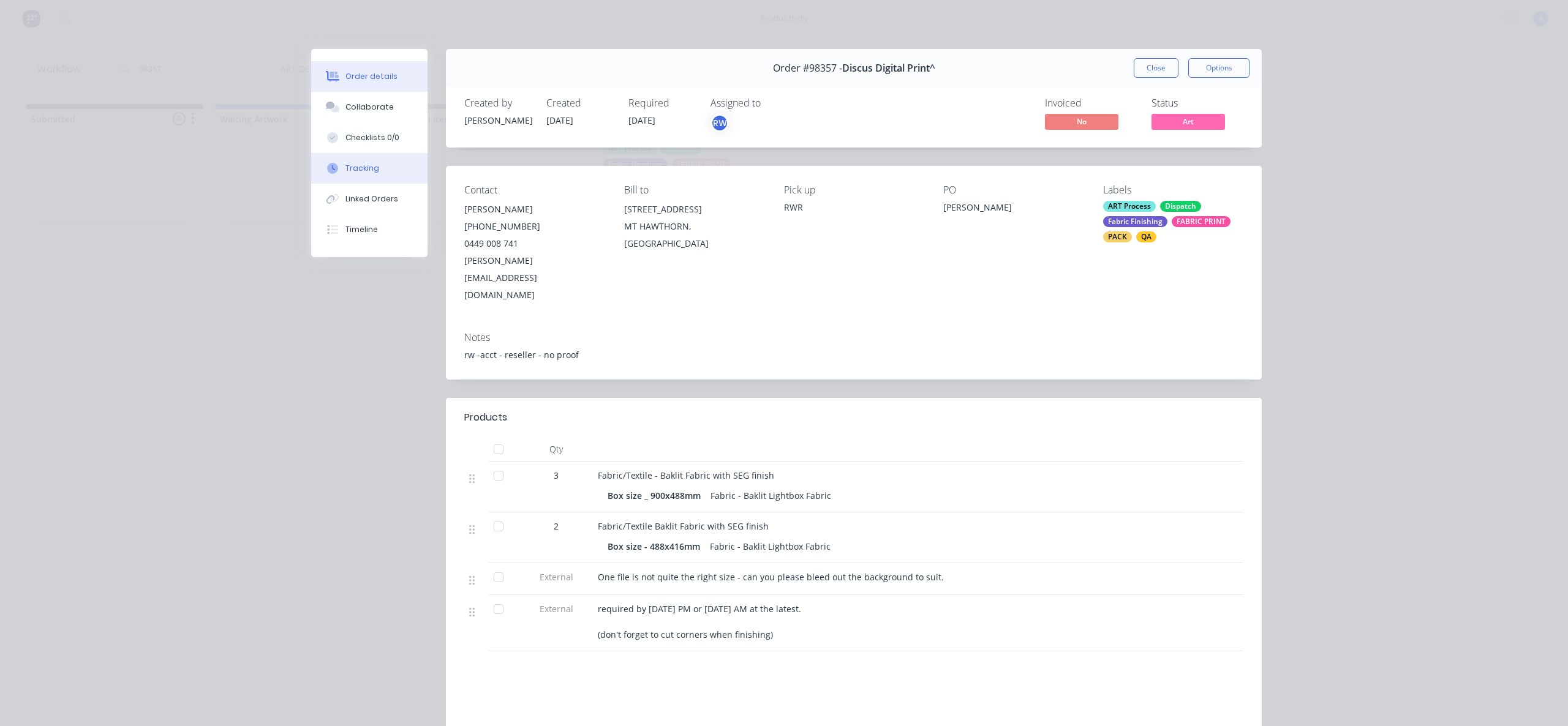
click at [362, 161] on button "Tracking" at bounding box center [369, 169] width 117 height 31
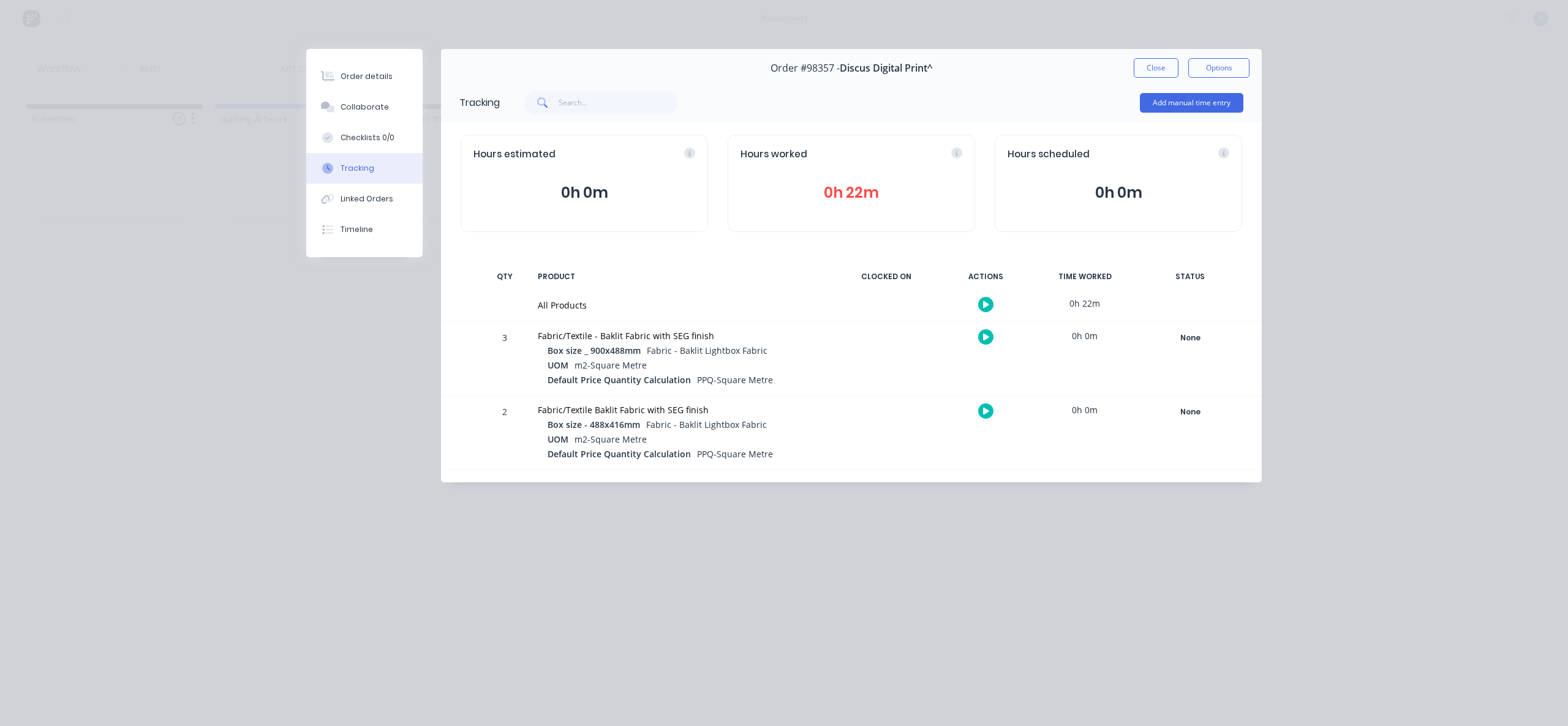
click at [989, 302] on button "button" at bounding box center [985, 304] width 15 height 15
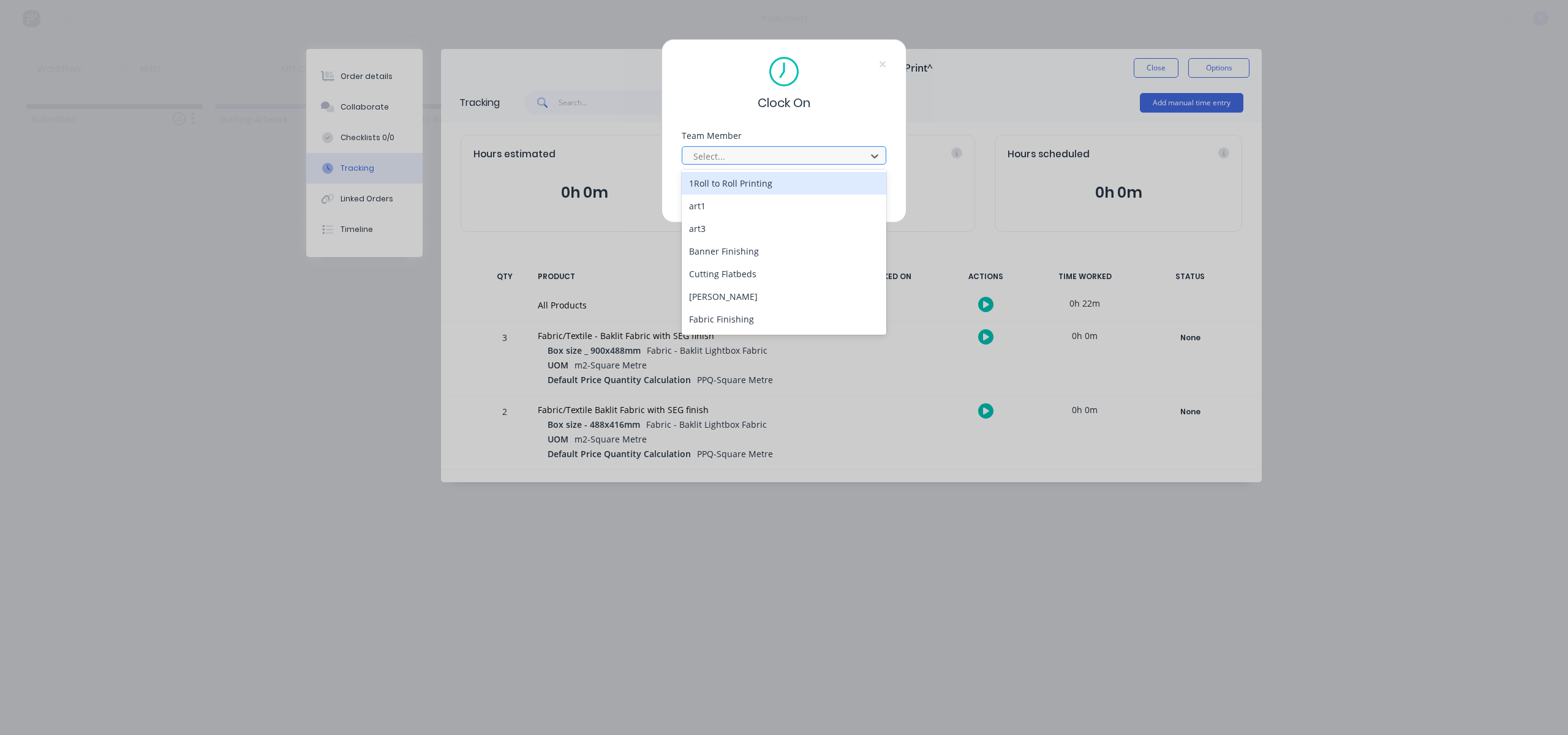
click at [859, 155] on div at bounding box center [776, 156] width 168 height 15
click at [759, 317] on div "[PERSON_NAME]" at bounding box center [784, 321] width 205 height 23
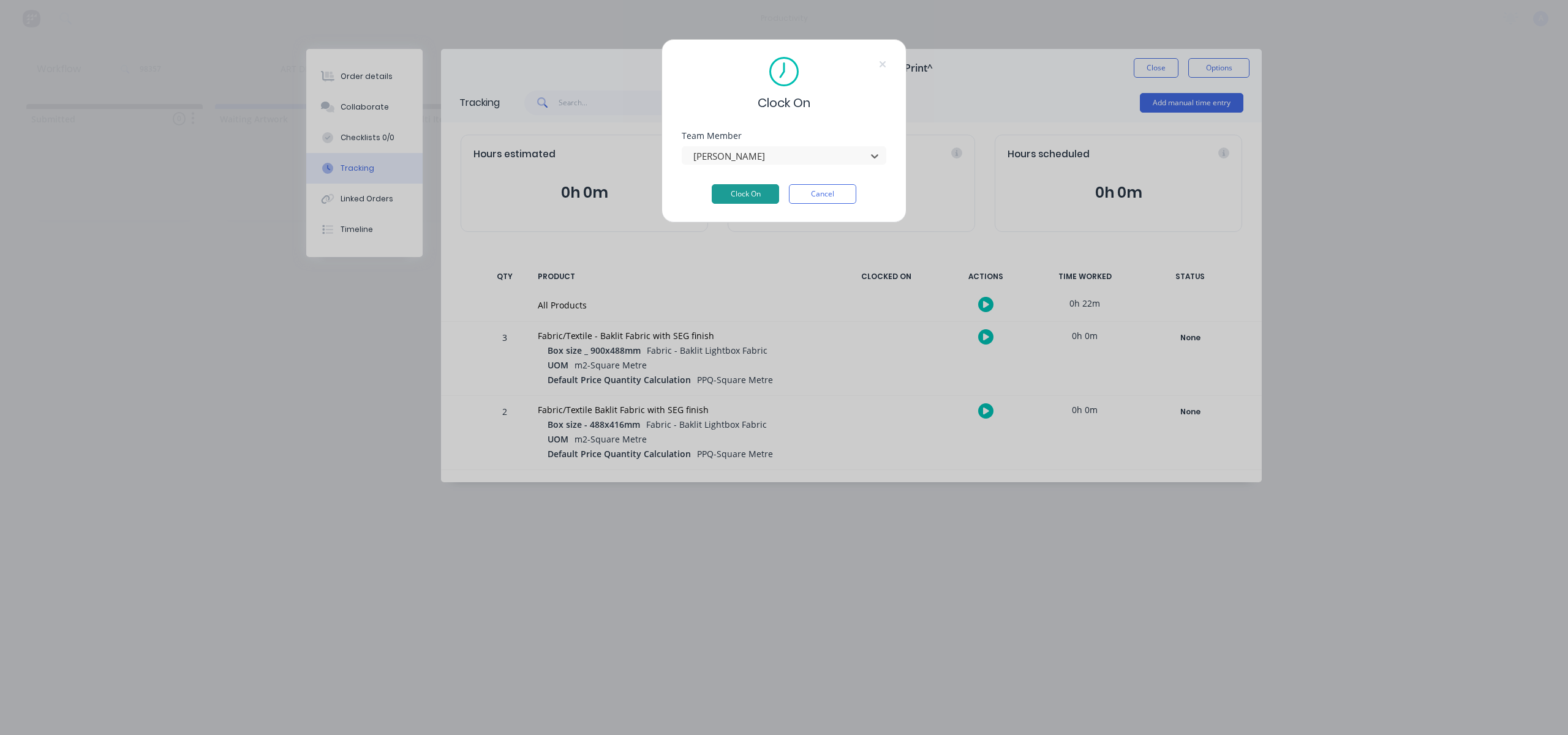
click at [747, 188] on button "Clock On" at bounding box center [745, 194] width 68 height 20
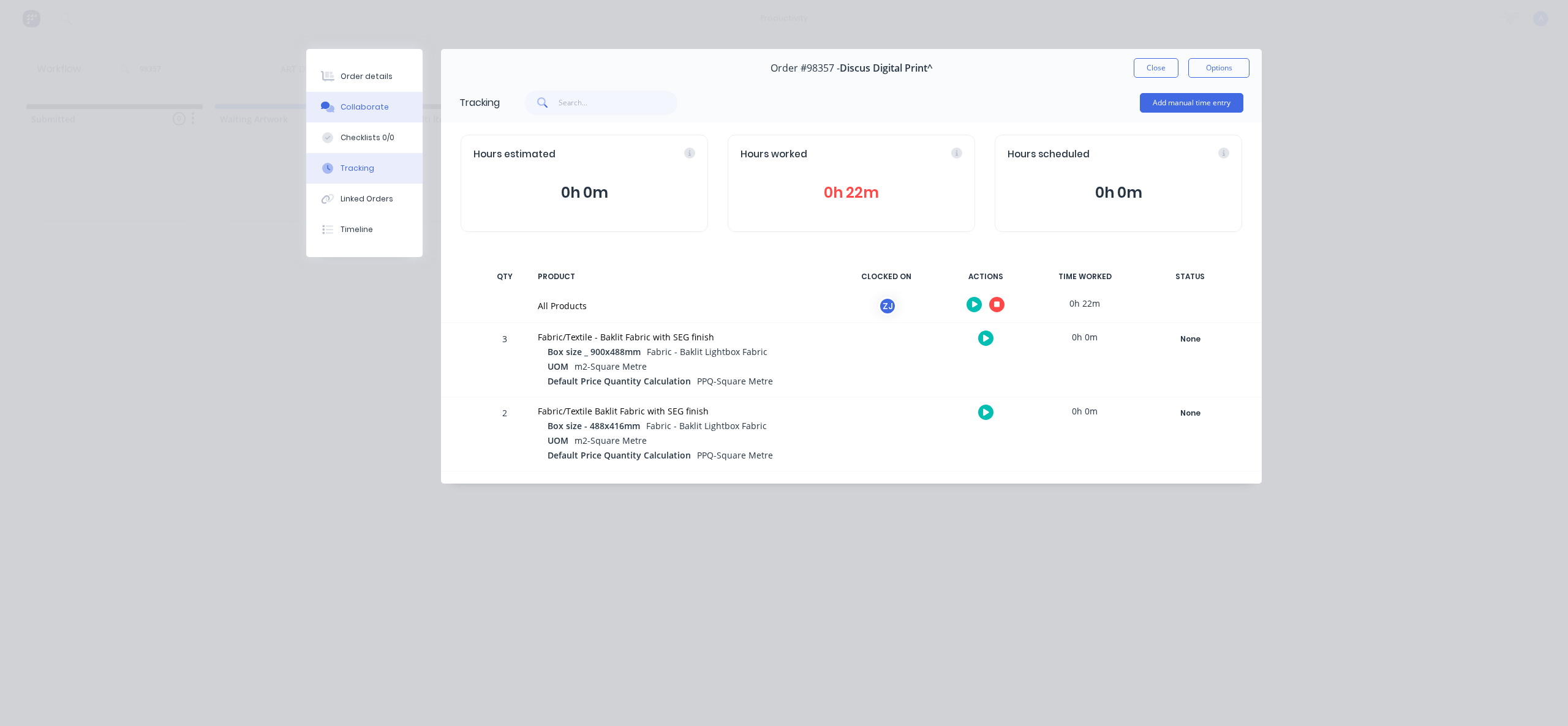
click at [364, 109] on div "Collaborate" at bounding box center [365, 107] width 49 height 11
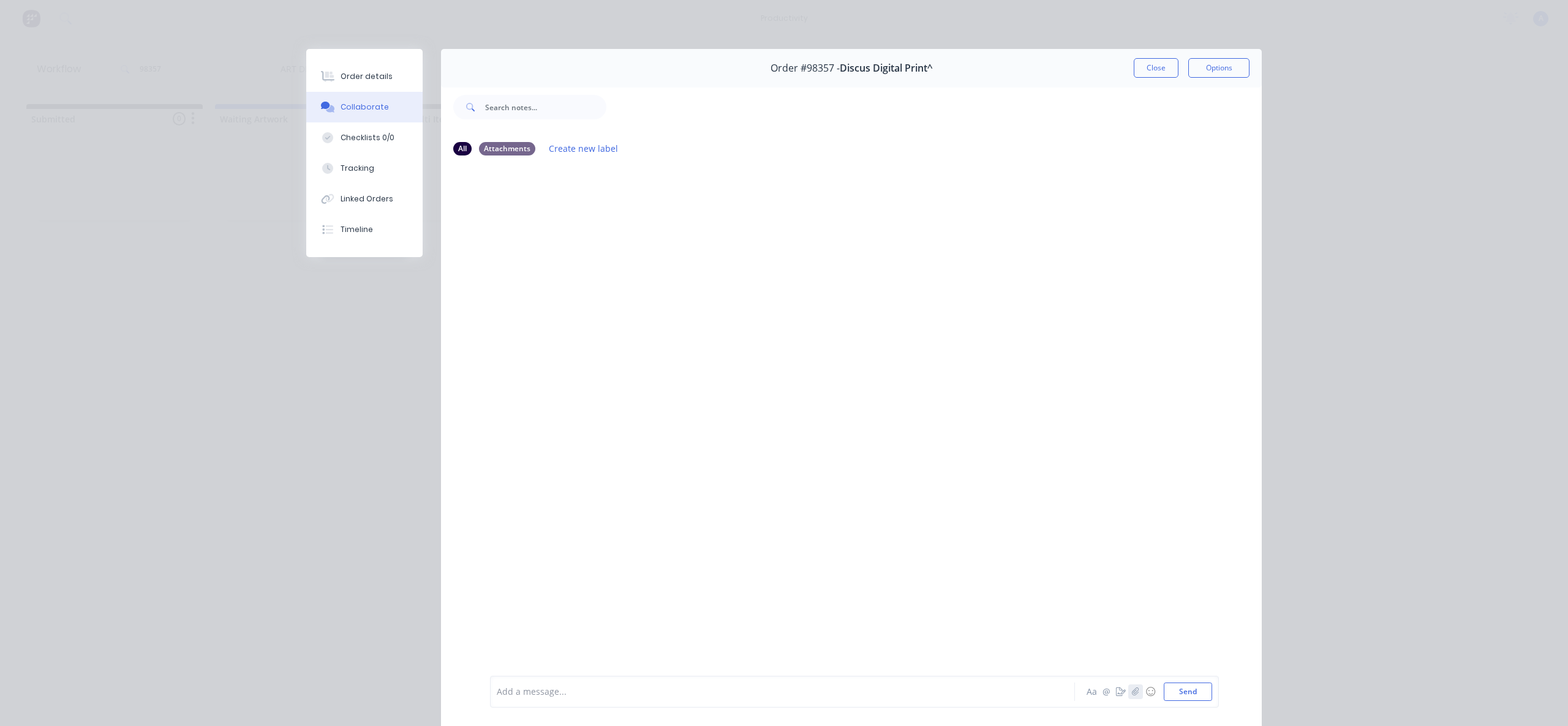
click at [1134, 693] on icon "button" at bounding box center [1135, 692] width 7 height 8
click at [1171, 695] on button "Send" at bounding box center [1189, 692] width 49 height 18
click at [632, 696] on div at bounding box center [765, 693] width 536 height 13
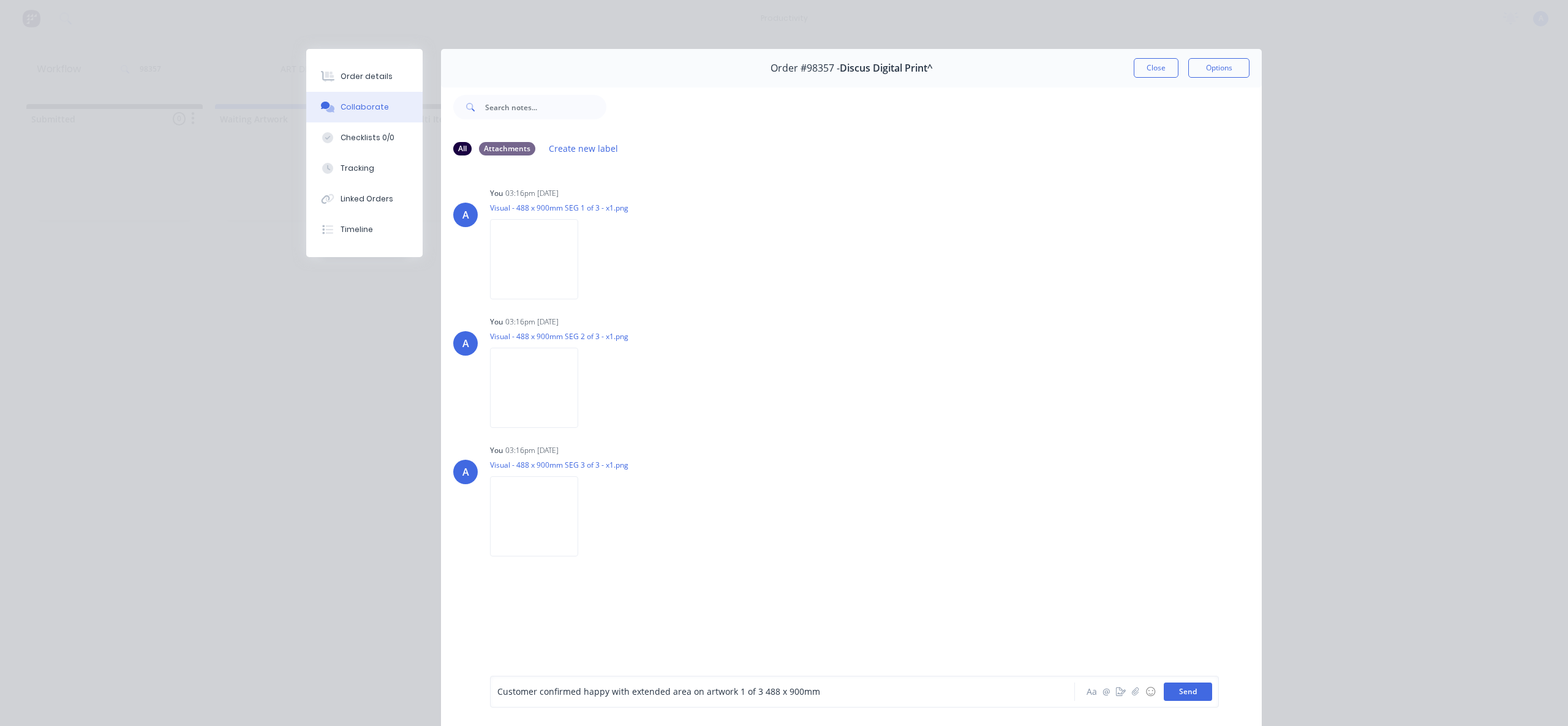
click at [1204, 688] on button "Send" at bounding box center [1189, 692] width 49 height 18
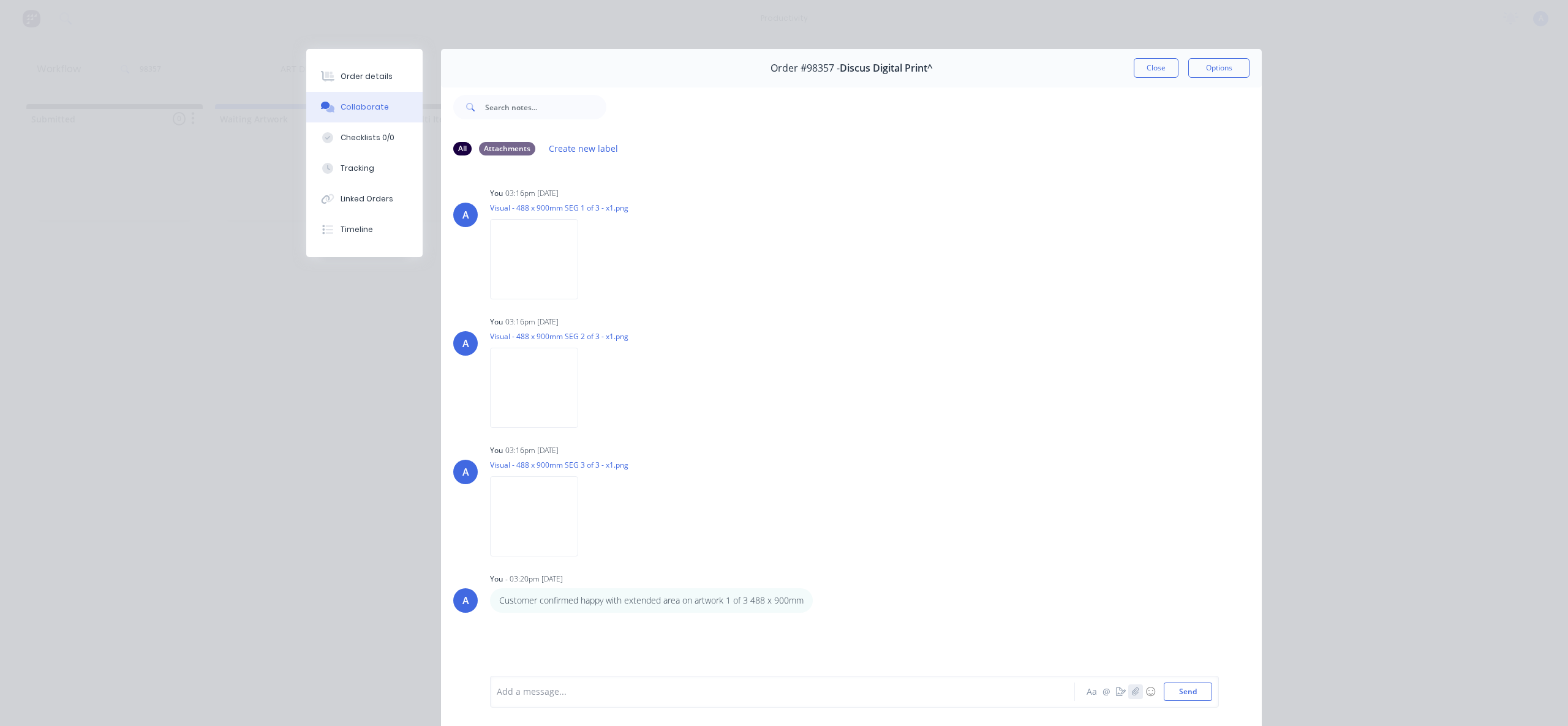
click at [1134, 690] on icon "button" at bounding box center [1135, 692] width 7 height 8
click at [1195, 693] on button "Send" at bounding box center [1189, 692] width 49 height 18
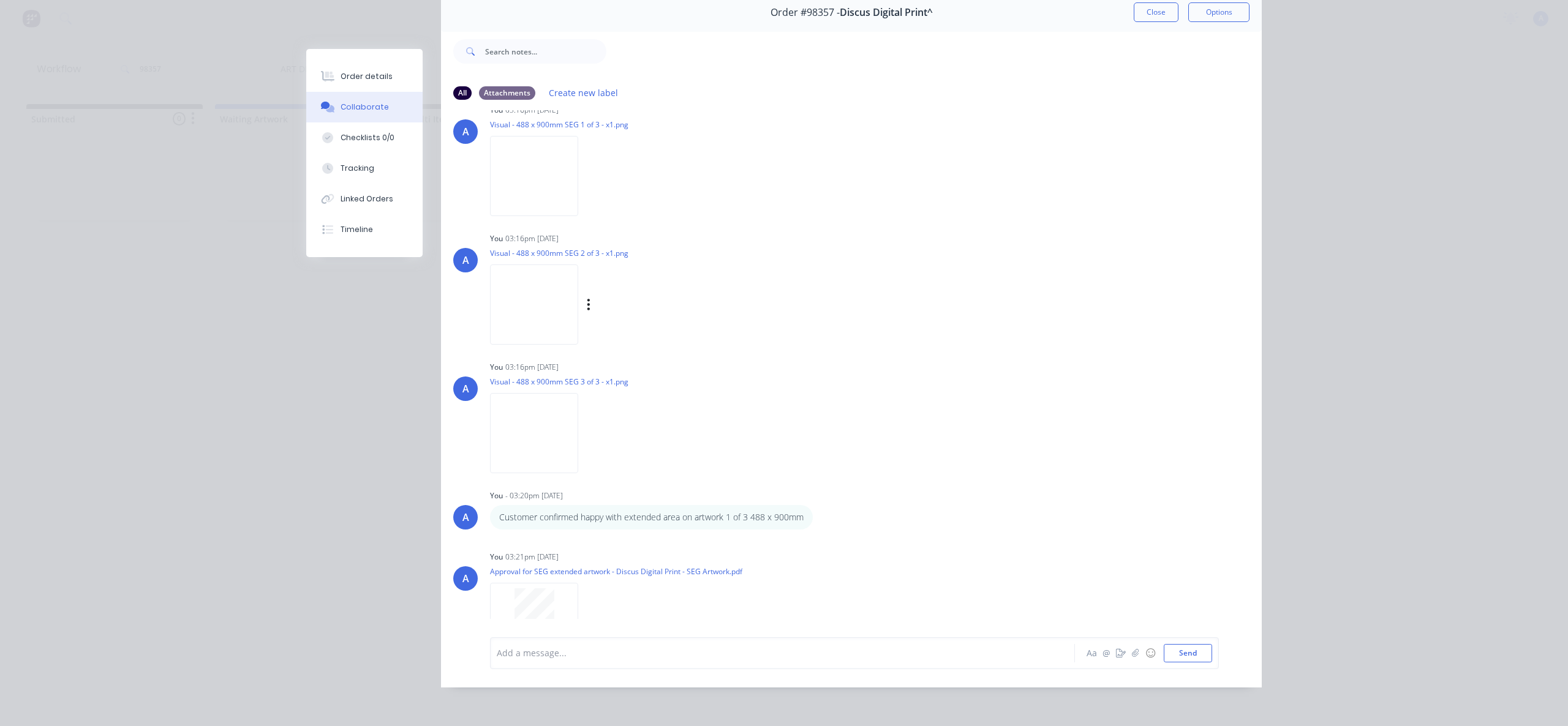
scroll to position [0, 0]
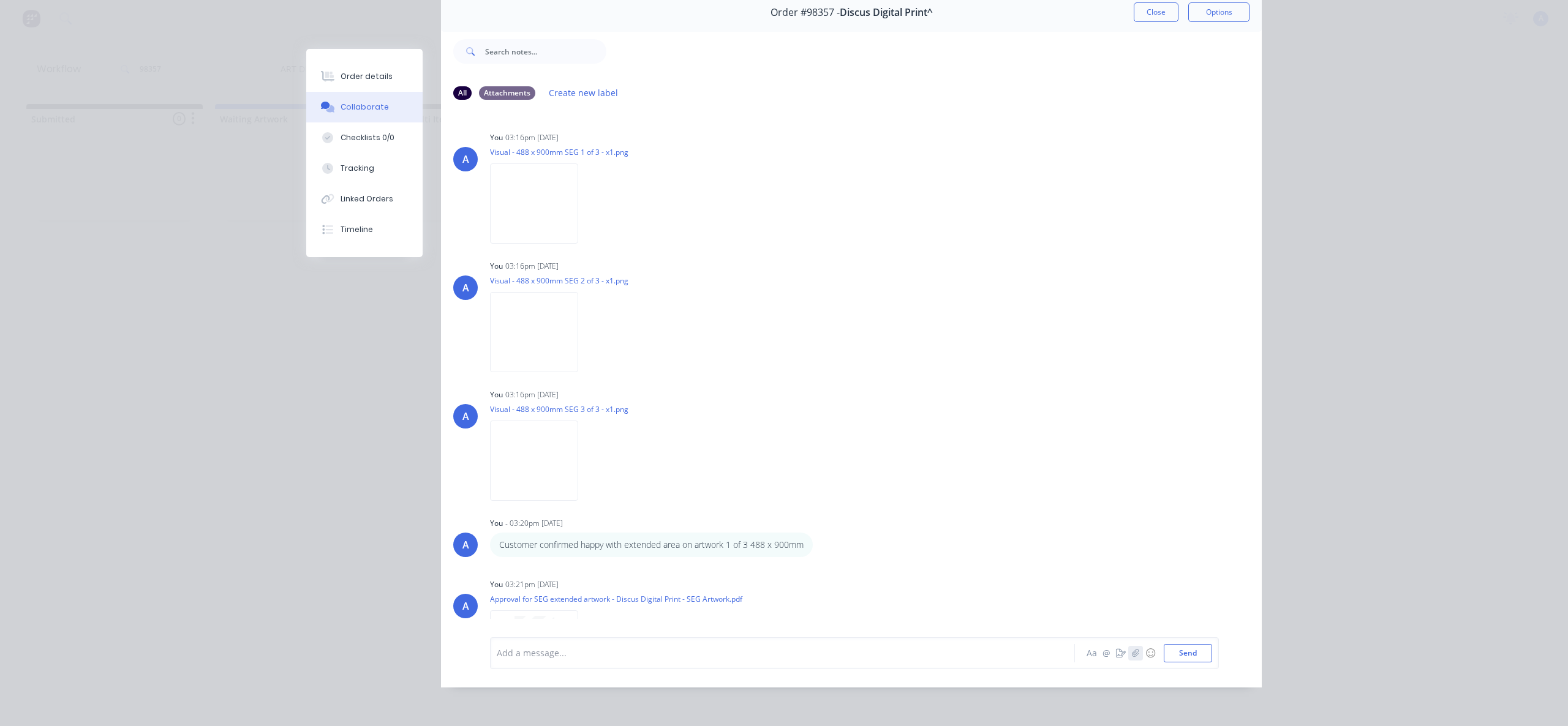
click at [1130, 658] on button "button" at bounding box center [1135, 653] width 14 height 14
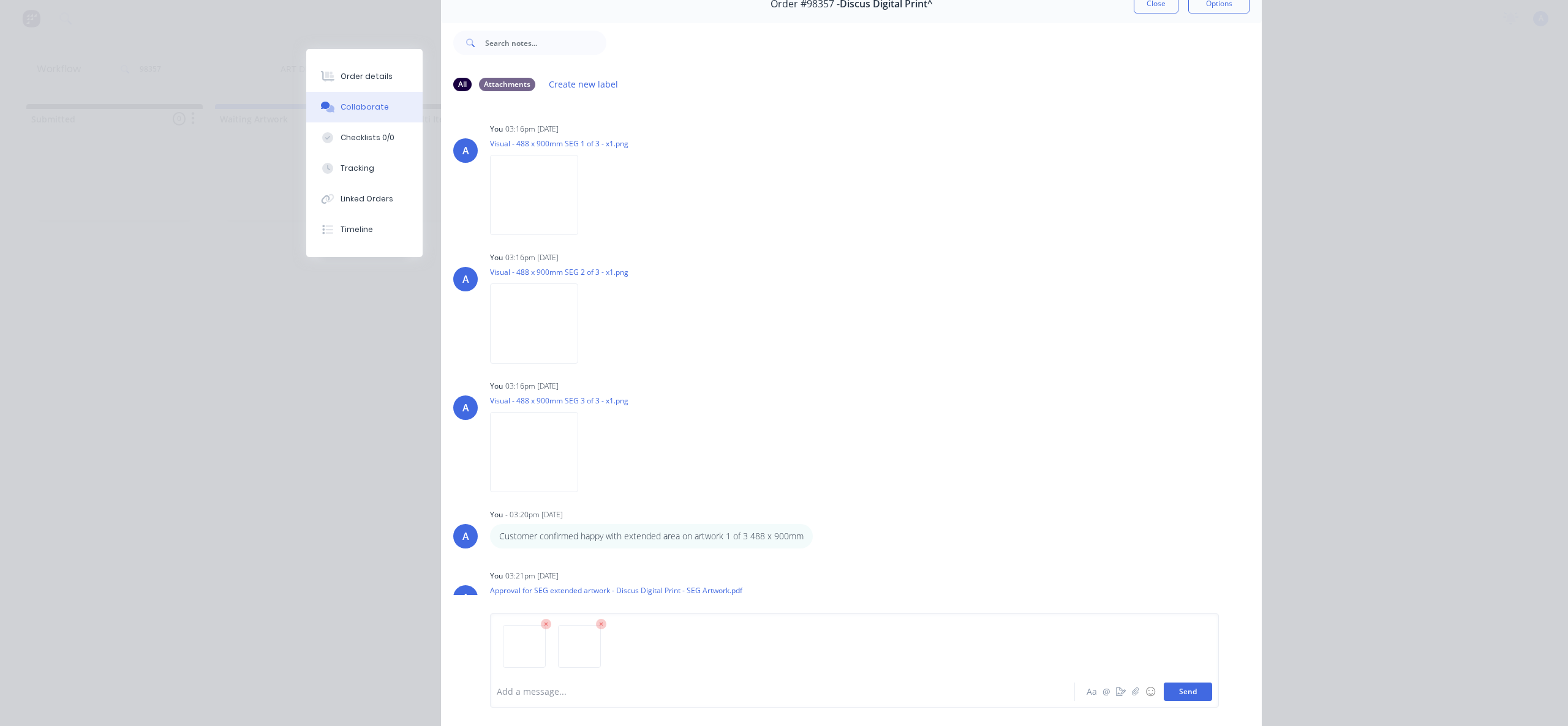
click at [1190, 690] on button "Send" at bounding box center [1189, 692] width 49 height 18
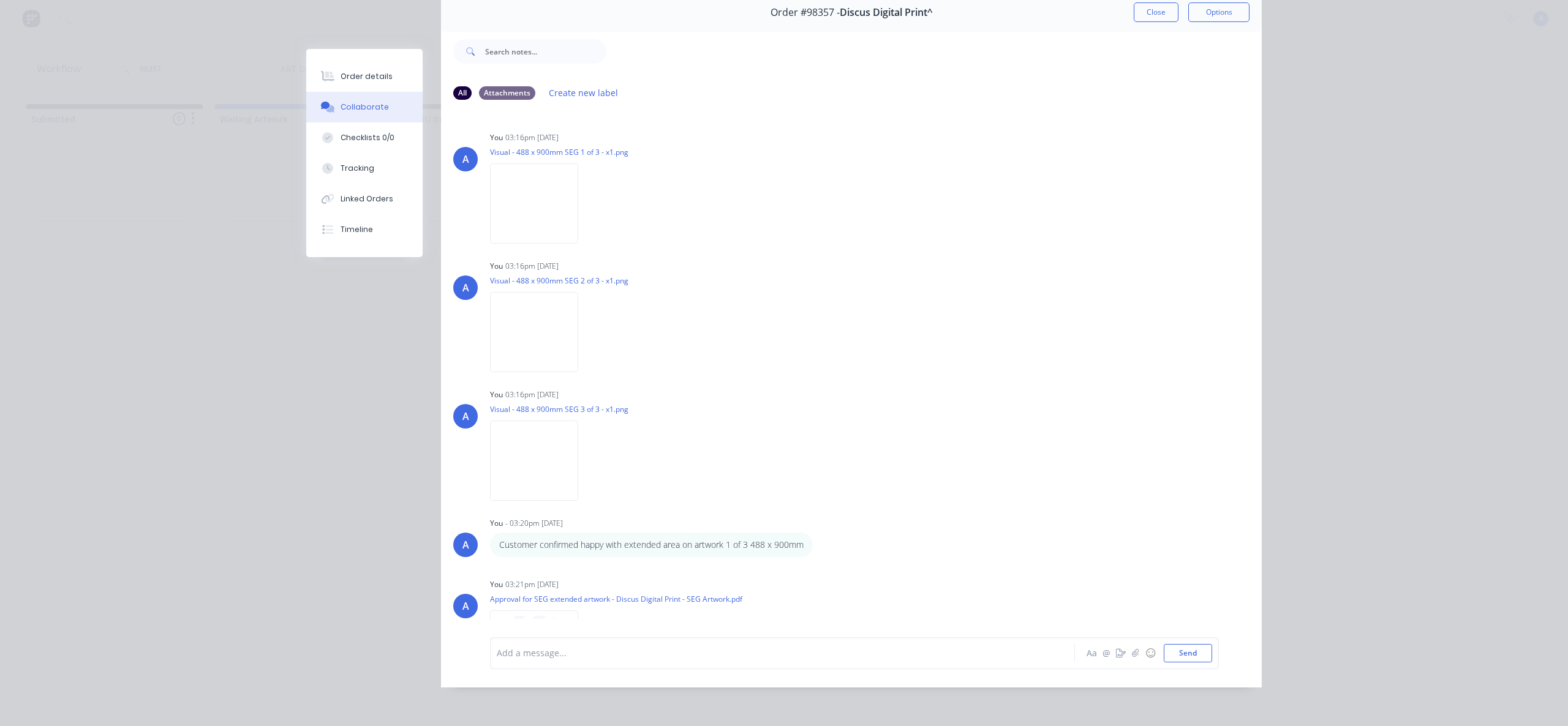
scroll to position [69, 0]
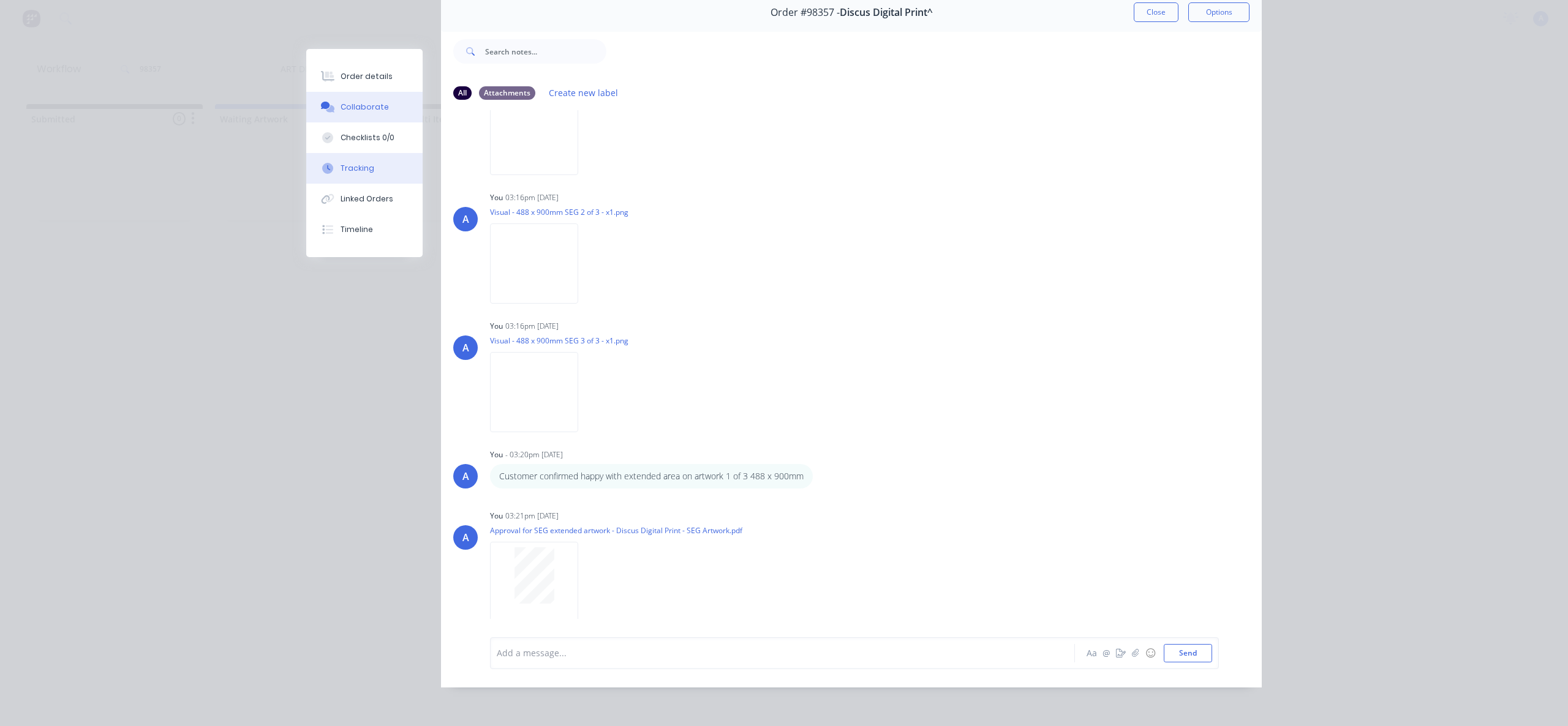
click at [345, 170] on div "Tracking" at bounding box center [357, 168] width 33 height 11
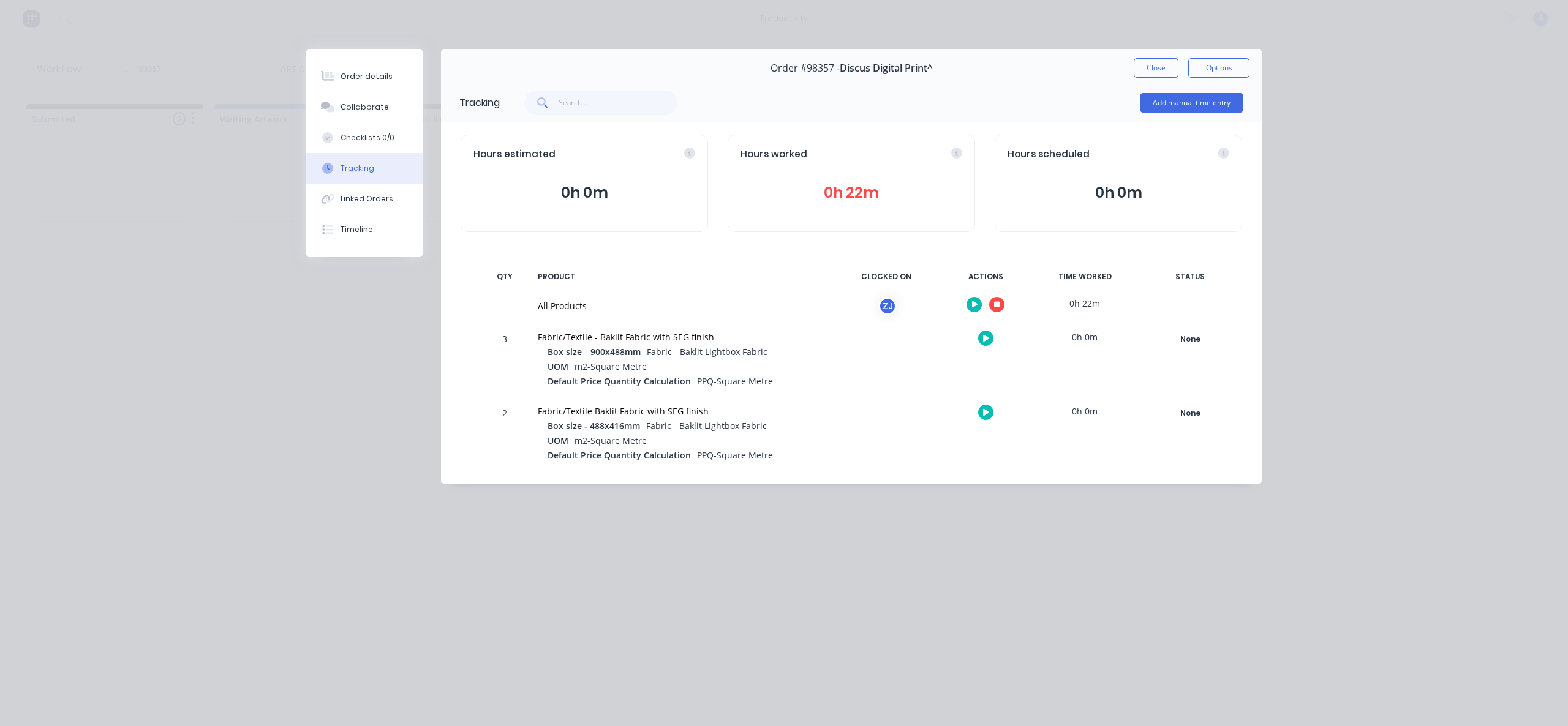
scroll to position [0, 0]
click at [998, 303] on icon "button" at bounding box center [997, 304] width 6 height 6
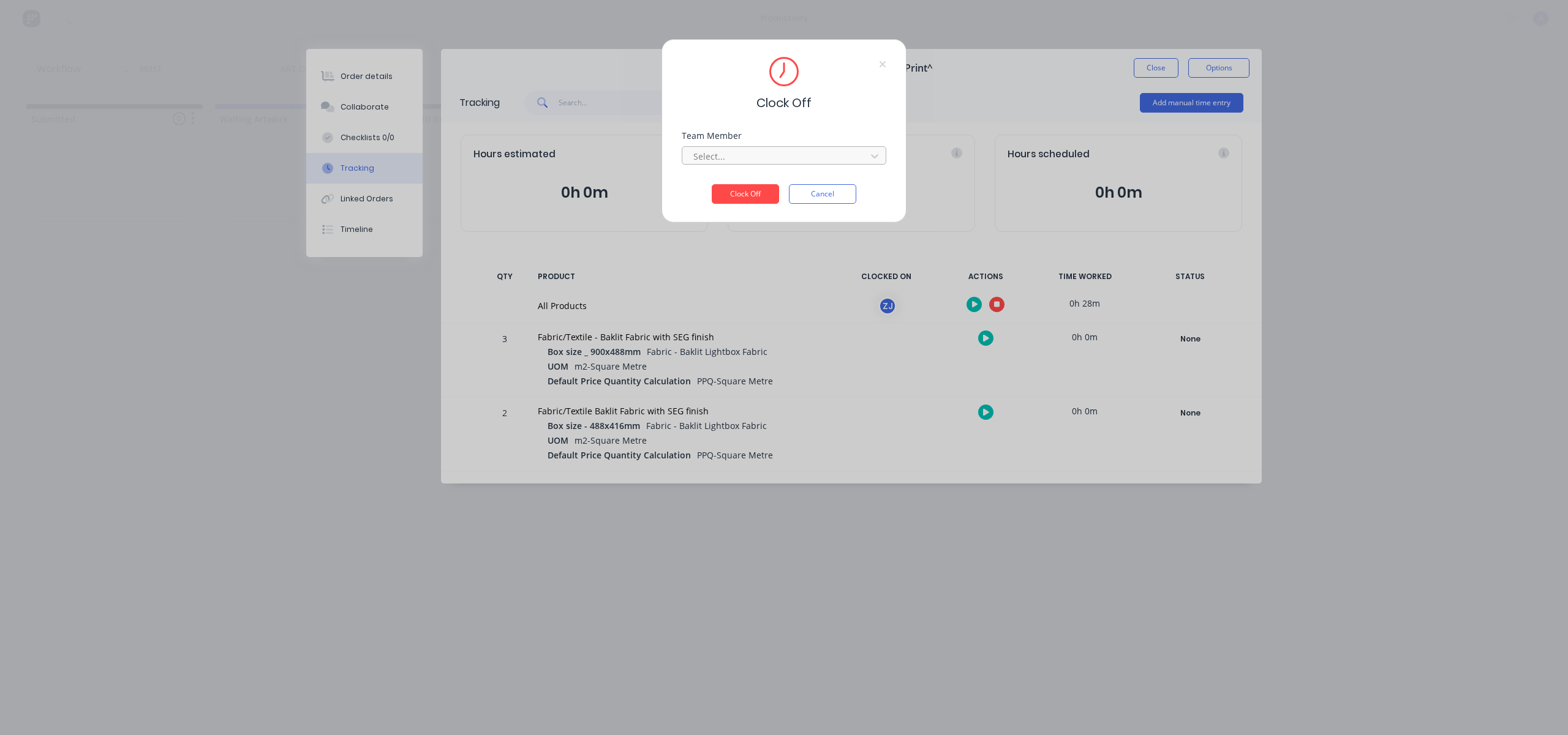
click at [831, 149] on div at bounding box center [776, 156] width 168 height 15
click at [759, 185] on div "[PERSON_NAME]" at bounding box center [784, 183] width 205 height 23
click at [755, 192] on button "Clock Off" at bounding box center [745, 194] width 68 height 20
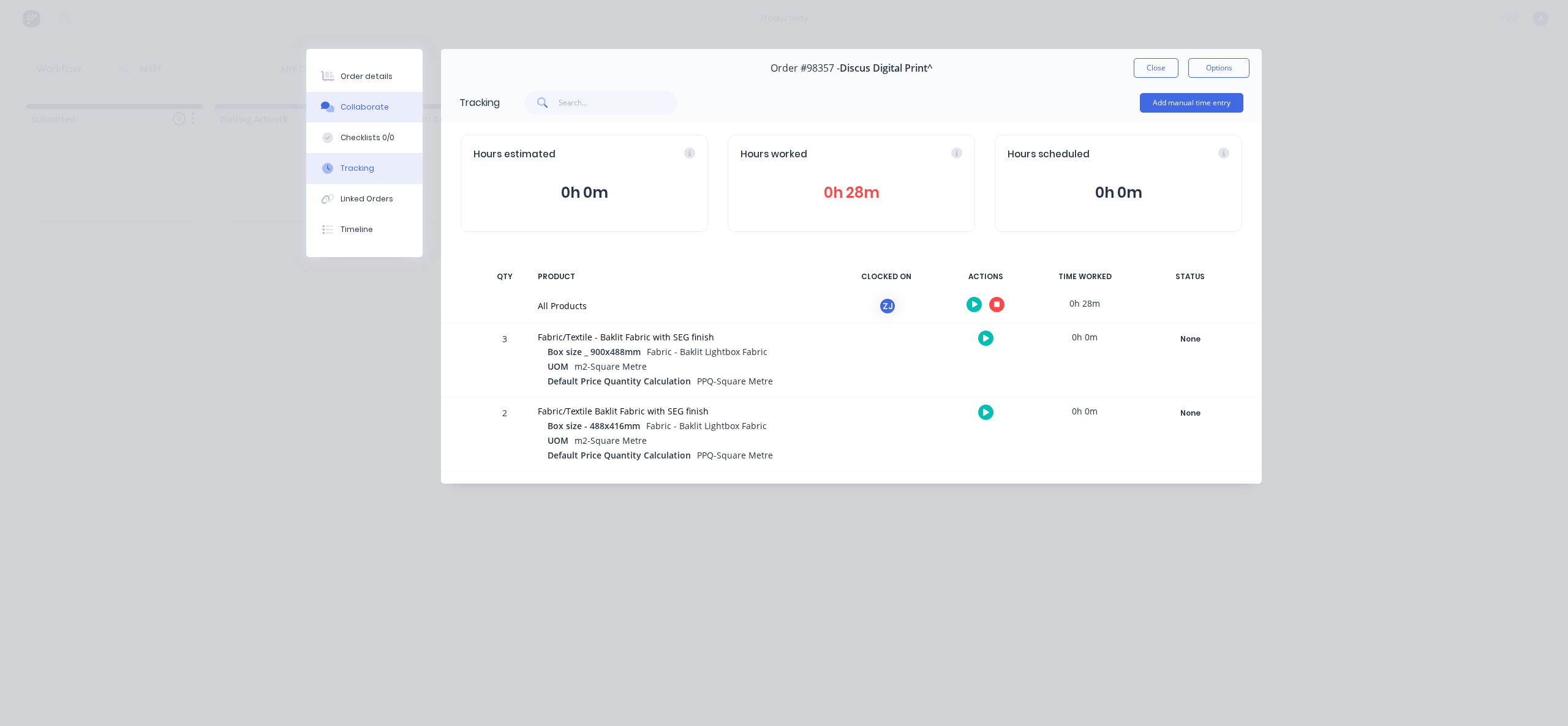
click at [361, 108] on div "Collaborate" at bounding box center [365, 107] width 49 height 11
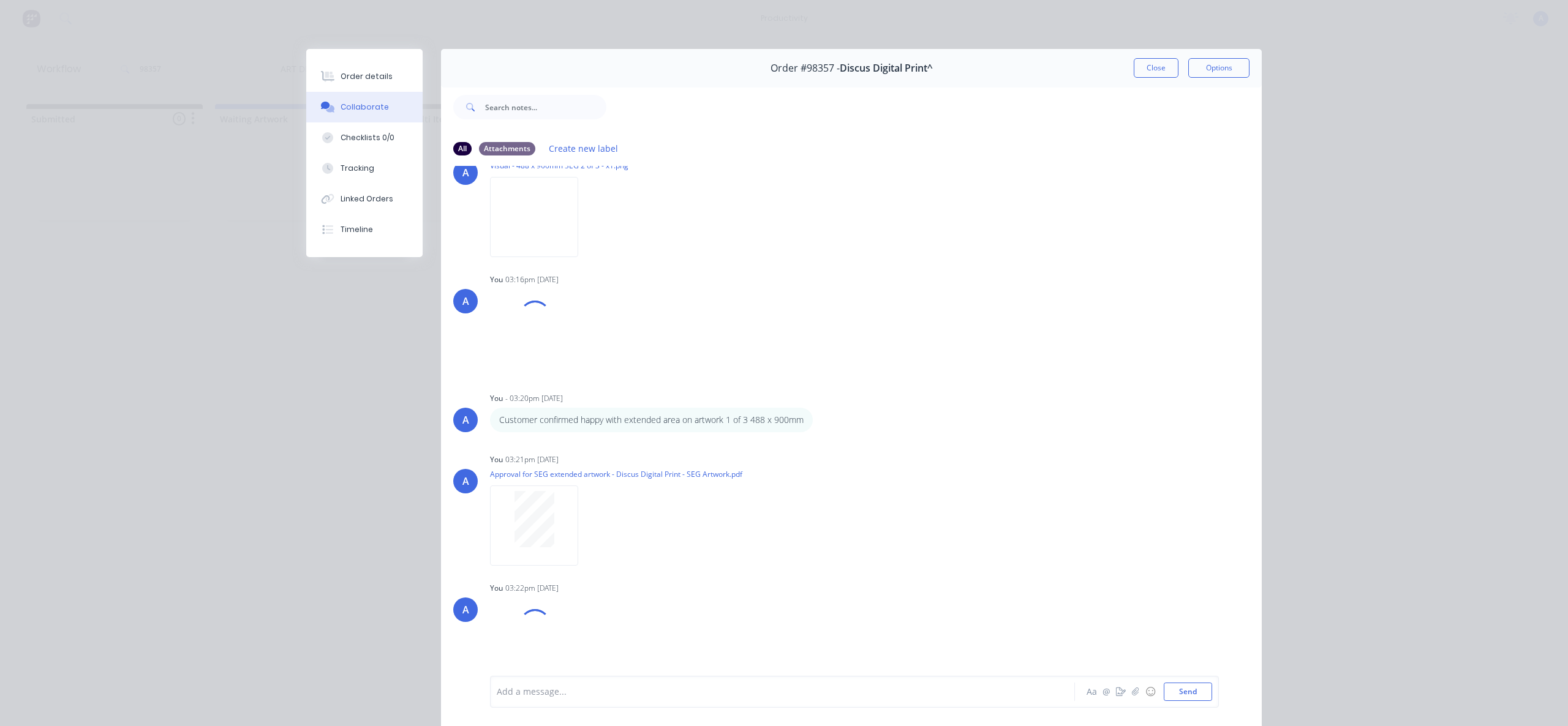
scroll to position [254, 0]
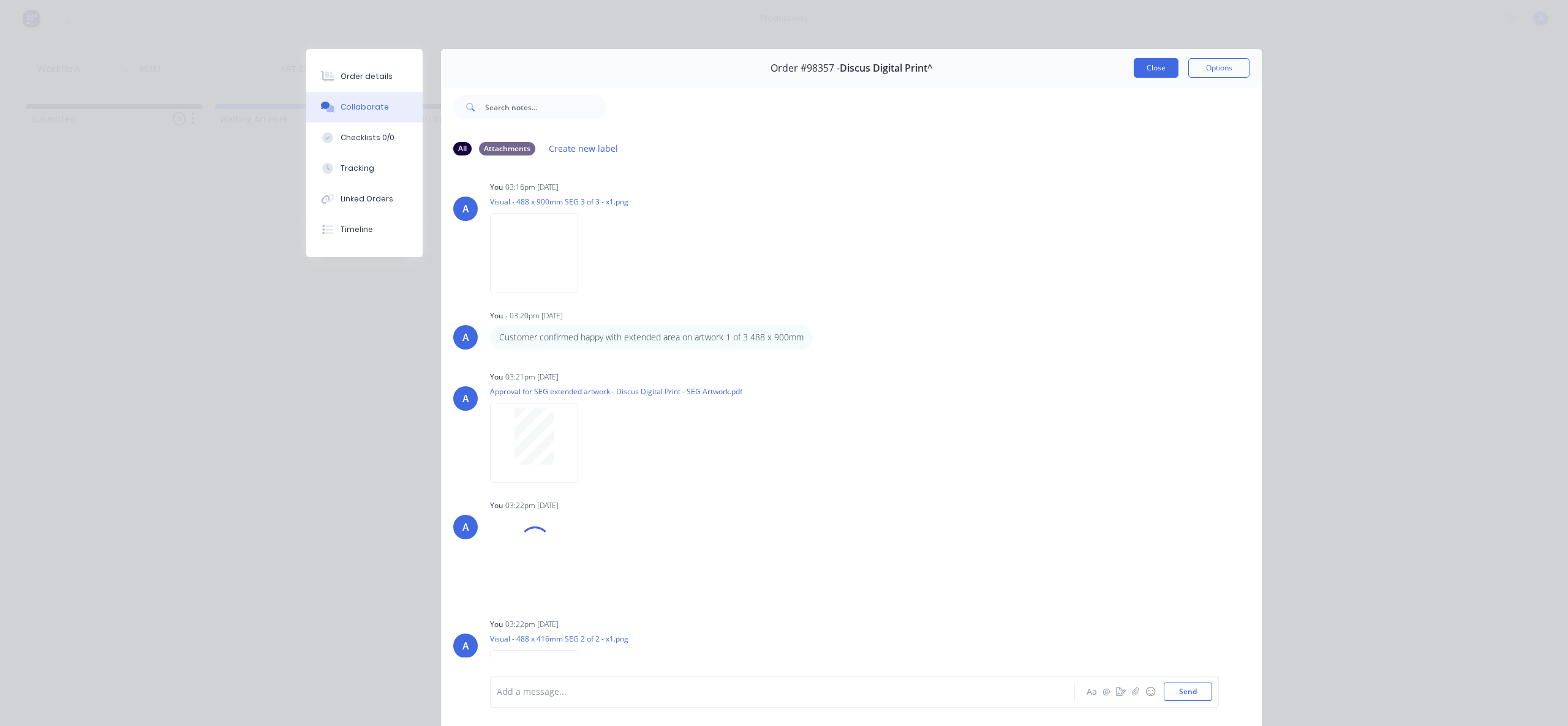
click at [1151, 70] on button "Close" at bounding box center [1156, 68] width 45 height 20
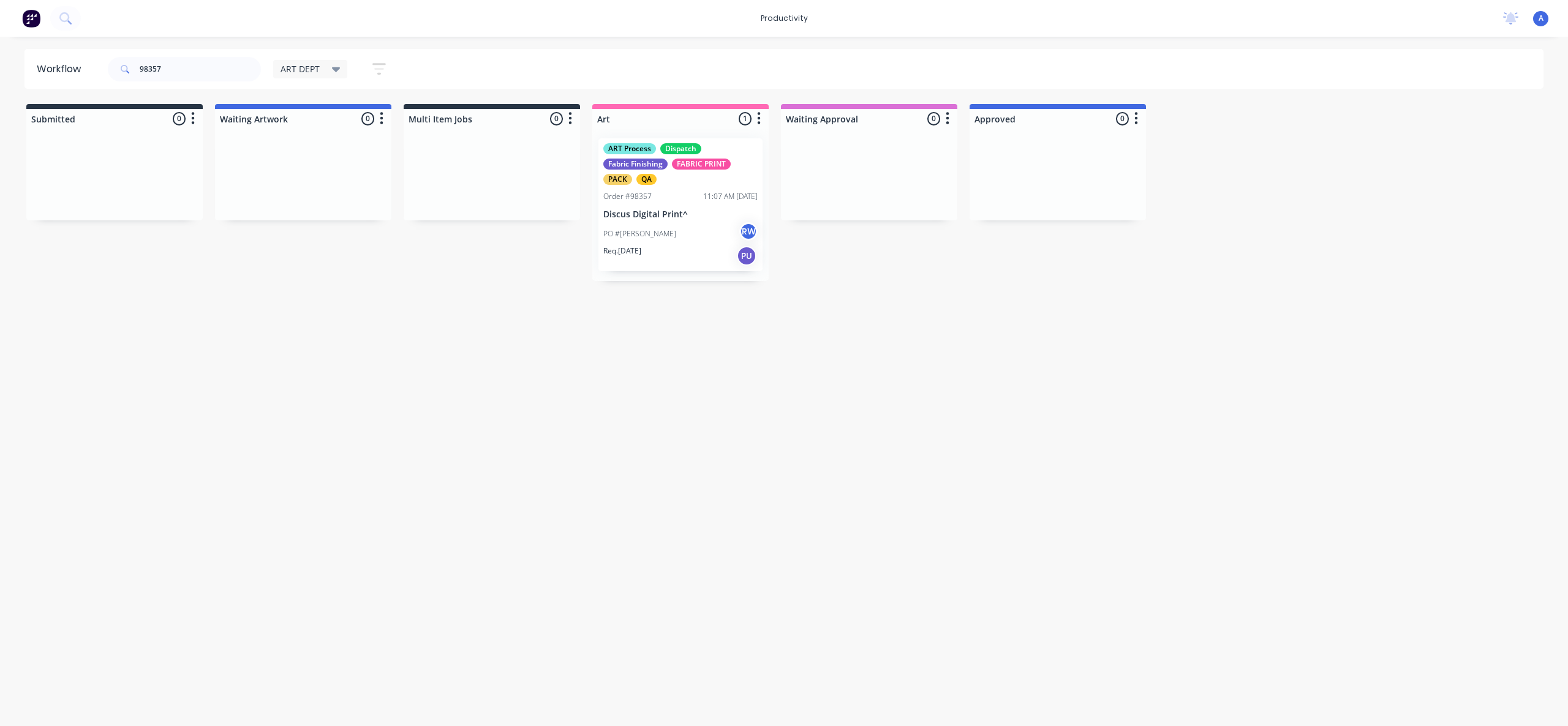
click at [829, 345] on div "Workflow 98357 ART DEPT Save new view None edit ART DEPT (Default) edit Banner …" at bounding box center [784, 375] width 1568 height 653
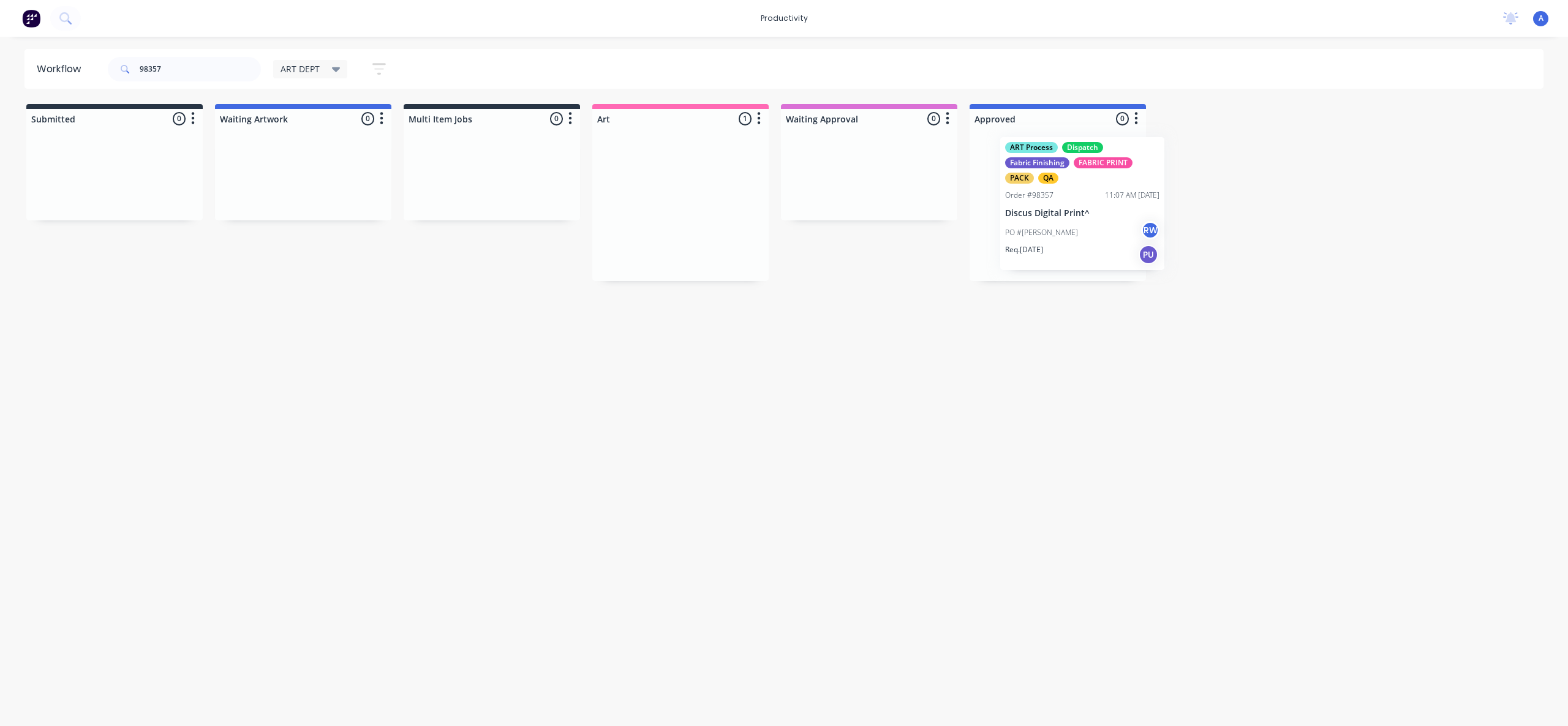
drag, startPoint x: 673, startPoint y: 232, endPoint x: 1084, endPoint y: 229, distance: 411.0
drag, startPoint x: 1125, startPoint y: 452, endPoint x: 1153, endPoint y: 398, distance: 60.8
click at [1125, 452] on div "Workflow 98357 ART DEPT Save new view None edit ART DEPT (Default) edit Banner …" at bounding box center [784, 375] width 1568 height 653
drag, startPoint x: 661, startPoint y: 509, endPoint x: 672, endPoint y: 501, distance: 13.6
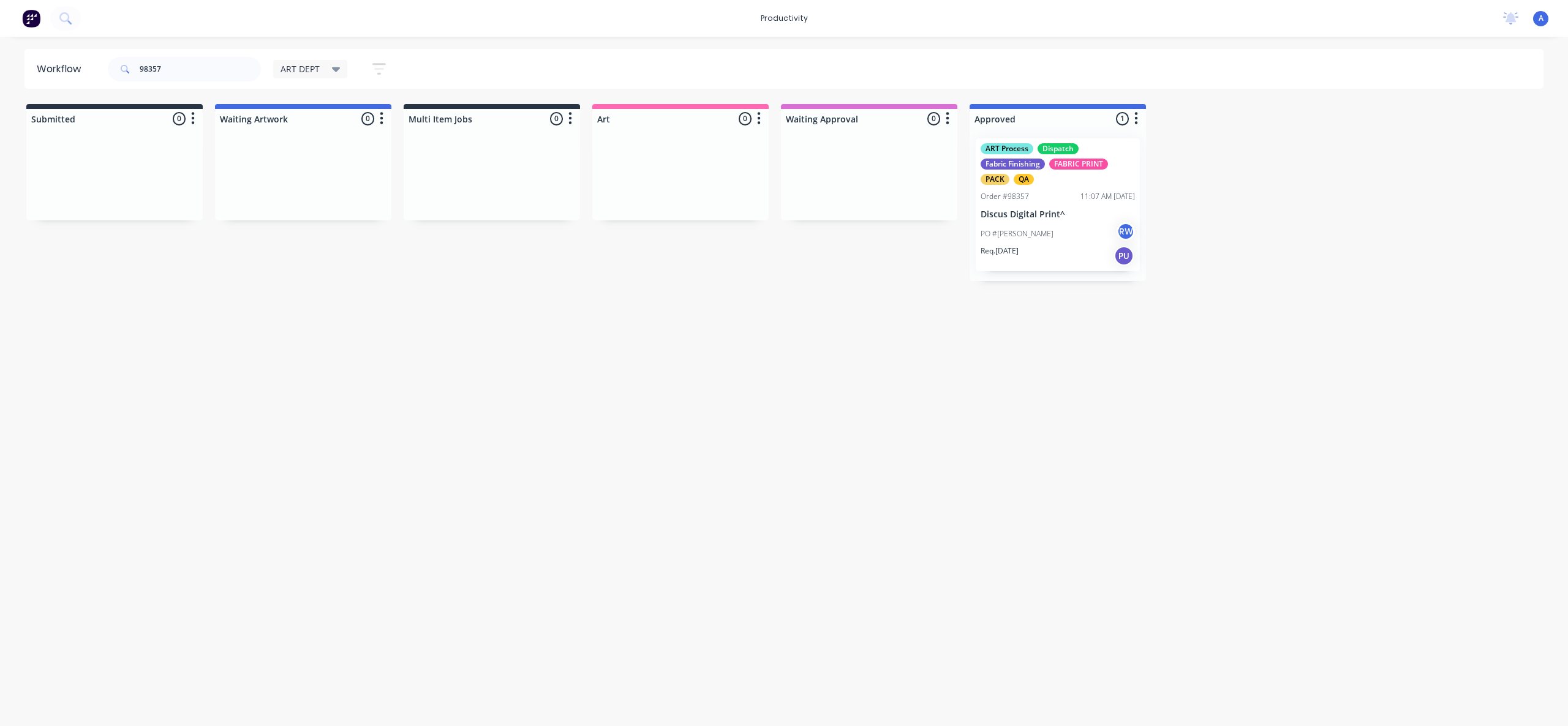
click at [661, 508] on div "Workflow 98357 ART DEPT Save new view None edit ART DEPT (Default) edit Banner …" at bounding box center [784, 375] width 1568 height 653
click at [1046, 231] on div "PO #[PERSON_NAME]" at bounding box center [1058, 234] width 154 height 23
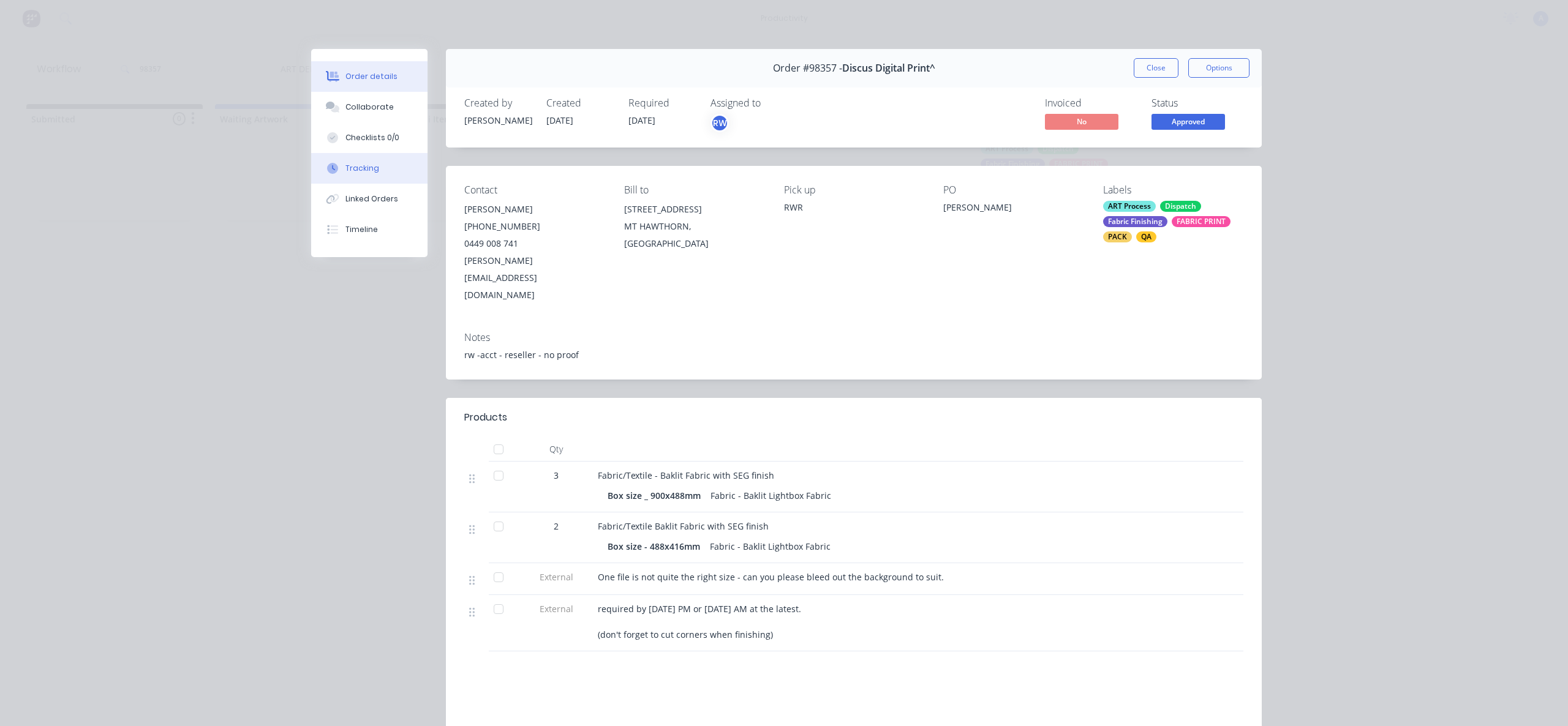
click at [388, 175] on button "Tracking" at bounding box center [369, 169] width 117 height 31
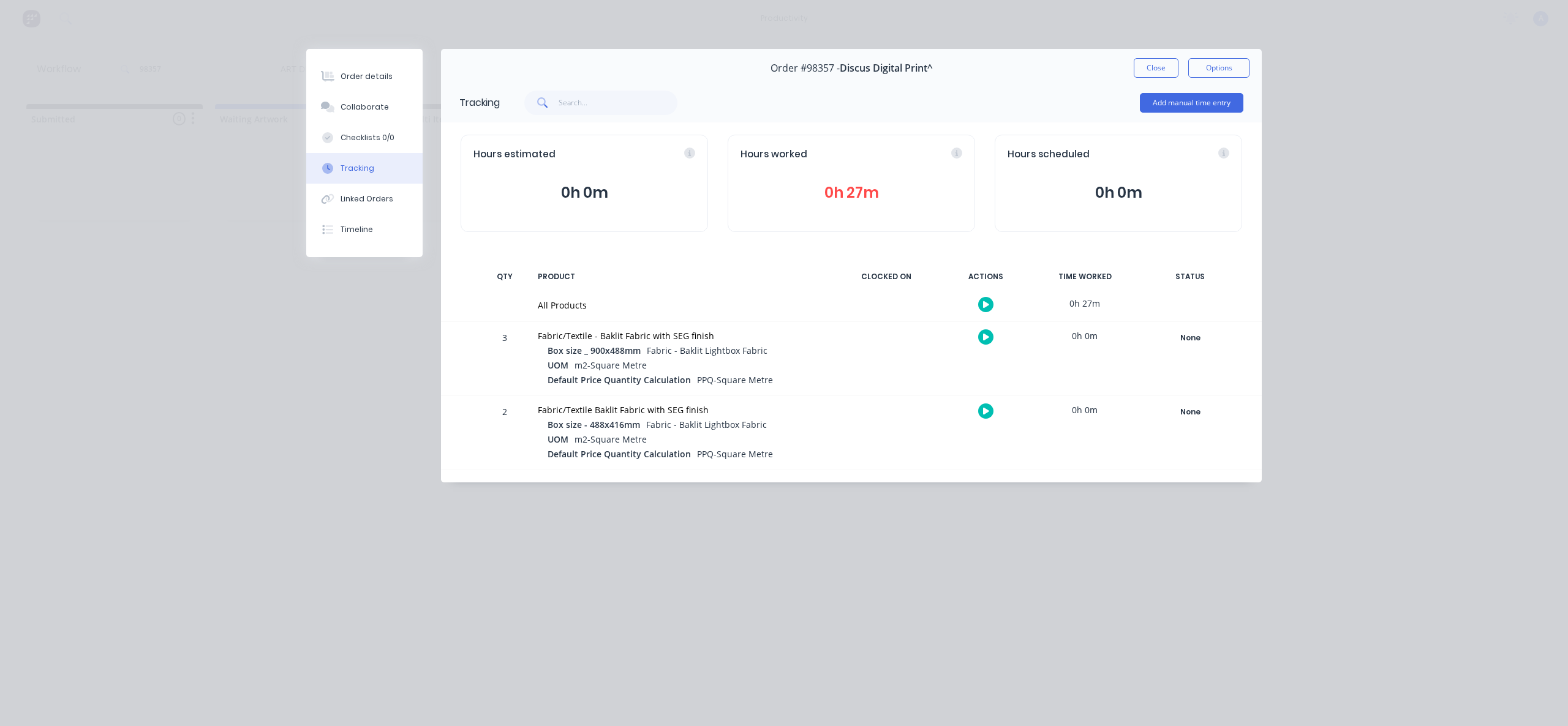
click at [345, 163] on div "Tracking" at bounding box center [357, 168] width 33 height 11
click at [368, 99] on button "Collaborate" at bounding box center [364, 107] width 117 height 31
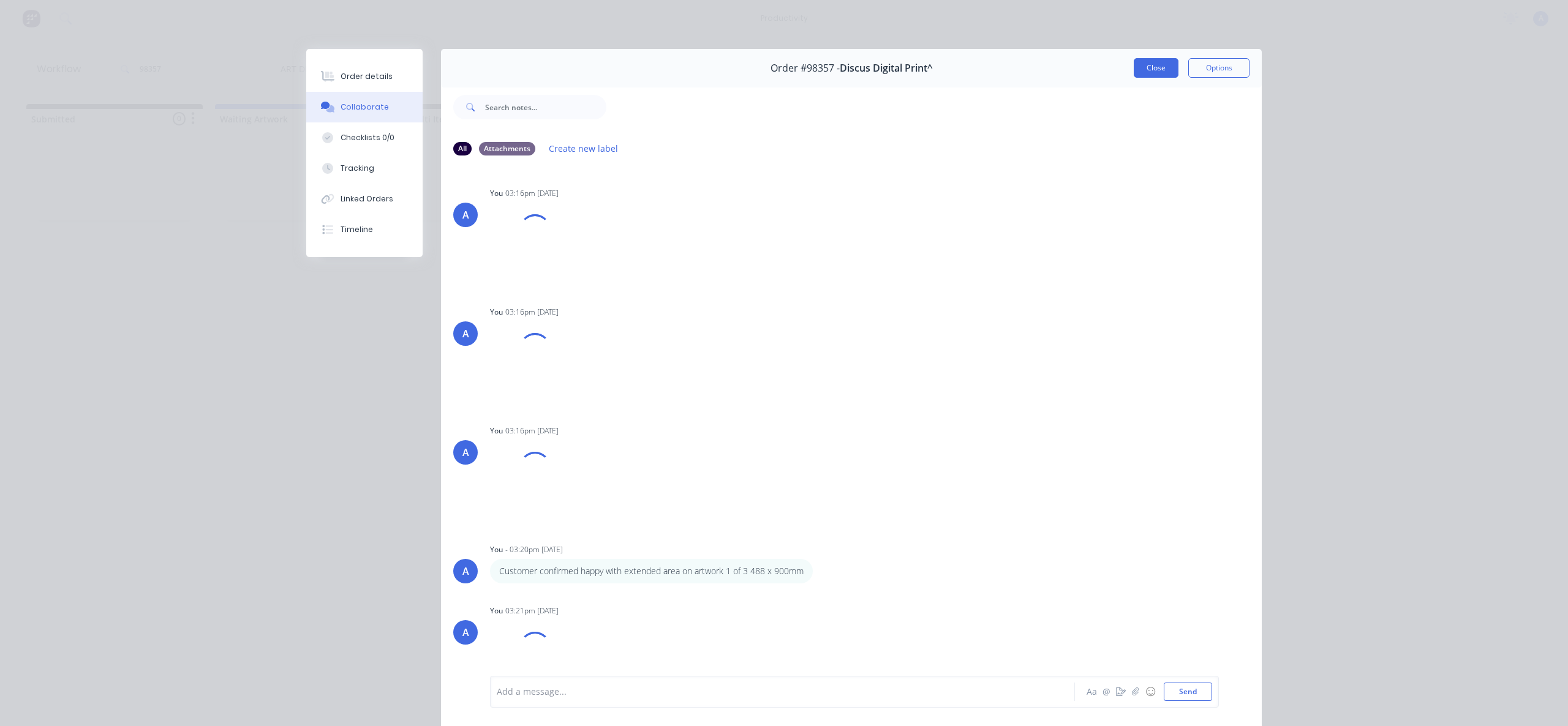
click at [1153, 73] on button "Close" at bounding box center [1156, 68] width 45 height 20
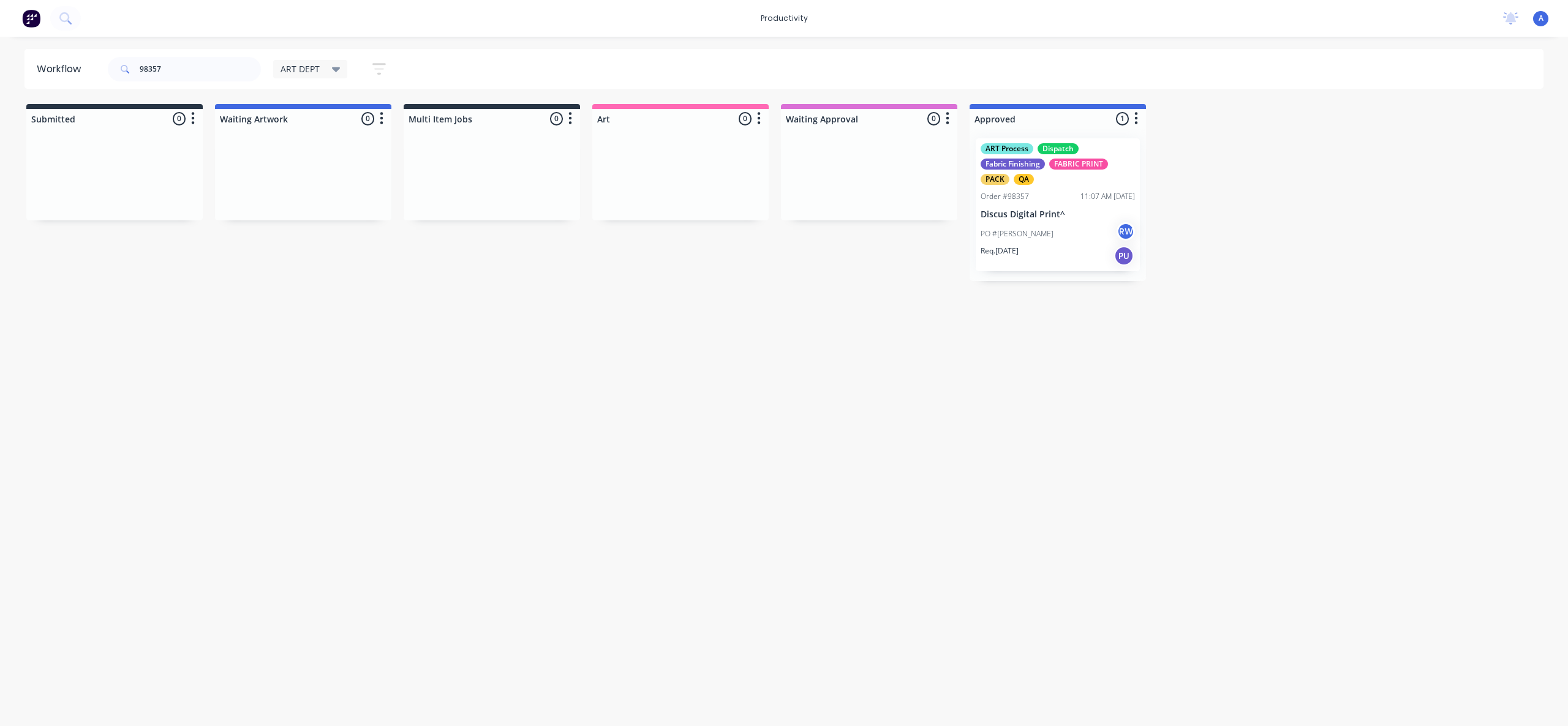
click at [1175, 436] on div "Workflow 98357 ART DEPT Save new view None edit ART DEPT (Default) edit Banner …" at bounding box center [784, 375] width 1568 height 653
drag, startPoint x: 163, startPoint y: 75, endPoint x: 132, endPoint y: 75, distance: 31.0
click at [132, 75] on div "98357" at bounding box center [184, 69] width 154 height 24
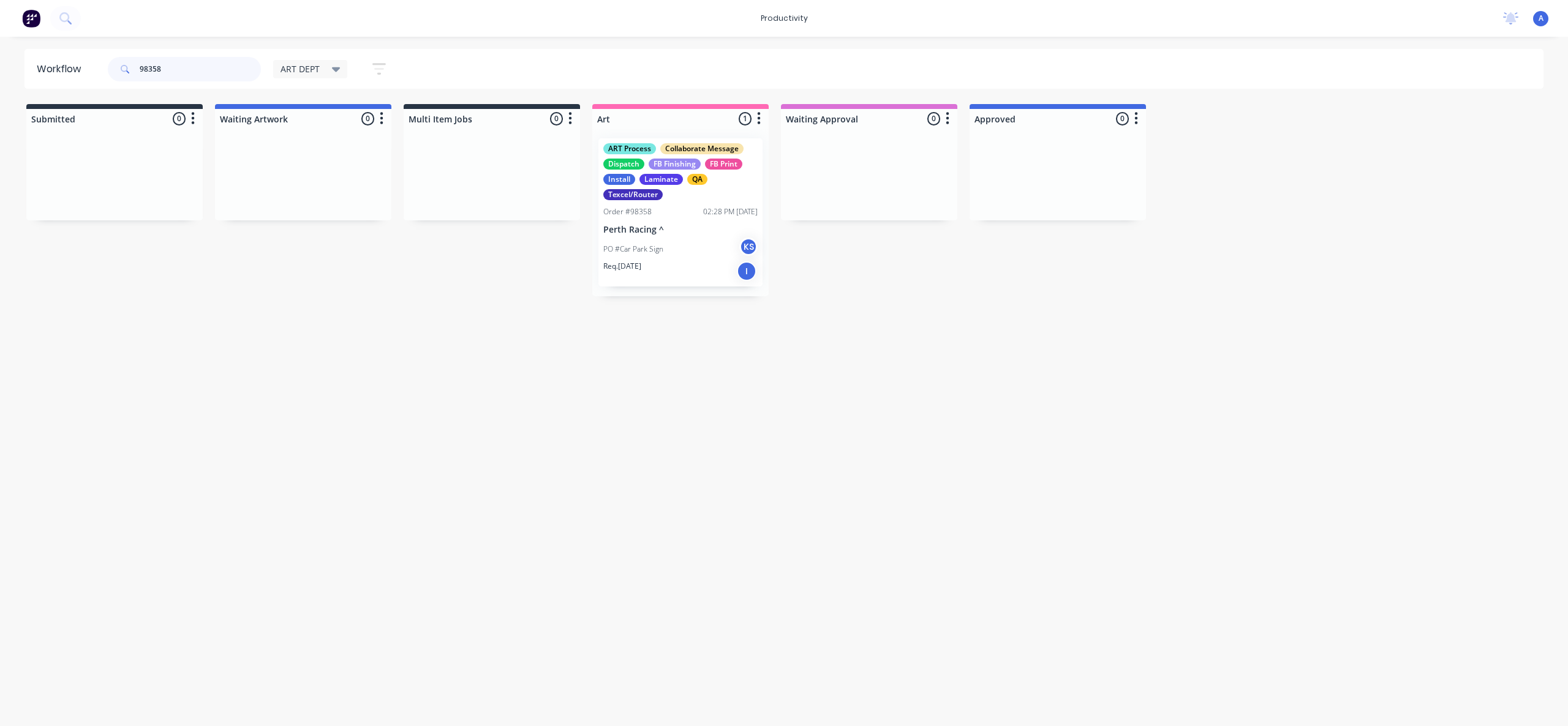
type input "98358"
drag, startPoint x: 595, startPoint y: 405, endPoint x: 639, endPoint y: 225, distance: 185.3
click at [595, 384] on div "Workflow 98358 ART DEPT Save new view None edit ART DEPT (Default) edit Banner …" at bounding box center [784, 375] width 1568 height 653
click at [640, 225] on p "Perth Racing ^" at bounding box center [680, 230] width 154 height 11
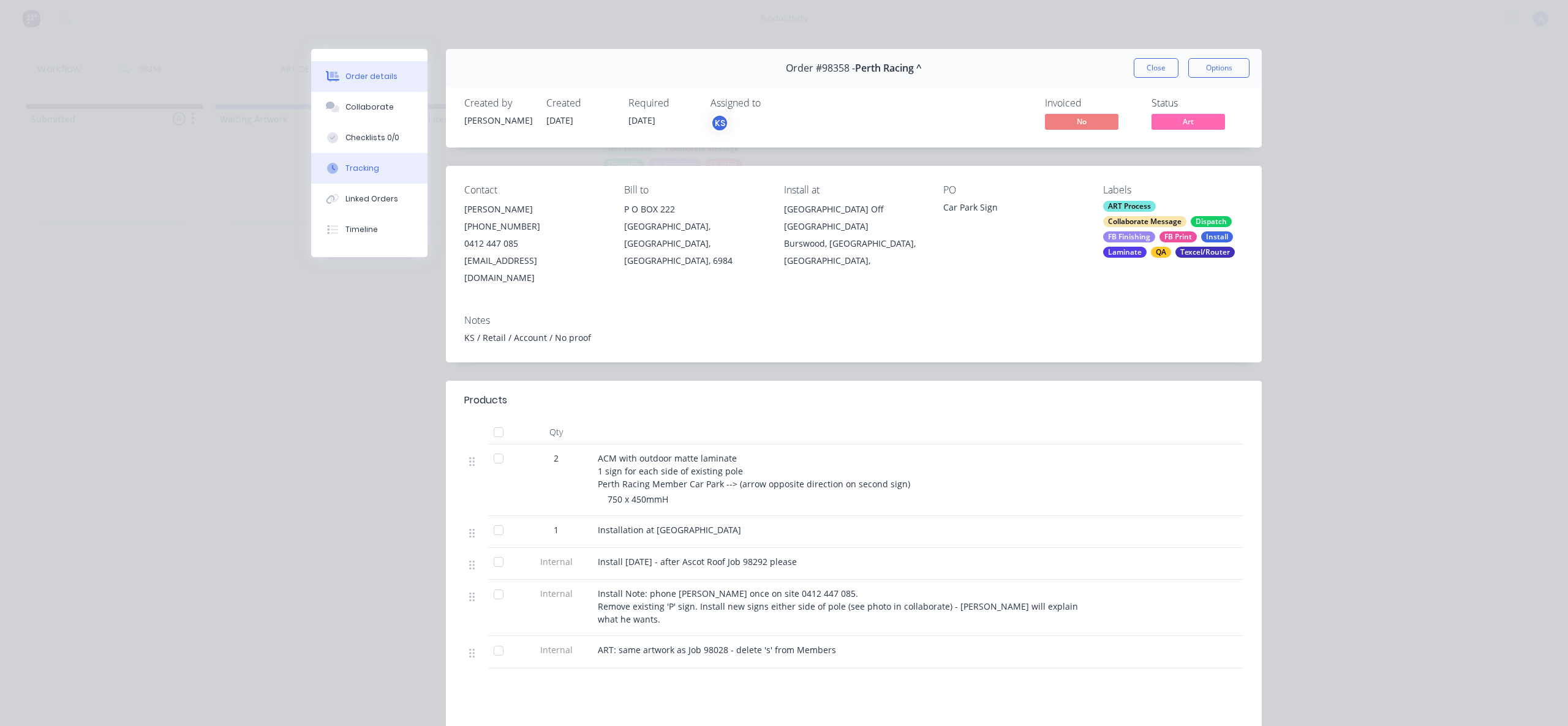
click at [384, 180] on button "Tracking" at bounding box center [369, 169] width 117 height 31
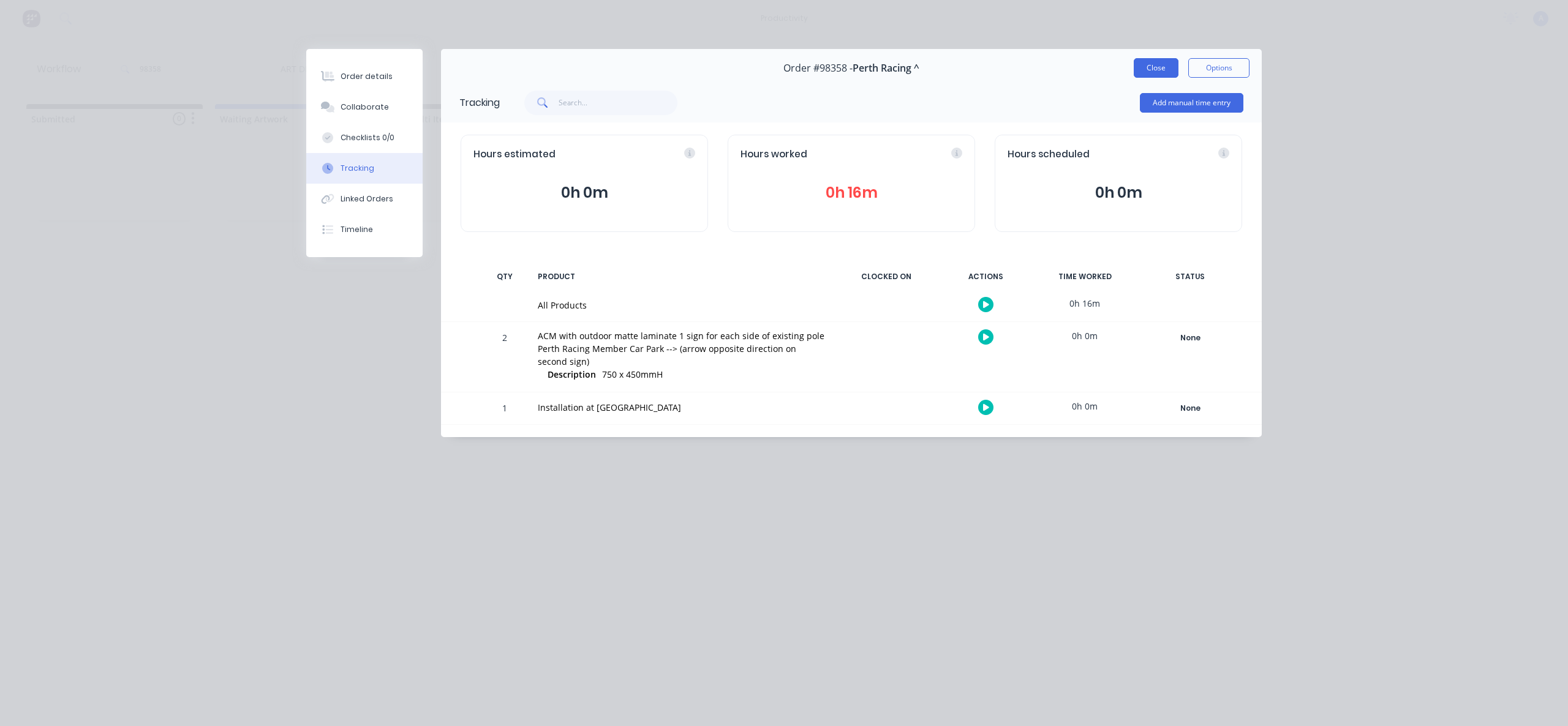
click at [1162, 63] on button "Close" at bounding box center [1156, 68] width 45 height 20
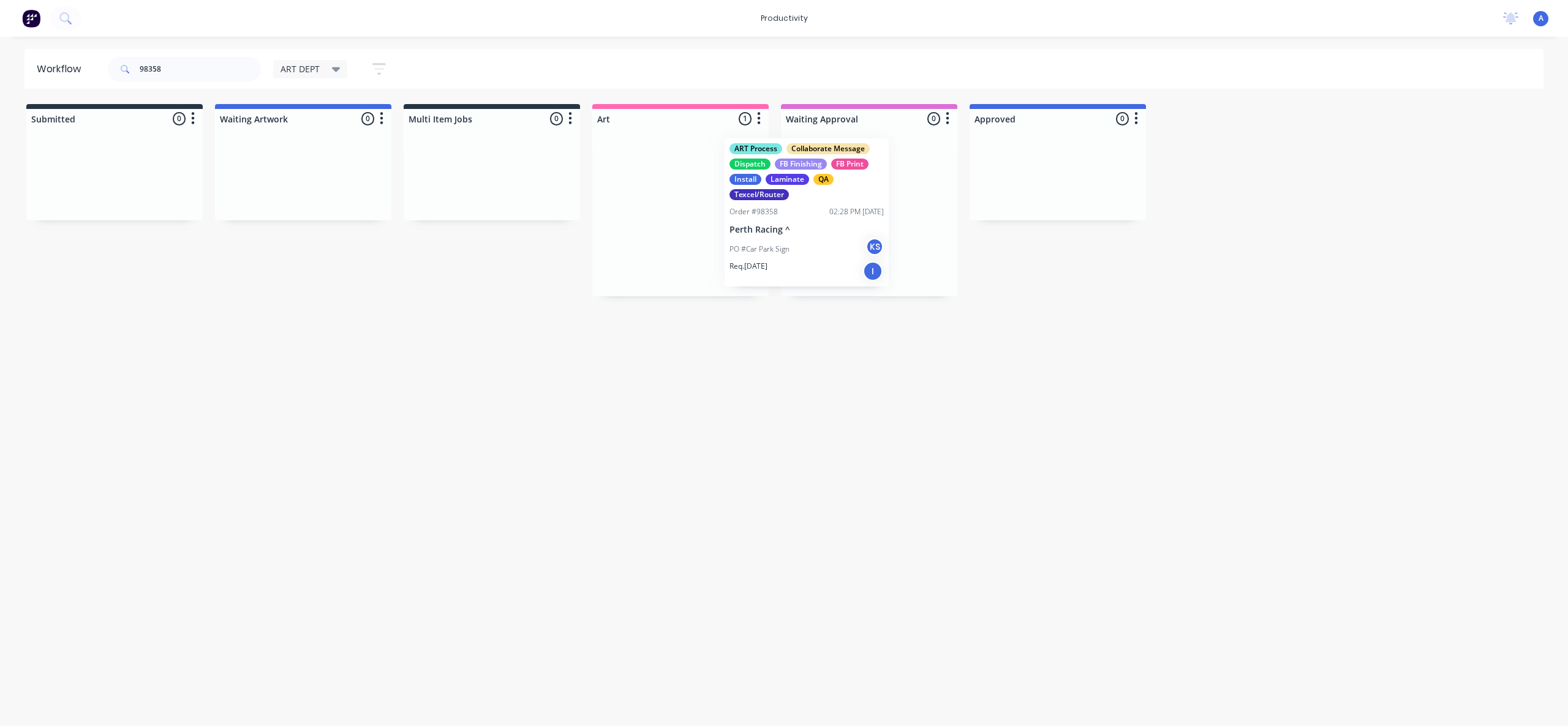
drag, startPoint x: 689, startPoint y: 243, endPoint x: 850, endPoint y: 243, distance: 161.0
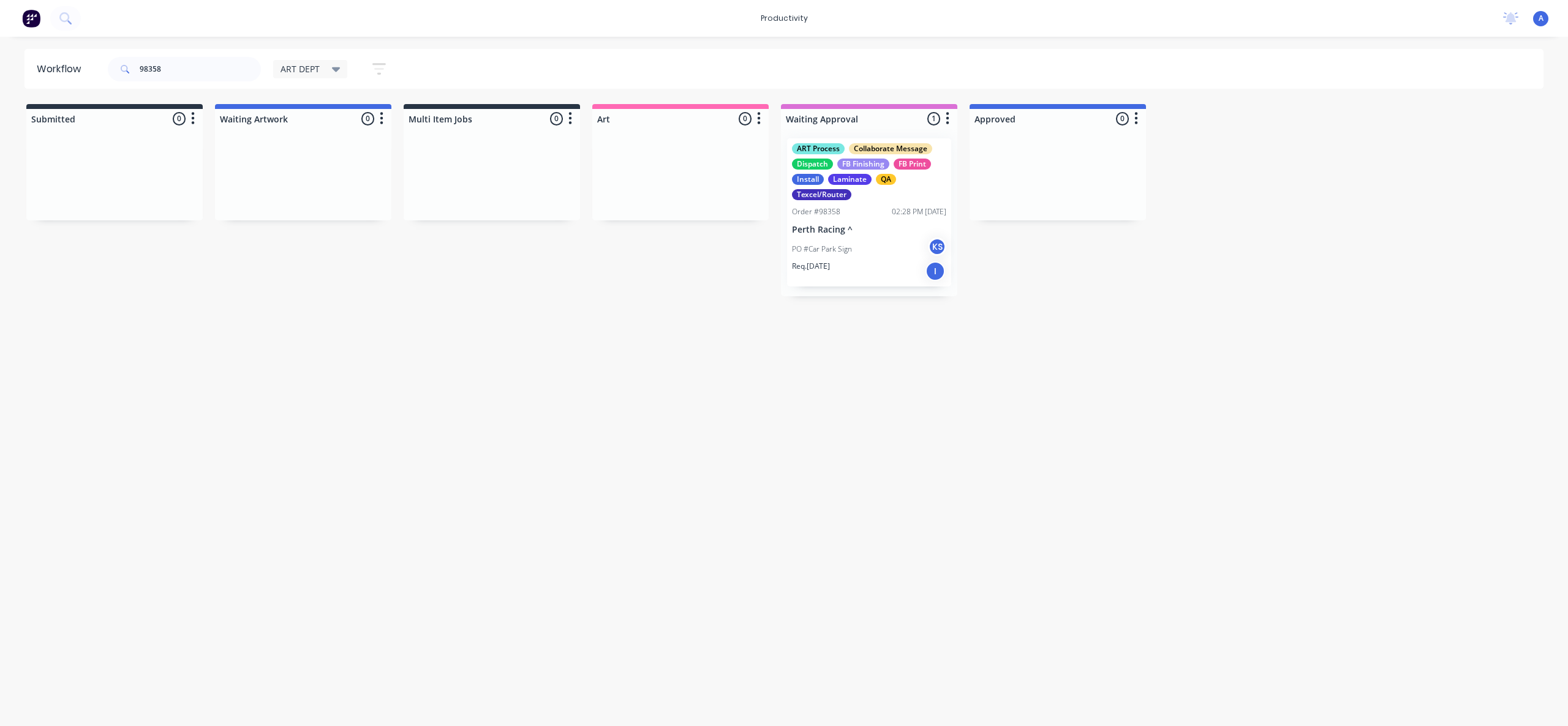
click at [854, 242] on div "PO #Car Park Sign KS" at bounding box center [869, 249] width 154 height 23
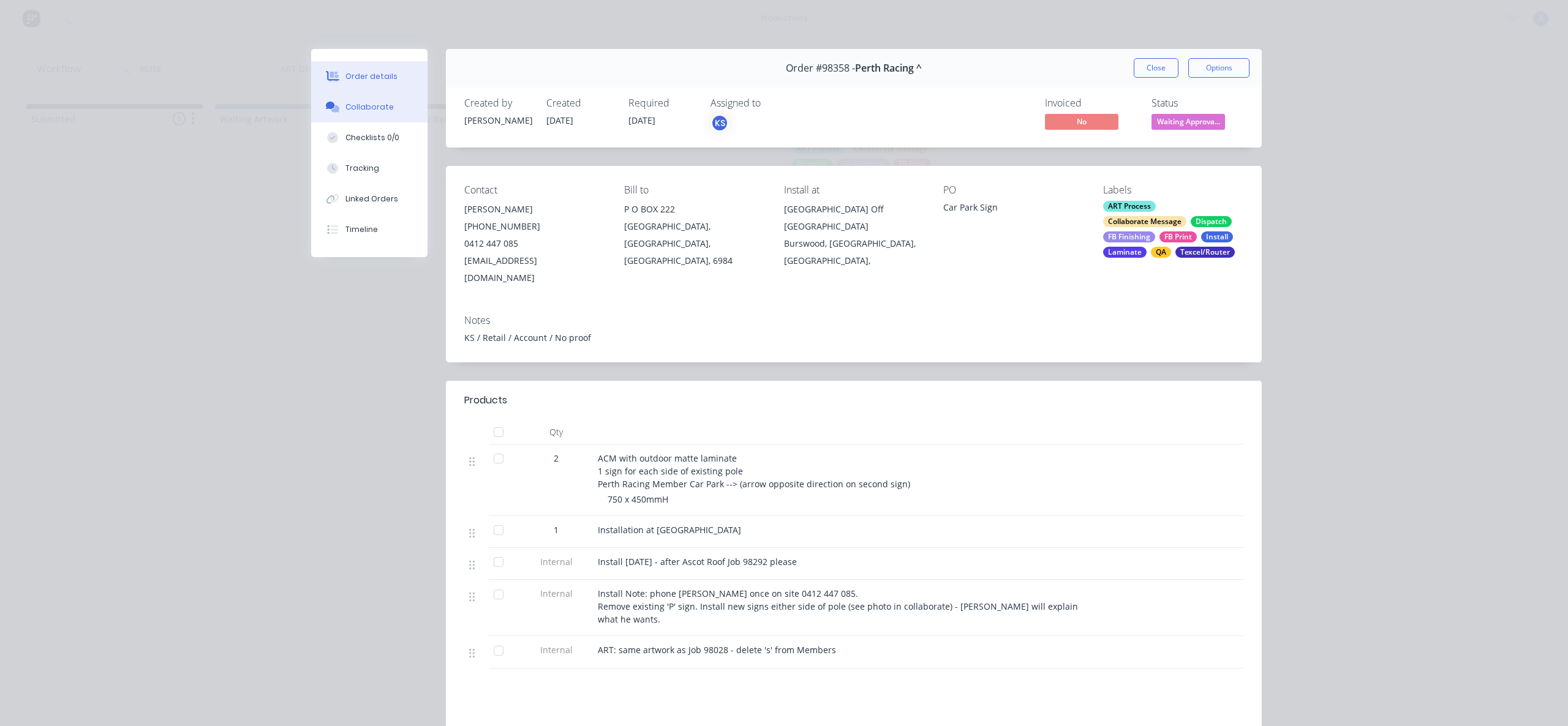
click at [349, 107] on div "Collaborate" at bounding box center [369, 107] width 49 height 11
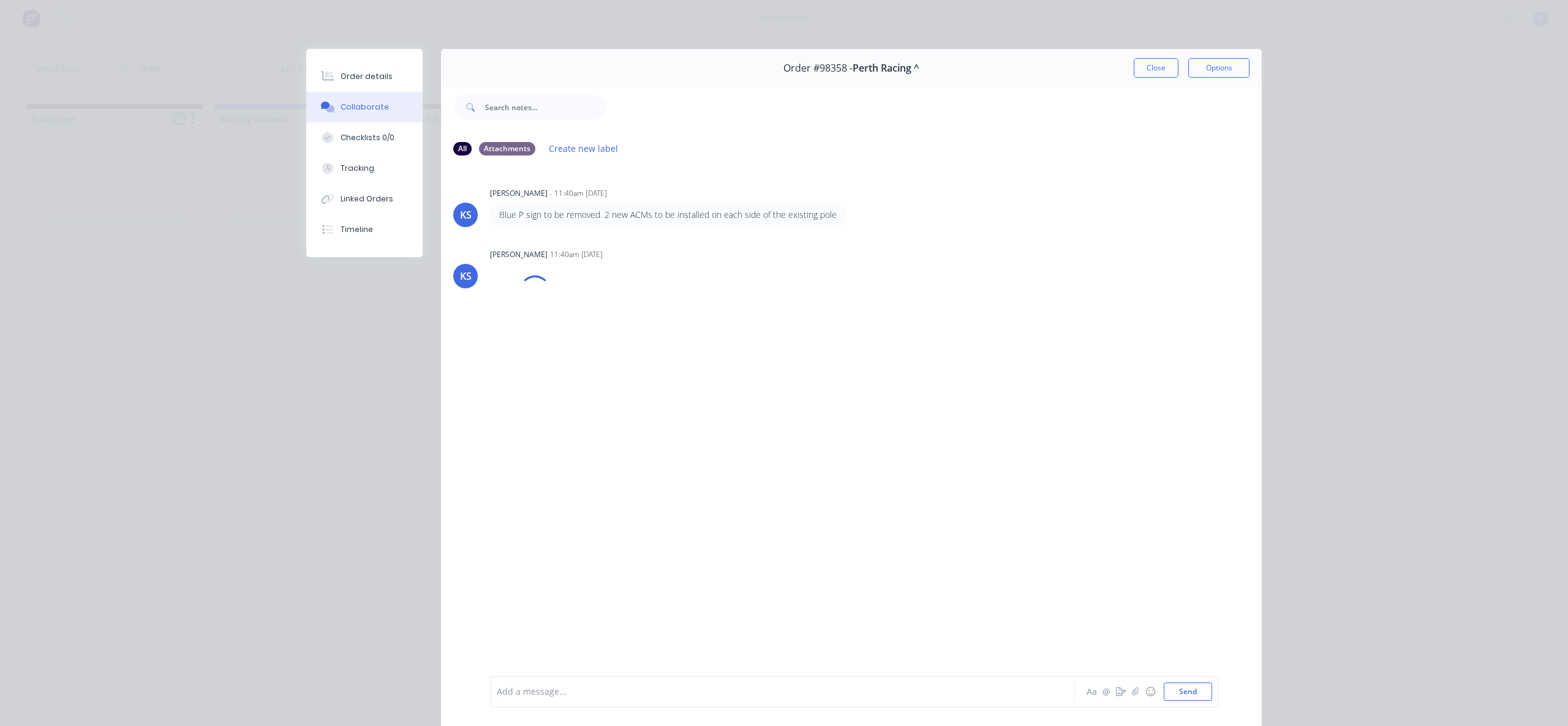
click at [798, 687] on div at bounding box center [765, 693] width 536 height 13
click at [357, 169] on div "Tracking" at bounding box center [357, 168] width 33 height 11
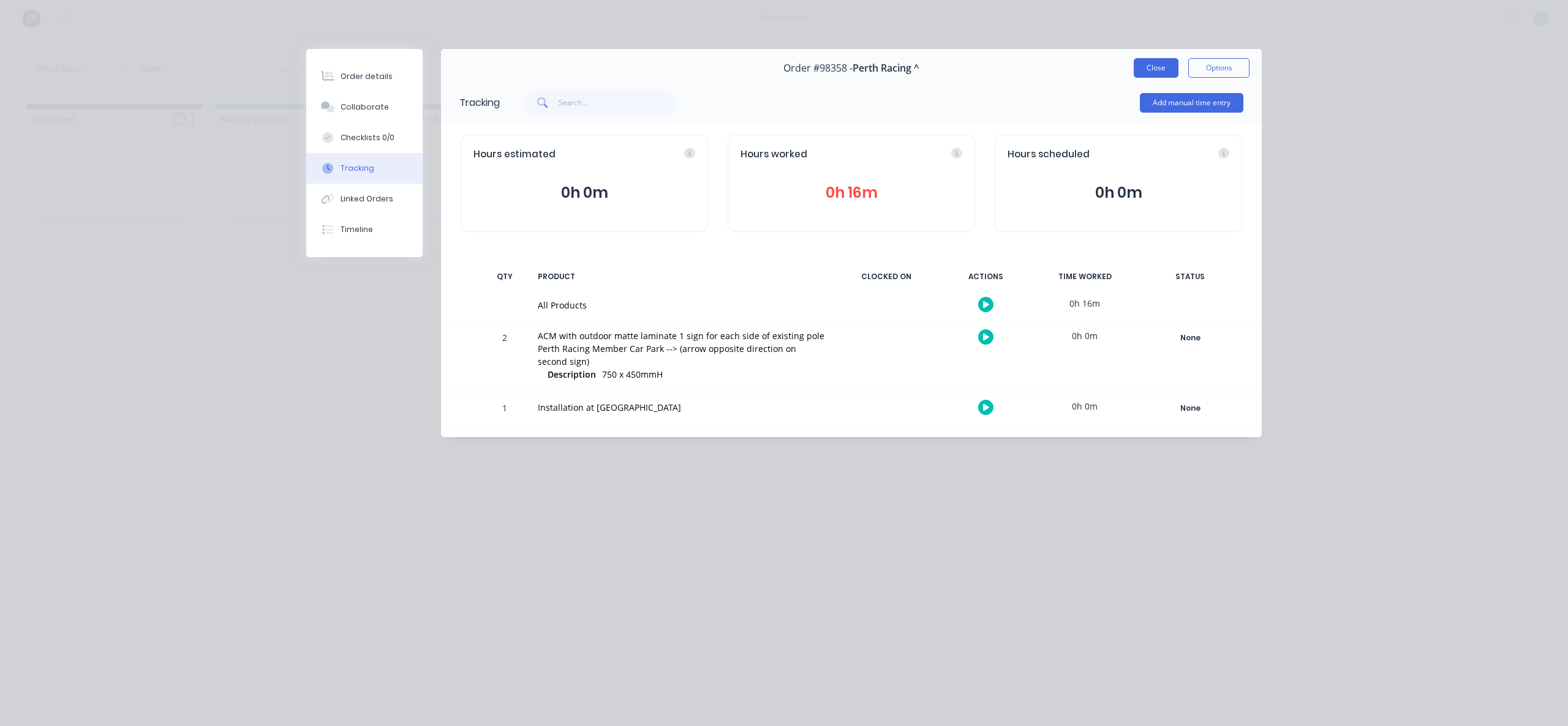
click at [1155, 75] on button "Close" at bounding box center [1156, 68] width 45 height 20
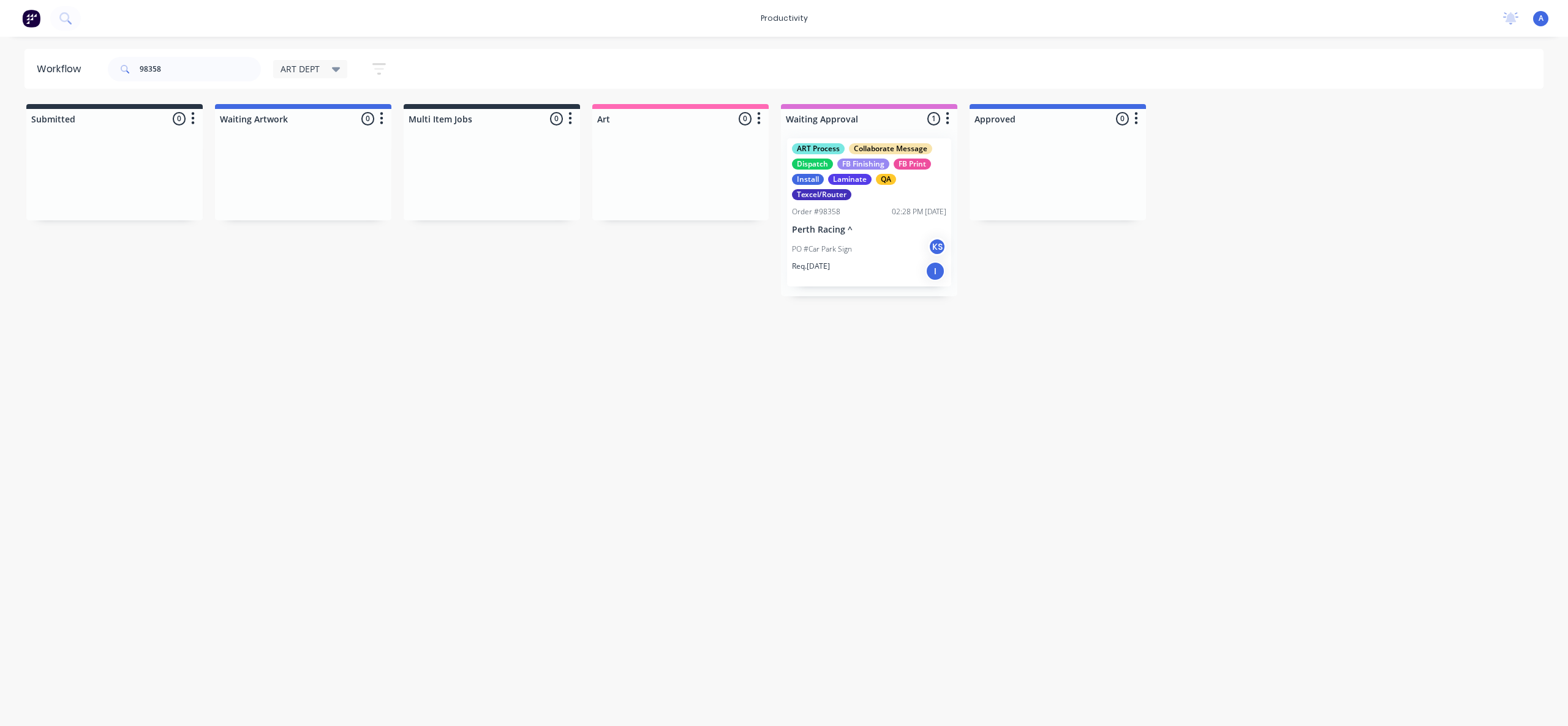
click at [1238, 321] on div "Workflow 98358 ART DEPT Save new view None edit ART DEPT (Default) edit Banner …" at bounding box center [784, 375] width 1568 height 653
